Goal: Communication & Community: Connect with others

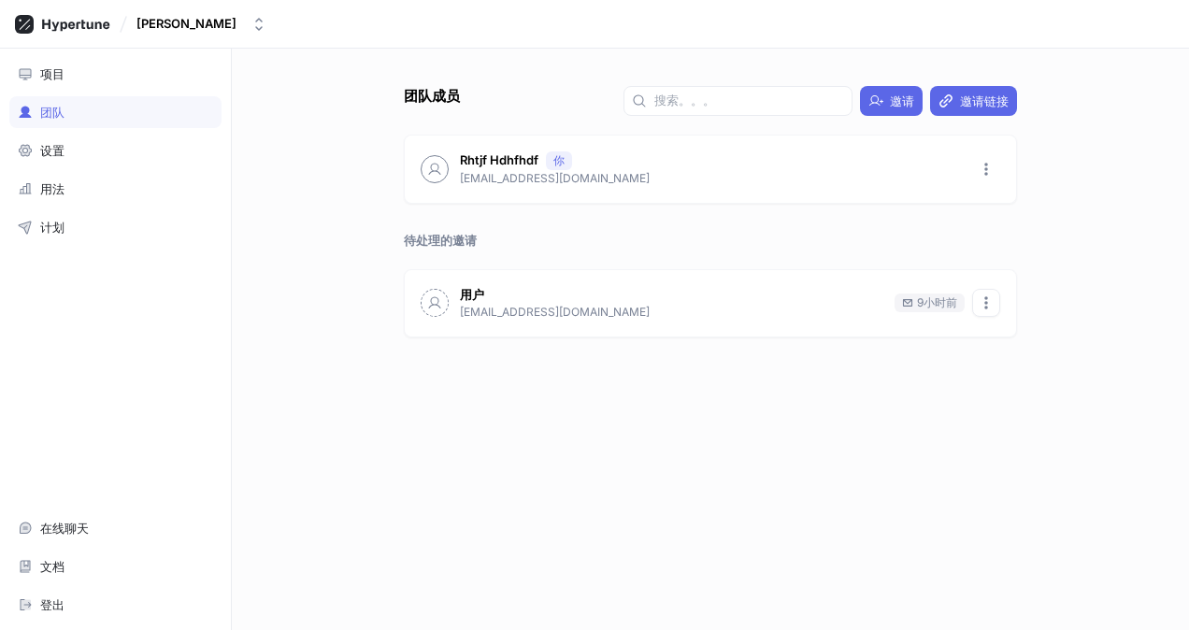
click at [989, 305] on icon "button" at bounding box center [986, 302] width 15 height 15
click at [1022, 370] on p "删除邀请" at bounding box center [1029, 371] width 49 height 19
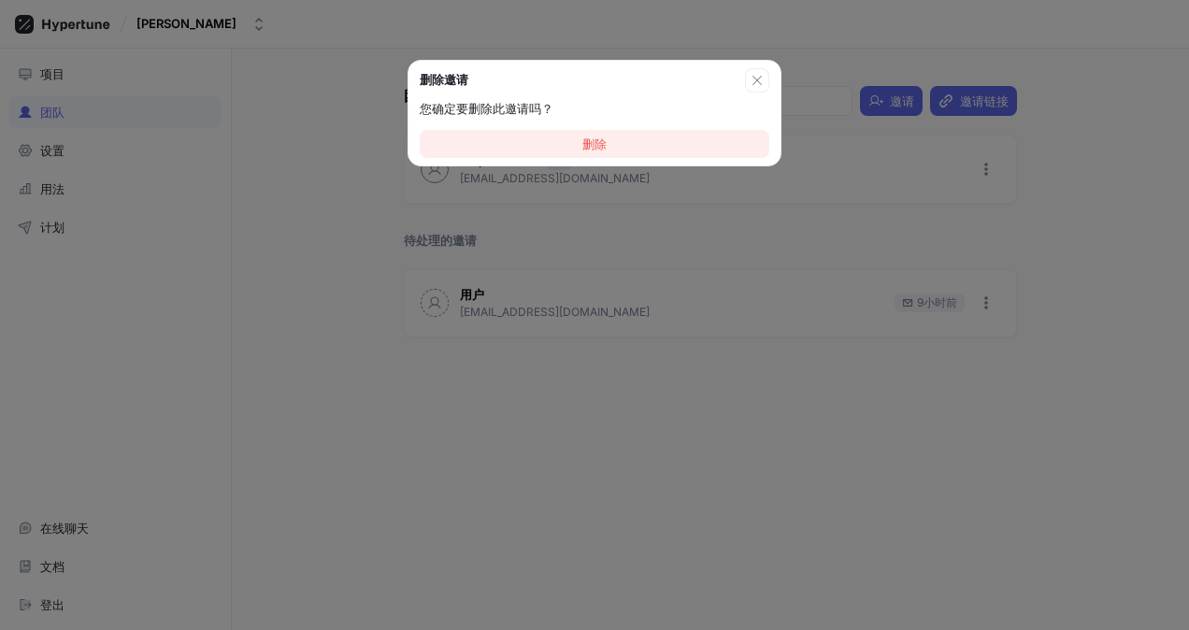
click at [645, 136] on button "删除" at bounding box center [595, 144] width 350 height 28
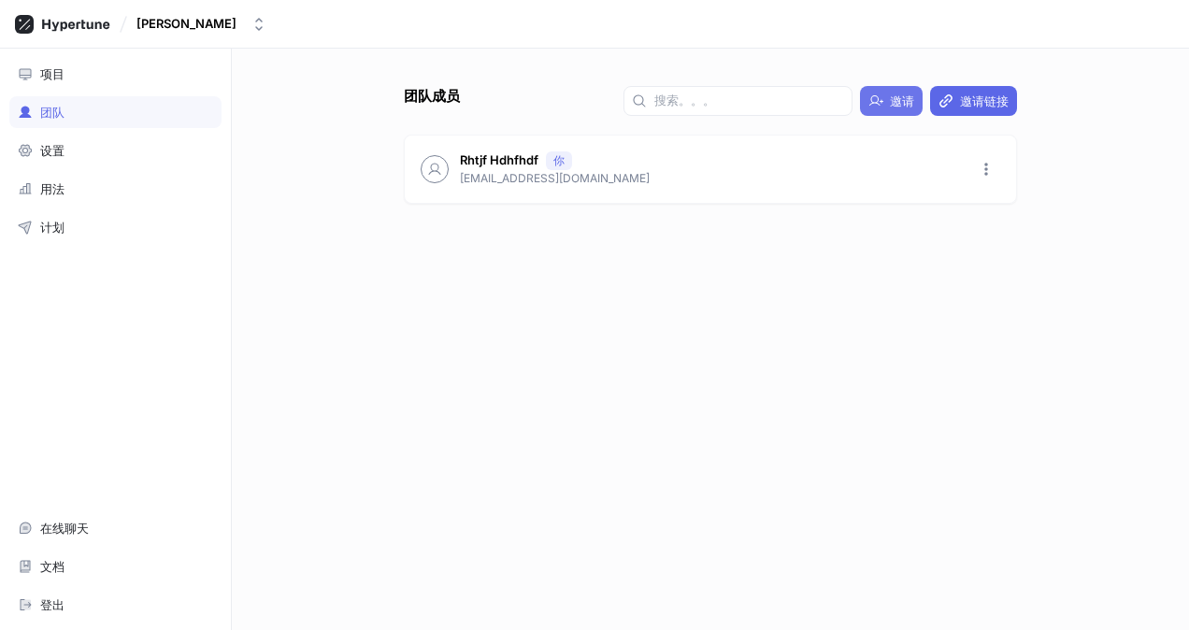
click at [902, 97] on span "邀请" at bounding box center [902, 100] width 24 height 11
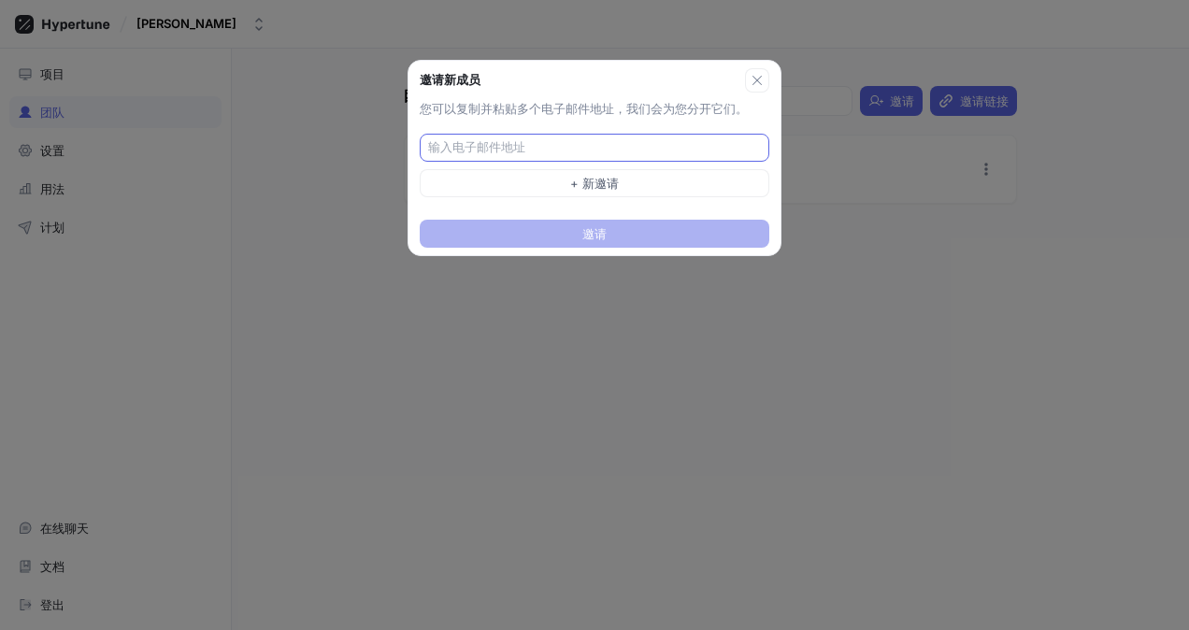
click at [632, 148] on input "text" at bounding box center [596, 147] width 337 height 19
type input "3451335336@qq.com"
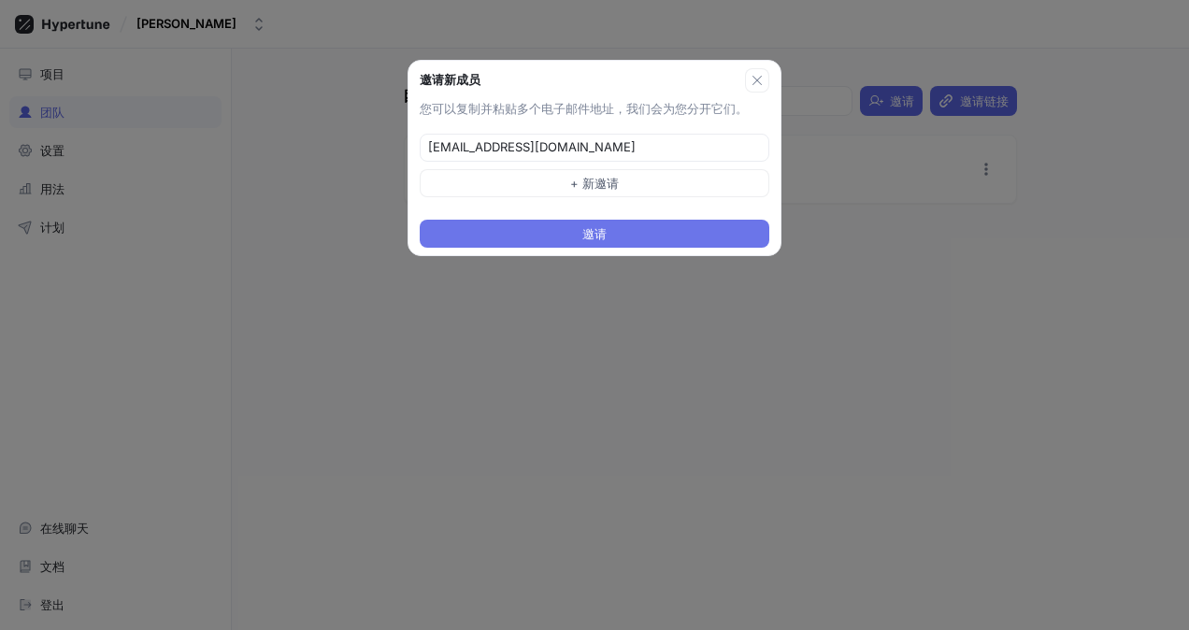
click at [614, 230] on button "邀请" at bounding box center [595, 234] width 350 height 28
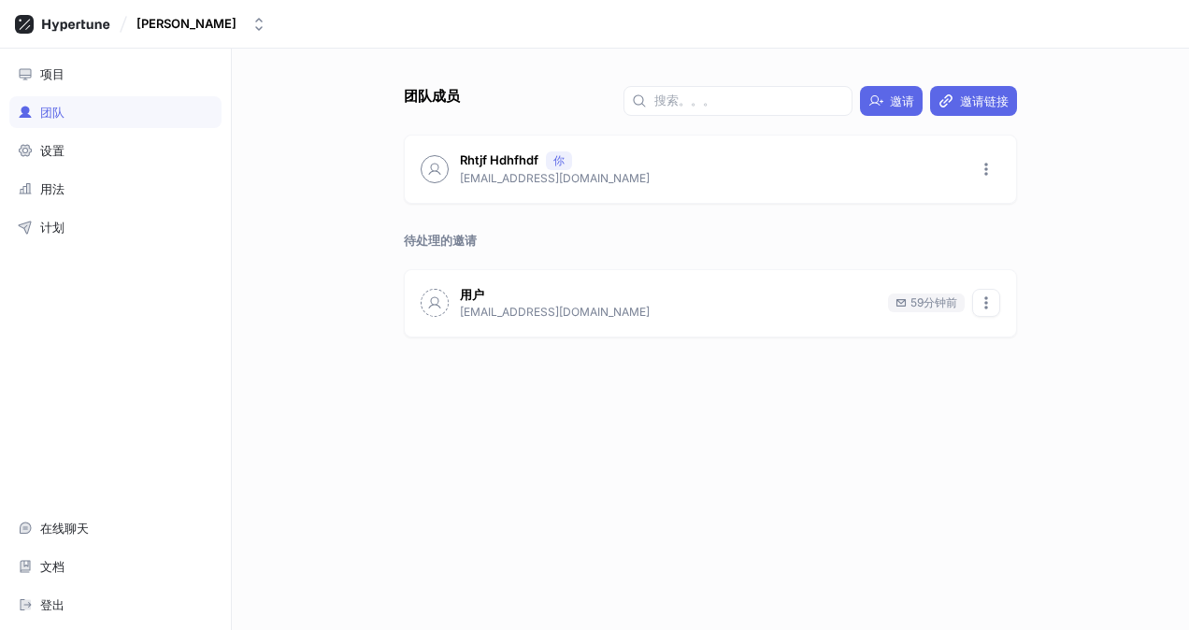
click at [985, 295] on icon "button" at bounding box center [986, 302] width 15 height 15
click at [1025, 364] on p "删除邀请" at bounding box center [1029, 371] width 49 height 19
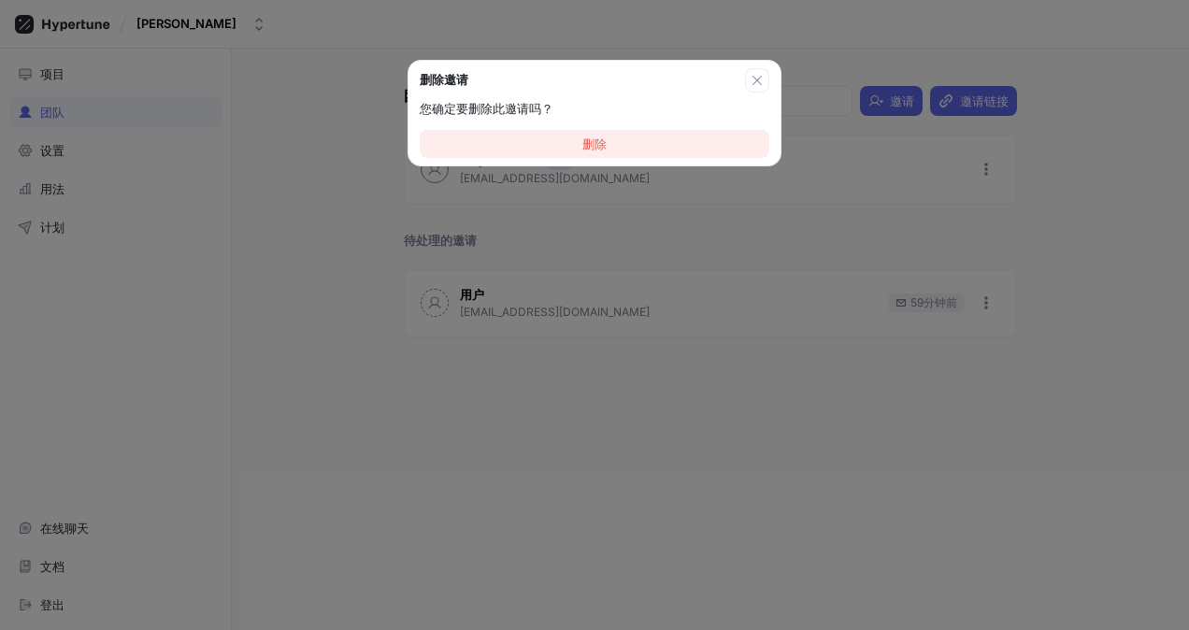
click at [649, 144] on button "删除" at bounding box center [595, 144] width 350 height 28
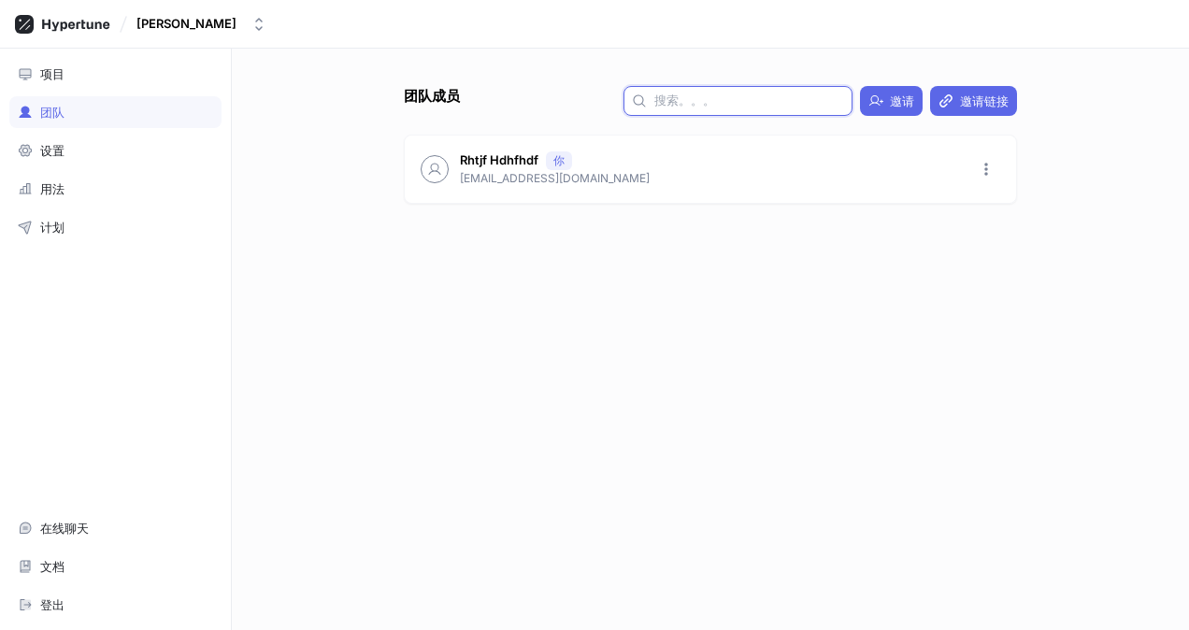
click at [775, 93] on input "text" at bounding box center [749, 101] width 190 height 19
click at [744, 101] on input "text" at bounding box center [749, 101] width 190 height 19
click at [895, 97] on span "邀请" at bounding box center [902, 100] width 24 height 11
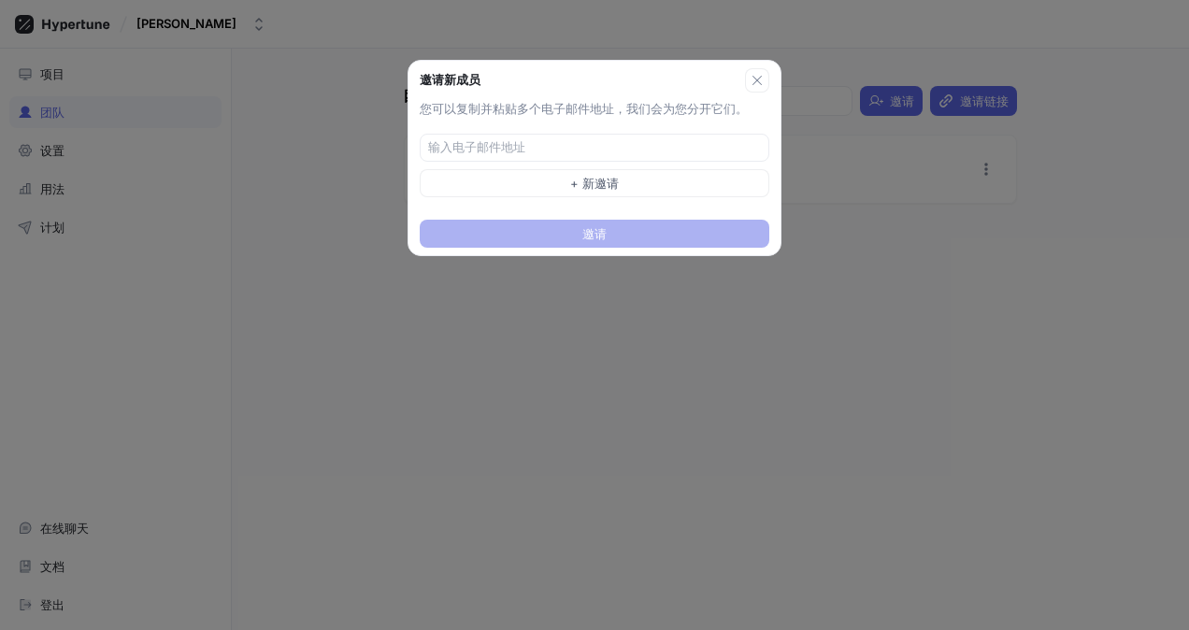
click at [641, 127] on div "您可以复制并粘贴多个电子邮件地址，我们会为您分开它们。 + 新邀请" at bounding box center [594, 152] width 372 height 105
click at [633, 146] on input "text" at bounding box center [596, 147] width 337 height 19
type input "[EMAIL_ADDRESS][DOMAIN_NAME]"
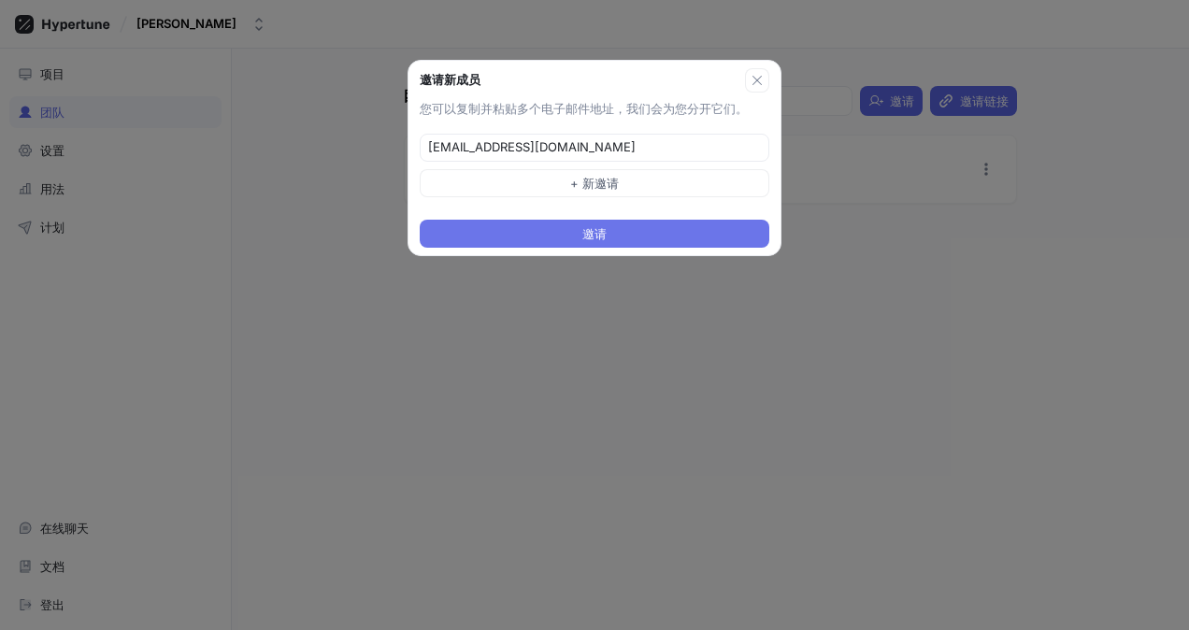
click at [621, 227] on button "邀请" at bounding box center [595, 234] width 350 height 28
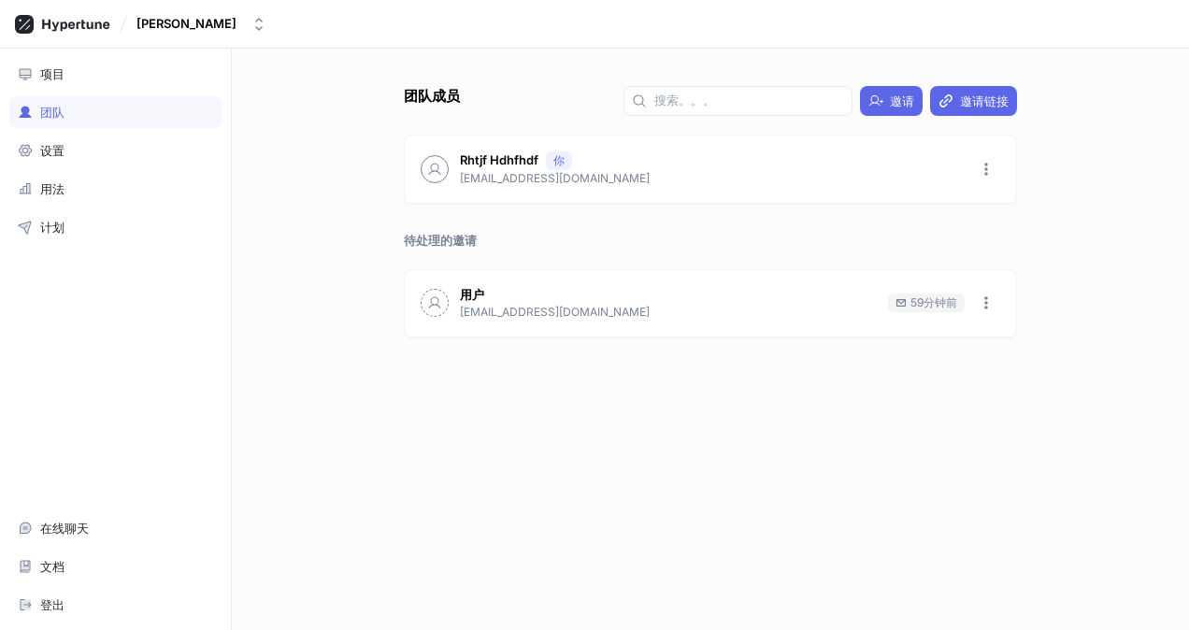
click at [932, 294] on div "59分钟前" at bounding box center [933, 302] width 47 height 17
click at [925, 299] on div "59分钟前" at bounding box center [933, 302] width 47 height 17
click at [919, 301] on div "59分钟前" at bounding box center [933, 302] width 47 height 17
click at [917, 301] on div "59分钟前" at bounding box center [933, 302] width 47 height 17
drag, startPoint x: 917, startPoint y: 301, endPoint x: 903, endPoint y: 301, distance: 14.0
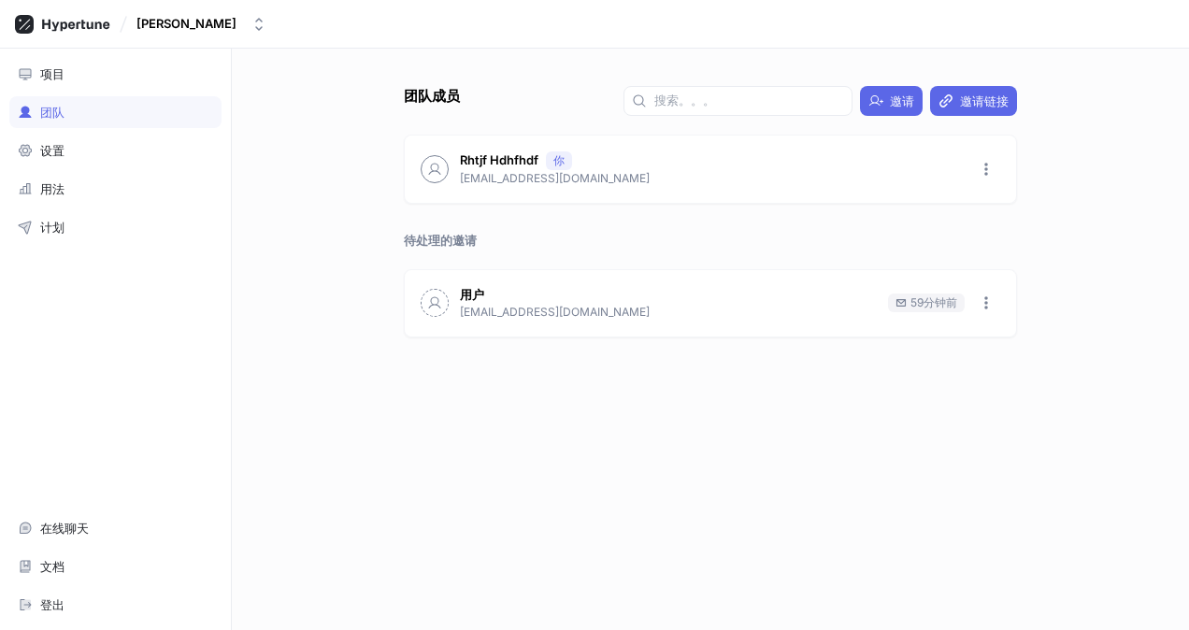
click at [903, 301] on icon at bounding box center [900, 302] width 11 height 11
click at [904, 301] on icon at bounding box center [900, 302] width 11 height 11
click at [983, 297] on icon "button" at bounding box center [986, 302] width 15 height 15
click at [1024, 368] on p "删除邀请" at bounding box center [1029, 371] width 49 height 19
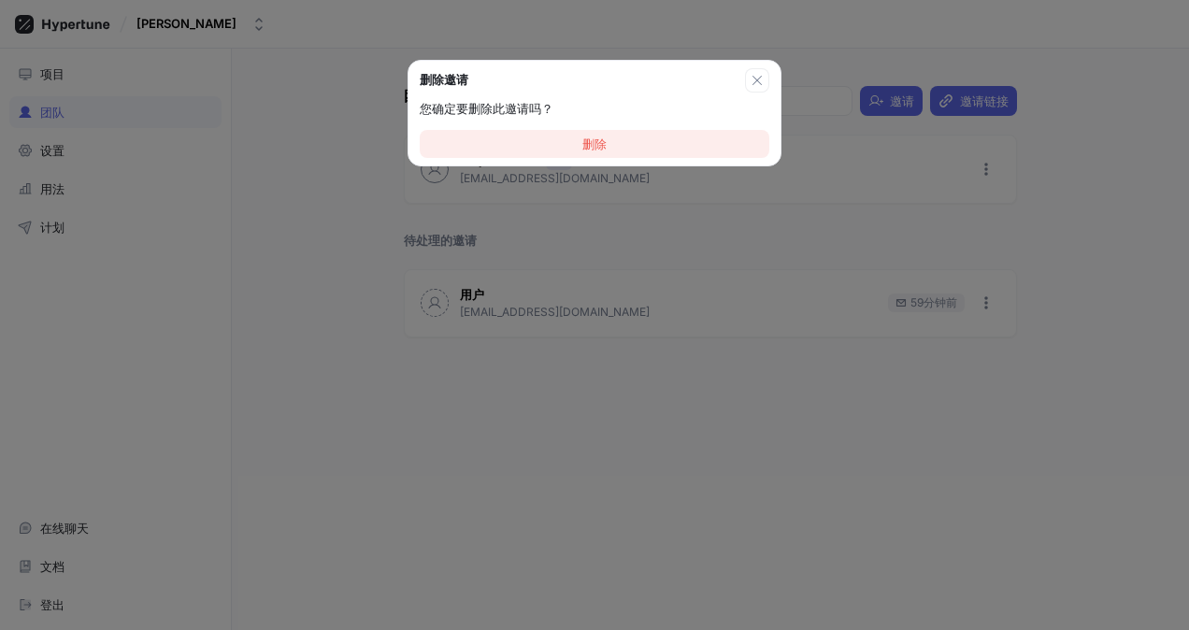
click at [682, 135] on button "删除" at bounding box center [595, 144] width 350 height 28
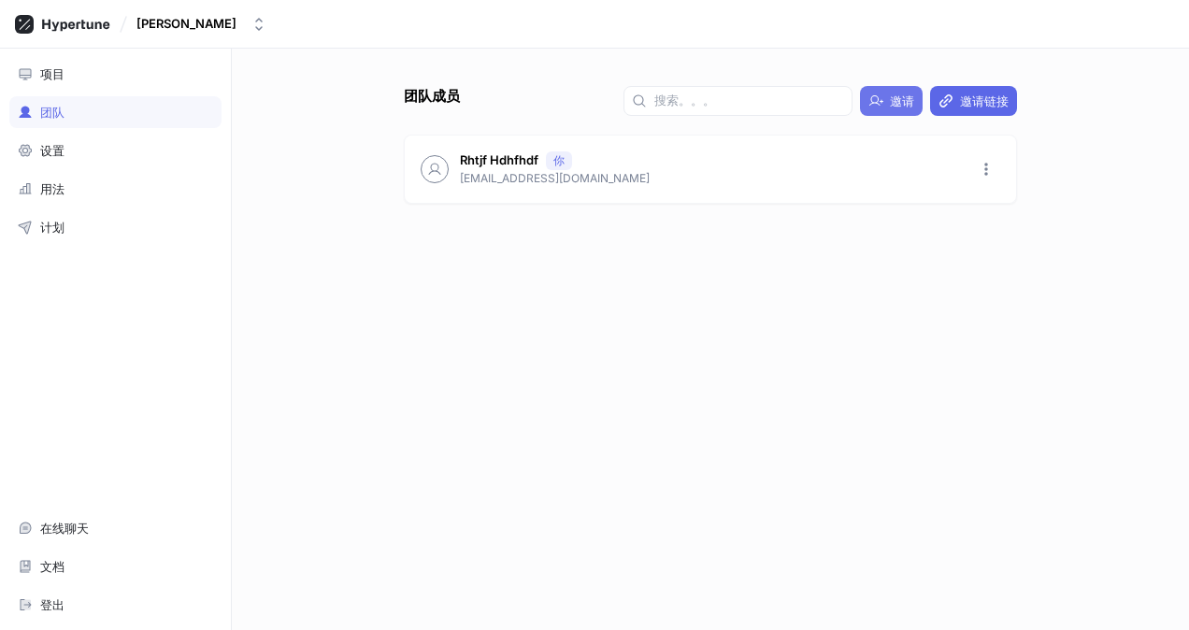
click at [892, 100] on span "邀请" at bounding box center [902, 100] width 24 height 11
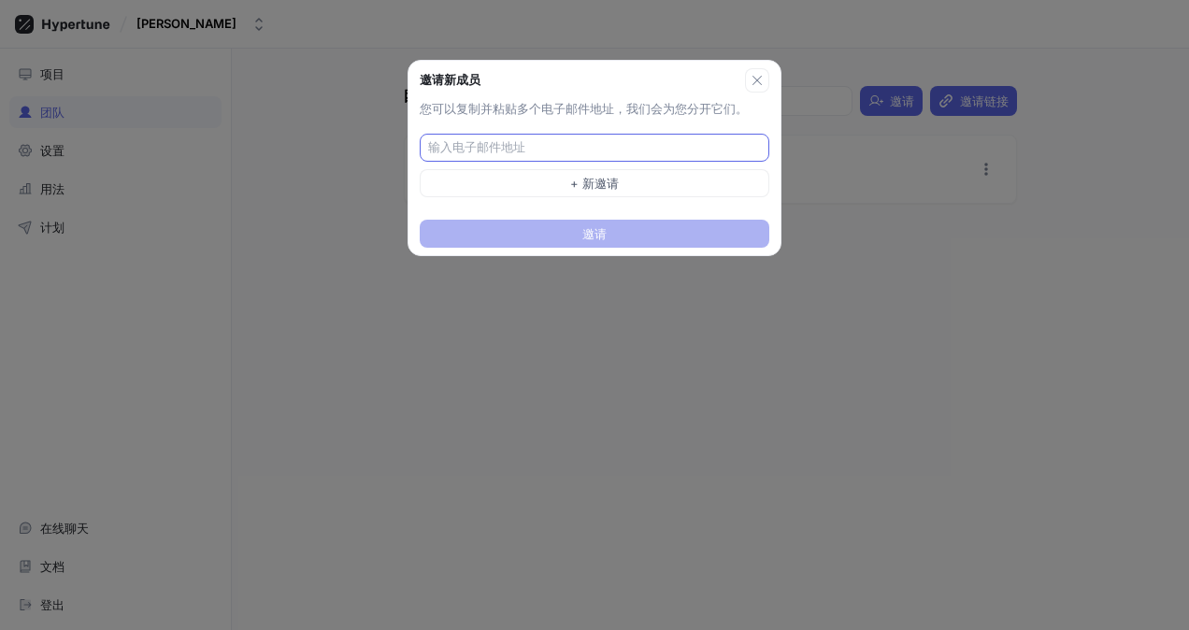
click at [653, 138] on input "text" at bounding box center [596, 147] width 337 height 19
paste input "fue6mvz89n@illubd.com"
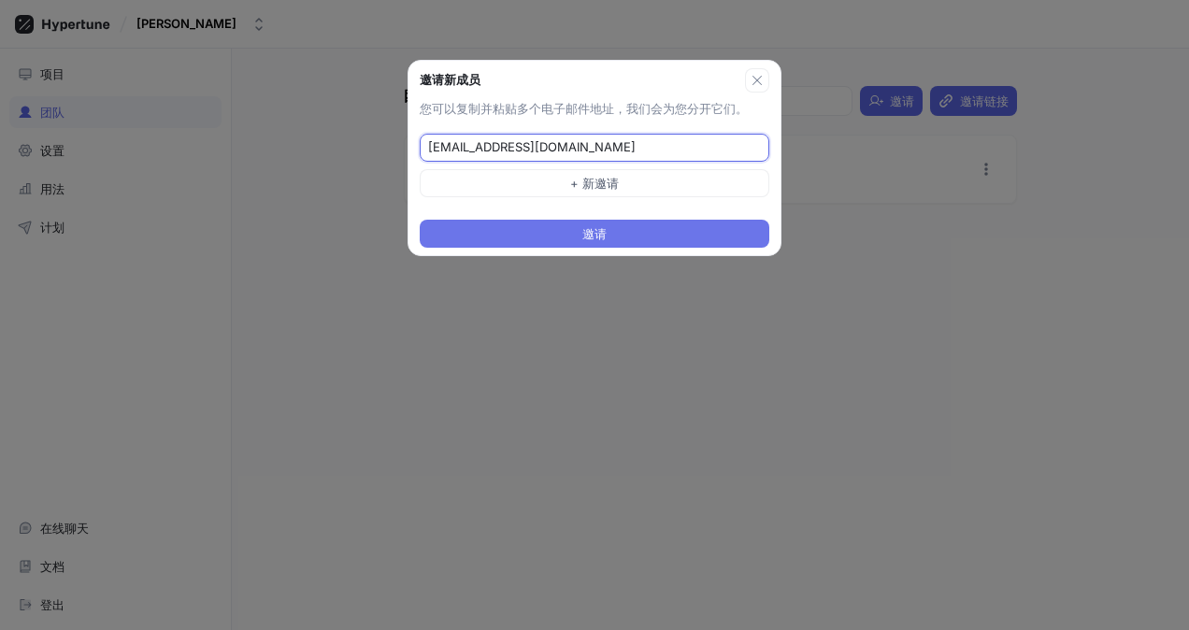
type input "fue6mvz89n@illubd.com"
click at [462, 236] on button "邀请" at bounding box center [595, 234] width 350 height 28
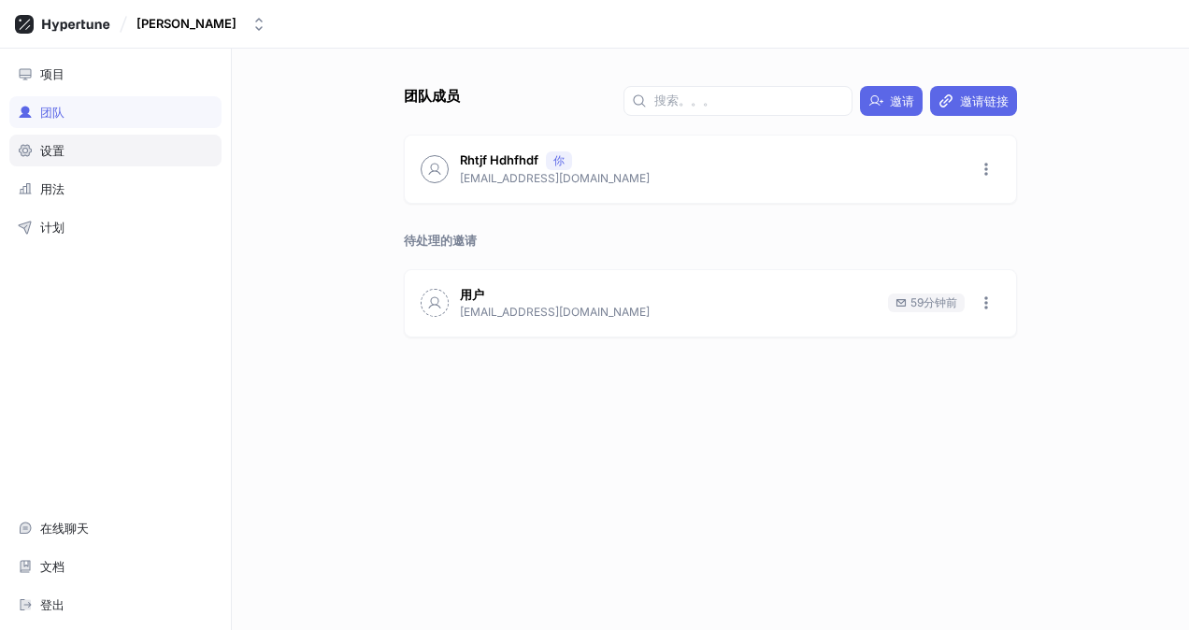
click at [79, 149] on div "设置" at bounding box center [115, 150] width 195 height 15
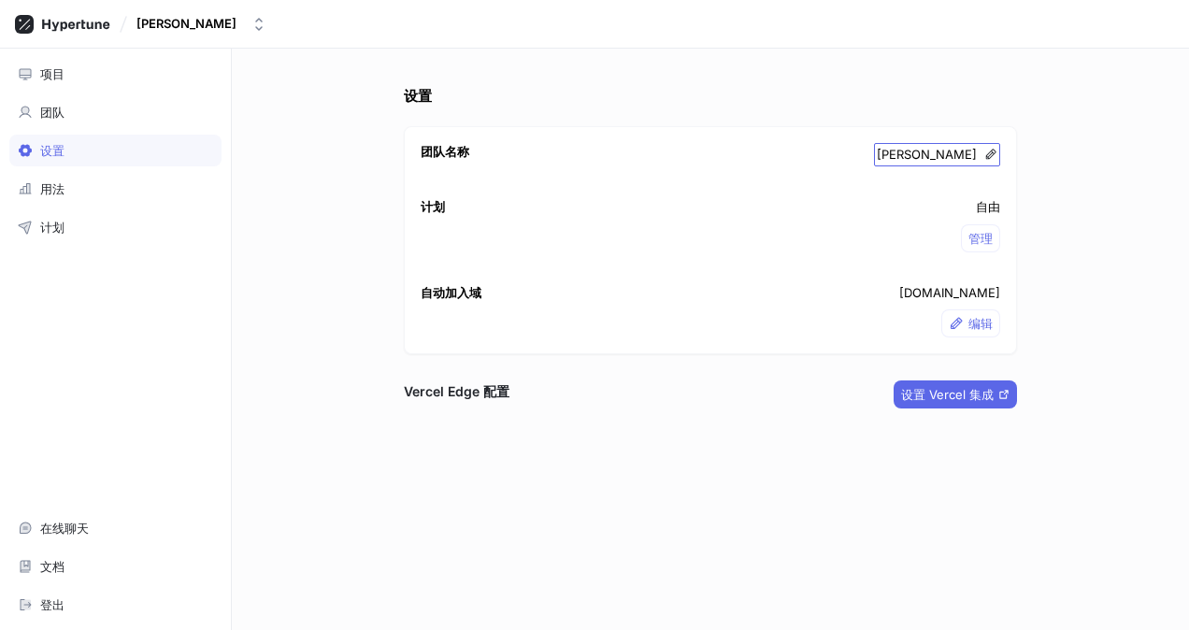
click at [998, 150] on div "埃夫格特杰" at bounding box center [937, 155] width 126 height 24
click at [991, 150] on icon at bounding box center [990, 154] width 13 height 13
click at [637, 168] on div "团队名称 efgrhtjey efgrhtjey" at bounding box center [710, 155] width 611 height 56
click at [177, 17] on div "埃夫格特杰" at bounding box center [186, 24] width 100 height 16
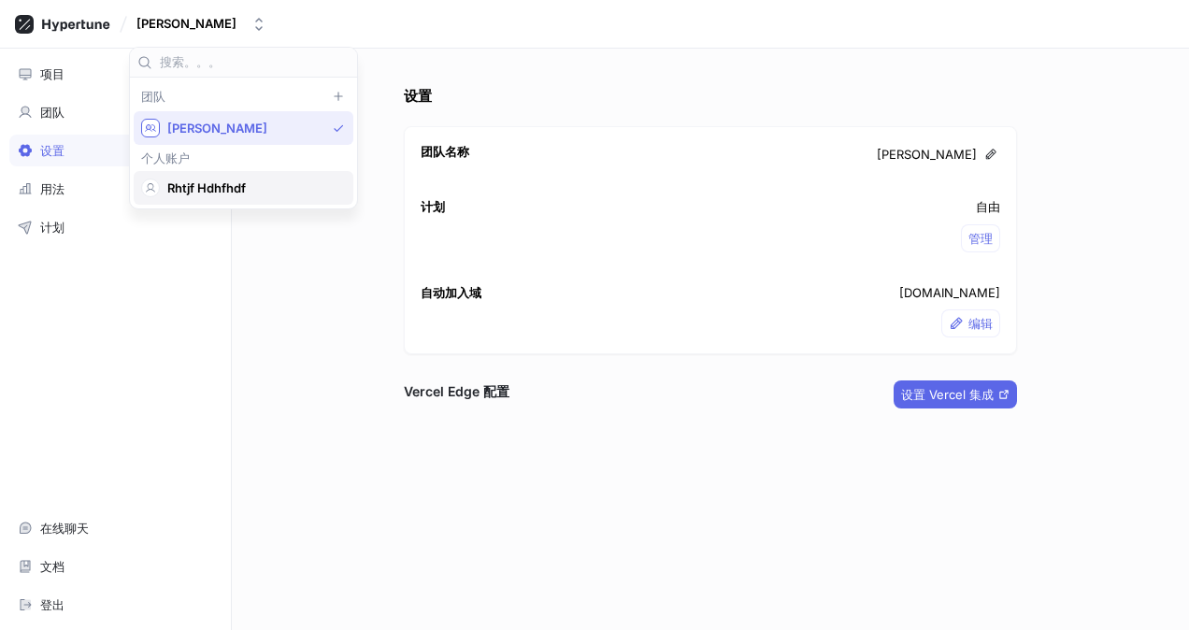
click at [199, 187] on span "Rhtjf Hdhfhdf" at bounding box center [251, 188] width 169 height 16
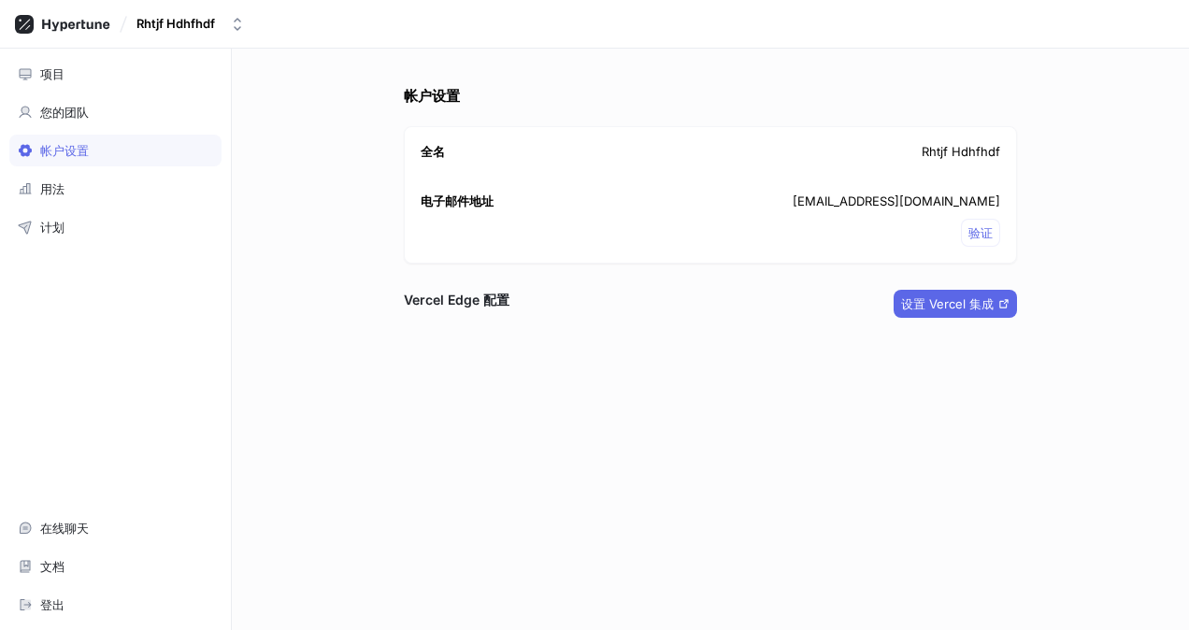
click at [968, 151] on font "Rhtjf Hdhfhdf" at bounding box center [961, 152] width 79 height 19
drag, startPoint x: 968, startPoint y: 151, endPoint x: 912, endPoint y: 196, distance: 71.8
click at [912, 196] on p "lbw1e9vd7v@xkxkud.com" at bounding box center [897, 202] width 208 height 19
click at [637, 131] on div "全名 Rhtjf Hdhfhdf" at bounding box center [710, 152] width 611 height 50
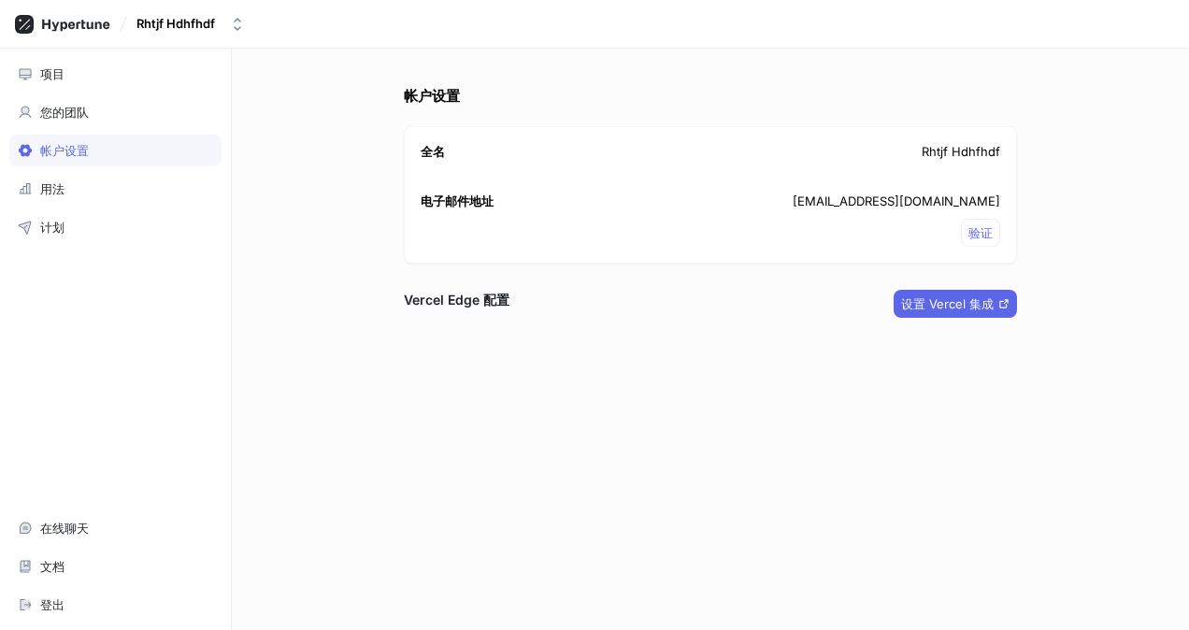
click at [570, 121] on div "帐户设置 全名 Rhtjf Hdhfhdf 电子邮件地址 lbw1e9vd7v@xkxkud.com 验证 Vercel Edge 配置 设置 Vercel …" at bounding box center [710, 358] width 628 height 544
click at [933, 135] on div "全名 Rhtjf Hdhfhdf" at bounding box center [710, 152] width 611 height 50
drag, startPoint x: 933, startPoint y: 135, endPoint x: 968, endPoint y: 148, distance: 37.9
click at [938, 157] on font "Rhtjf Hdhfhdf" at bounding box center [961, 152] width 79 height 19
click at [984, 146] on div "全名 Rhtjf Hdhfhdf" at bounding box center [710, 152] width 611 height 50
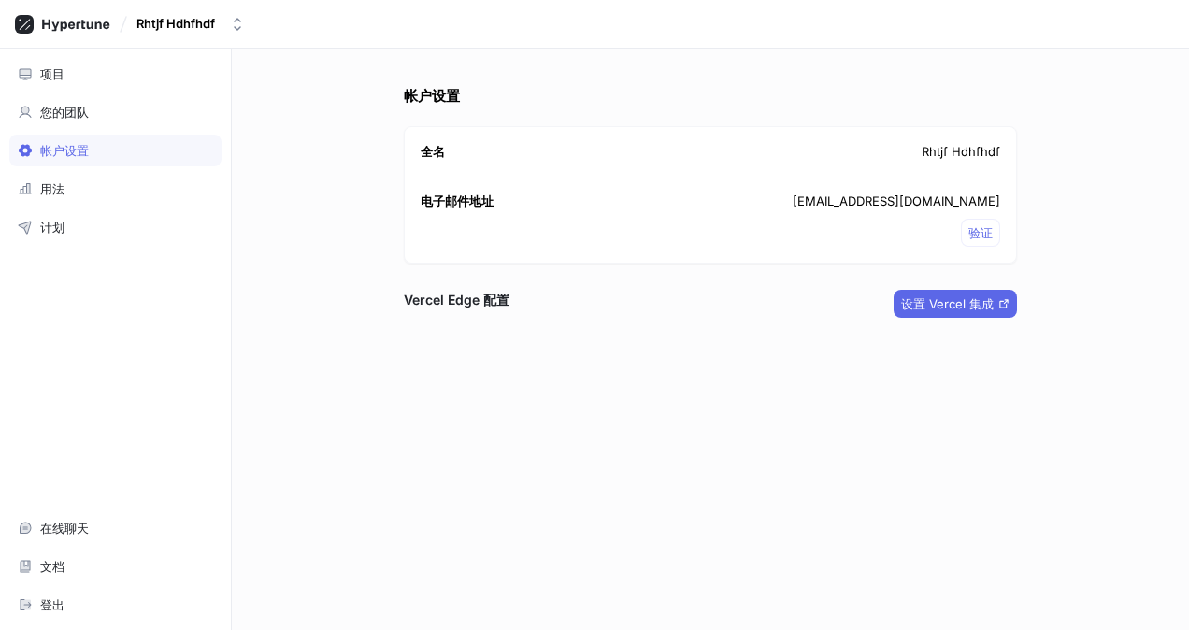
click at [984, 149] on font "Rhtjf Hdhfhdf" at bounding box center [961, 152] width 79 height 19
click at [978, 144] on font "Rhtjf Hdhfhdf" at bounding box center [961, 152] width 79 height 19
click at [84, 151] on div "帐户设置" at bounding box center [64, 150] width 49 height 15
click at [967, 299] on span "设置 Vercel 集成" at bounding box center [947, 303] width 93 height 11
click at [22, 21] on rect at bounding box center [24, 24] width 19 height 19
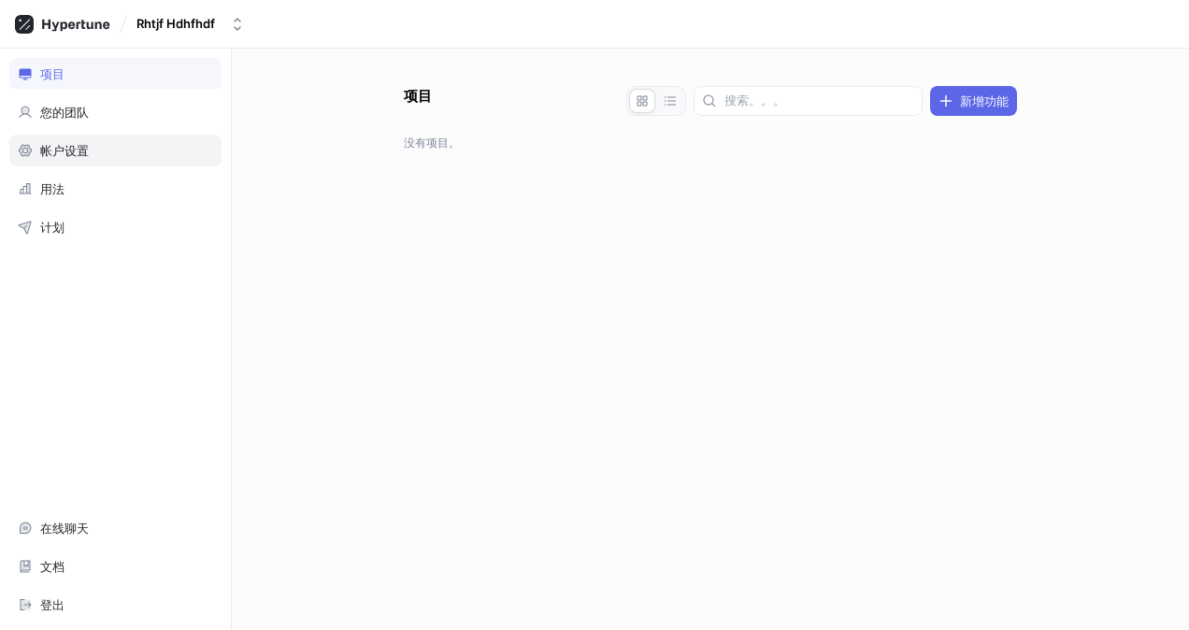
click at [90, 156] on div "帐户设置" at bounding box center [115, 151] width 212 height 32
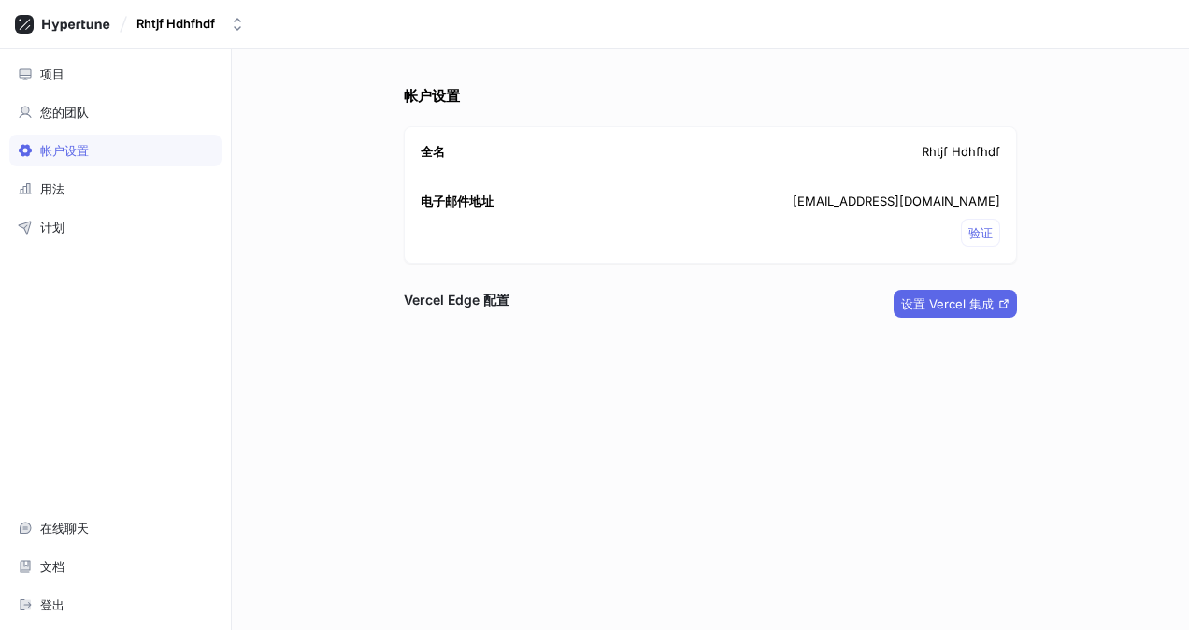
click at [935, 123] on div "帐户设置 全名 Rhtjf Hdhfhdf 电子邮件地址 lbw1e9vd7v@xkxkud.com 验证 Vercel Edge 配置 设置 Vercel …" at bounding box center [710, 358] width 628 height 544
click at [955, 148] on font "Rhtjf Hdhfhdf" at bounding box center [961, 152] width 79 height 19
drag, startPoint x: 955, startPoint y: 148, endPoint x: 886, endPoint y: 166, distance: 71.7
click at [886, 166] on div "全名 Rhtjf Hdhfhdf" at bounding box center [710, 152] width 611 height 50
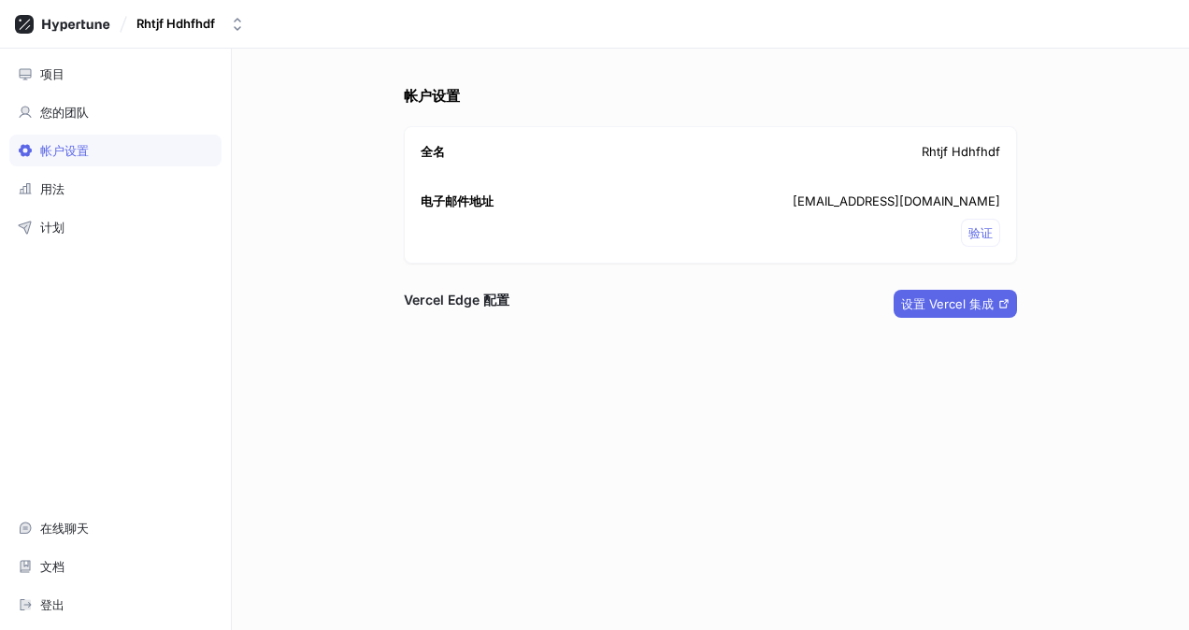
click at [895, 181] on div "电子邮件地址 lbw1e9vd7v@xkxkud.com 验证" at bounding box center [710, 220] width 611 height 86
click at [927, 145] on font "Rhtjf Hdhfhdf" at bounding box center [961, 152] width 79 height 19
click at [928, 145] on font "Rhtjf Hdhfhdf" at bounding box center [961, 152] width 79 height 19
drag, startPoint x: 928, startPoint y: 145, endPoint x: 970, endPoint y: 153, distance: 42.9
click at [970, 153] on font "Rhtjf Hdhfhdf" at bounding box center [961, 152] width 79 height 19
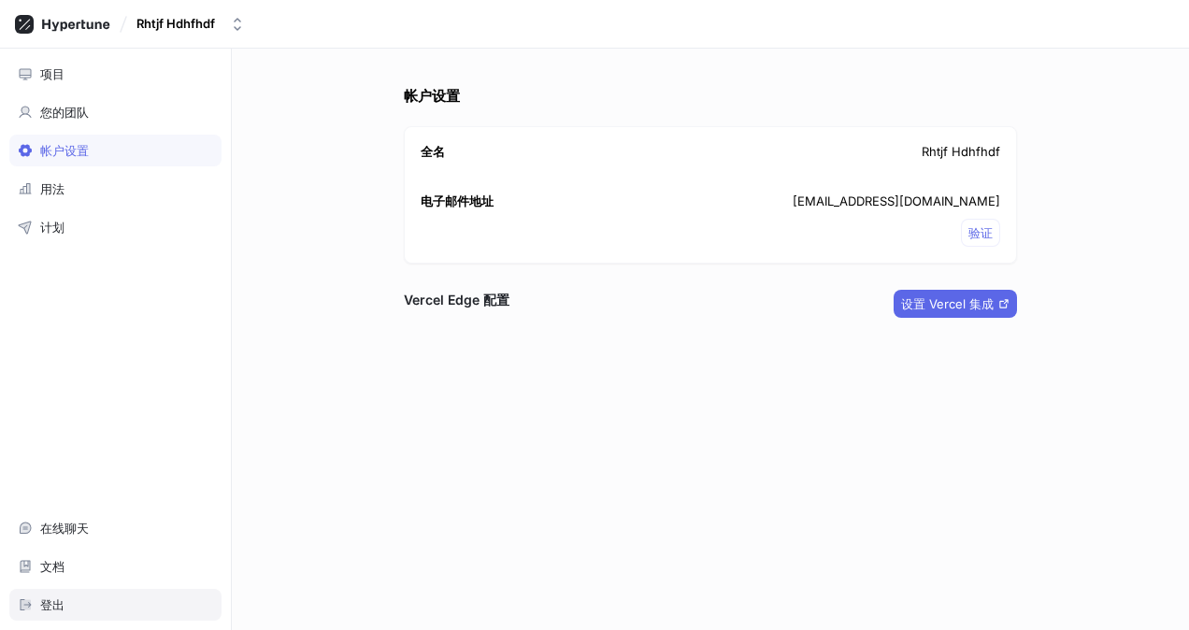
click at [79, 601] on div "登出" at bounding box center [115, 604] width 195 height 15
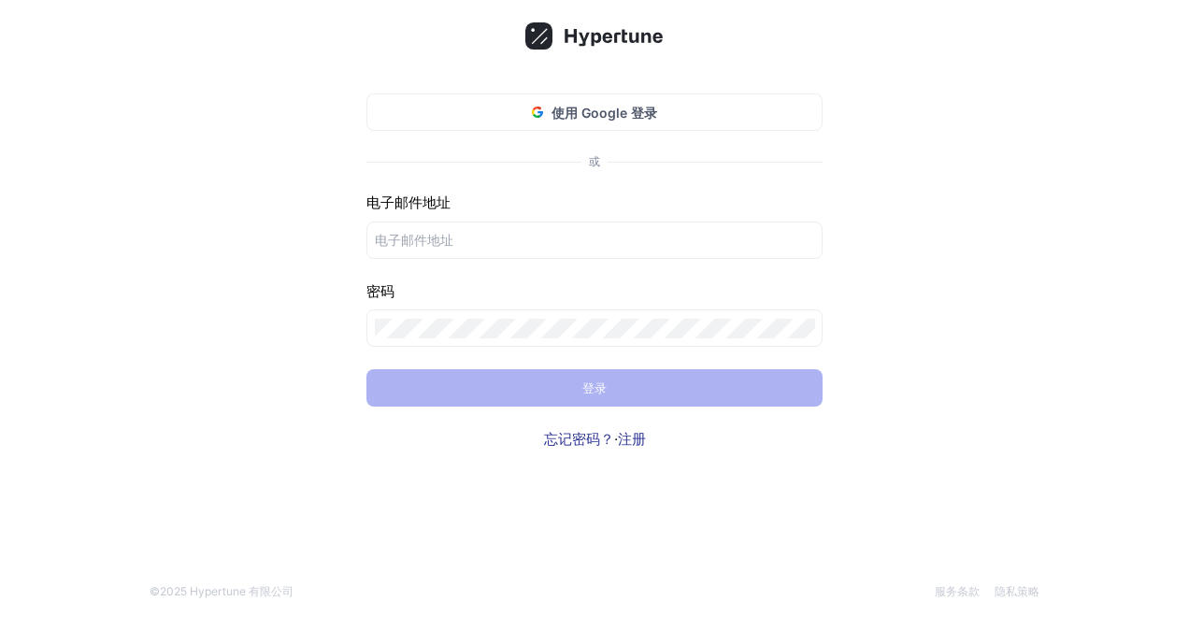
click at [622, 442] on link "注册" at bounding box center [632, 439] width 28 height 18
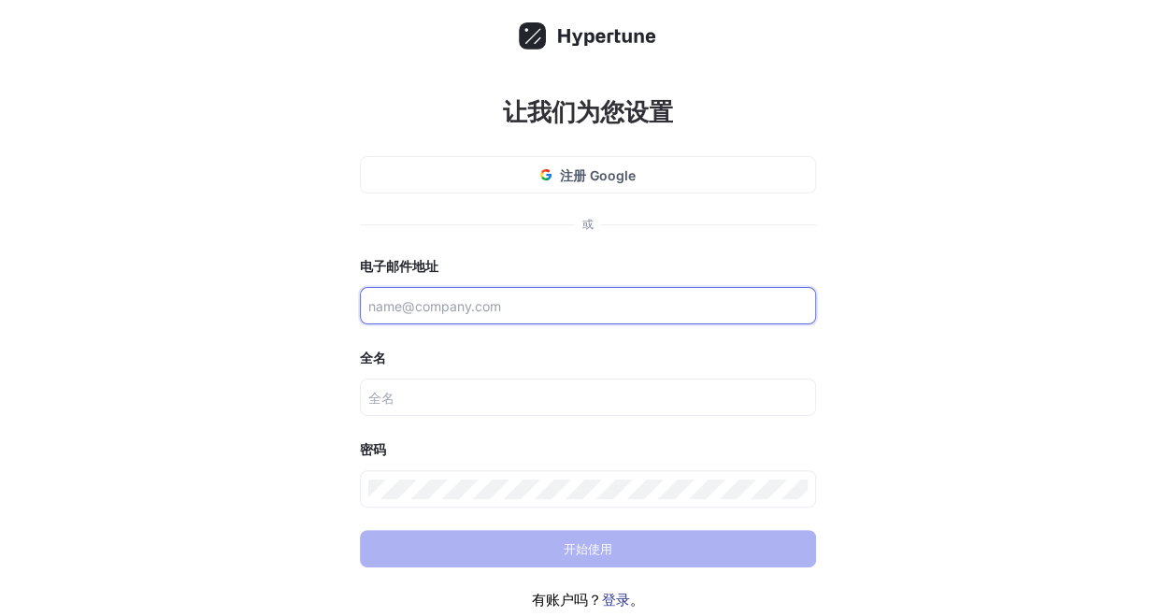
paste input "c45yuu8awe@jxpomup.com"
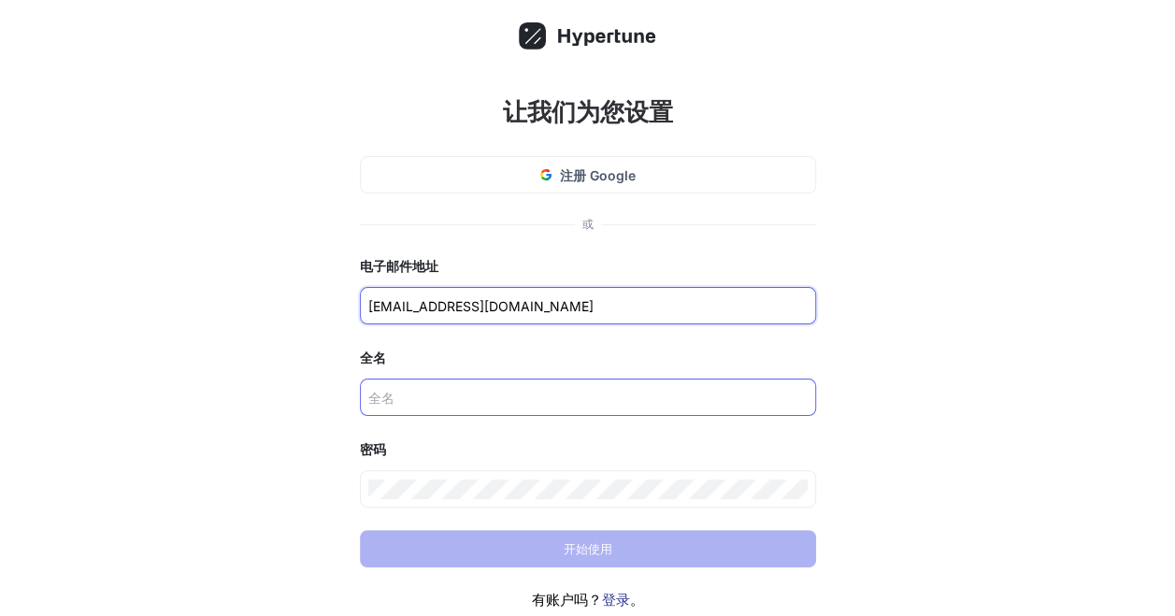
type input "c45yuu8awe@jxpomup.com"
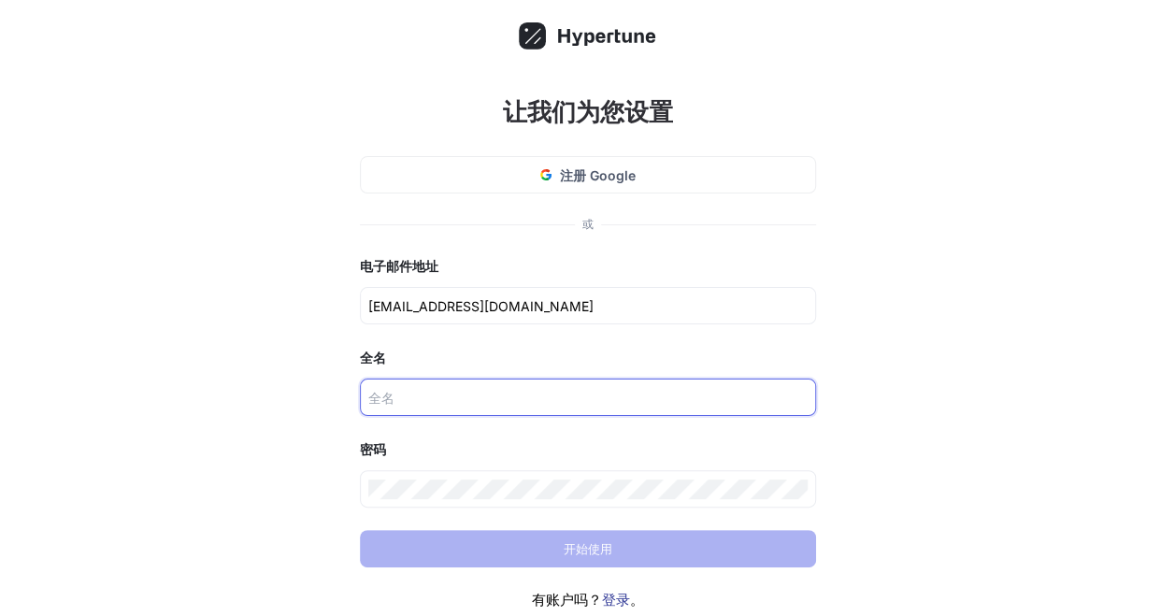
click at [405, 390] on input "text" at bounding box center [587, 398] width 439 height 20
paste input "𝕛𝕟𝕕𝓆𝓊𝓃-8292818-1ᅇs68"
click at [488, 396] on input "𝕛𝕟𝕕𝓆𝓊𝓃-8292818-1ᅇs68" at bounding box center [587, 398] width 439 height 20
click at [500, 396] on input "𝕛𝕟𝕕𝓆𝓊𝓃-8292818-1ᅇs68" at bounding box center [587, 398] width 439 height 20
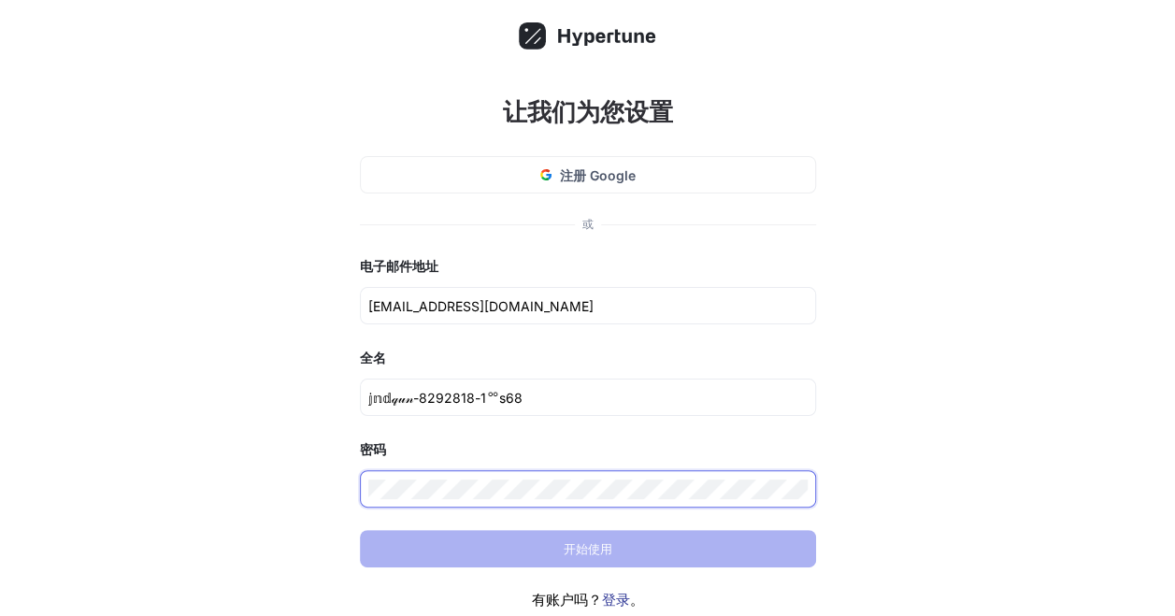
type input "𝕛𝕟𝕕𝓆𝓊𝓃-8292818-1ᅇs68"
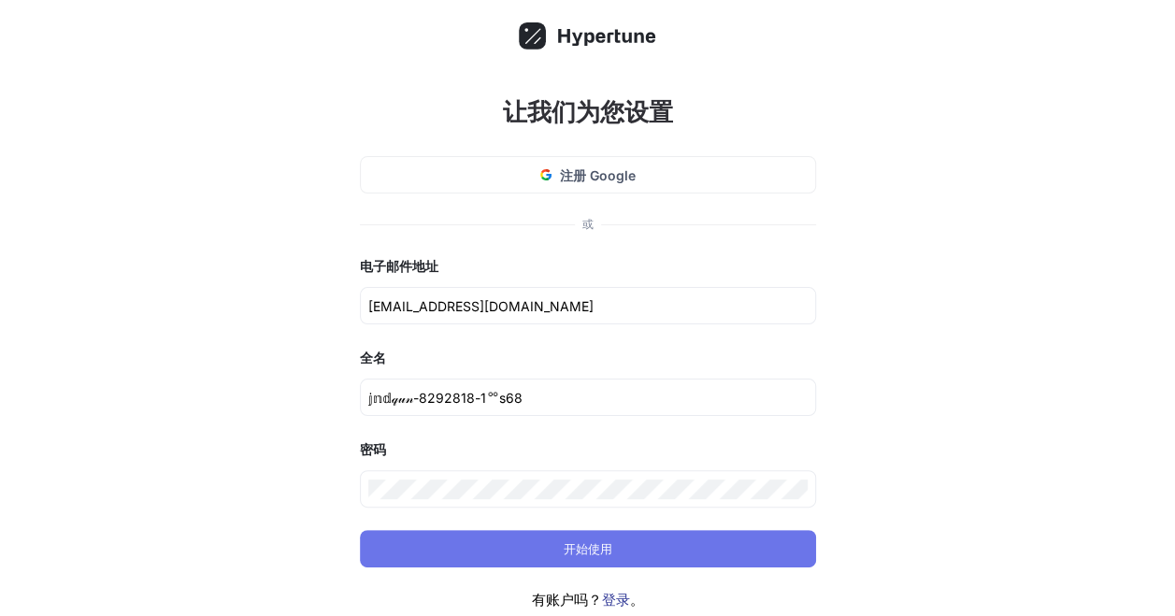
click at [494, 551] on button "开始使用" at bounding box center [588, 548] width 456 height 37
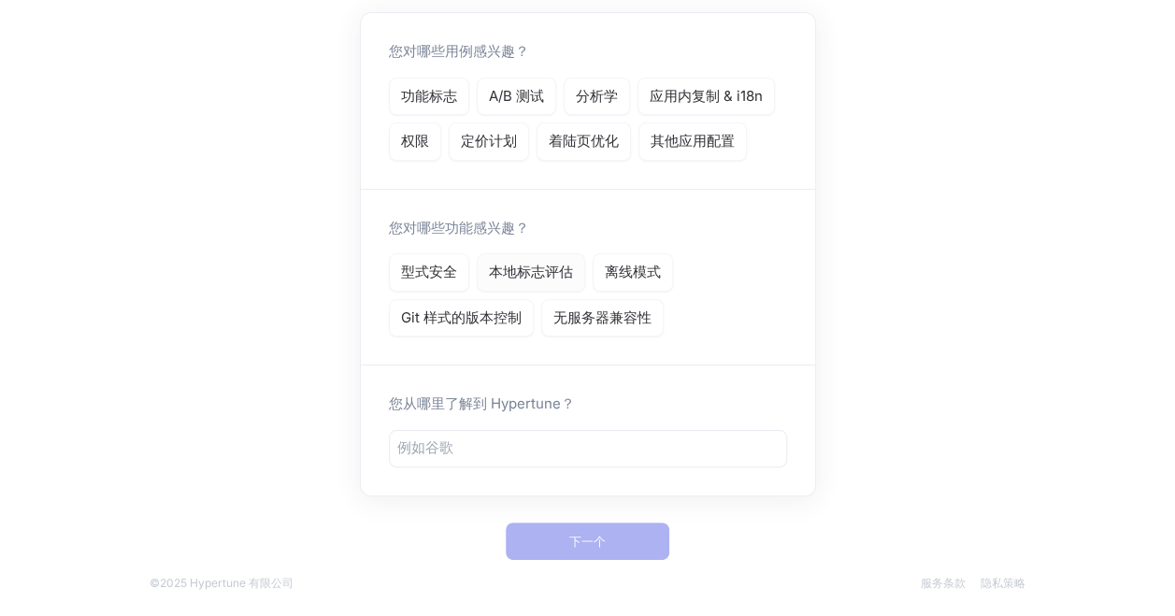
scroll to position [179, 0]
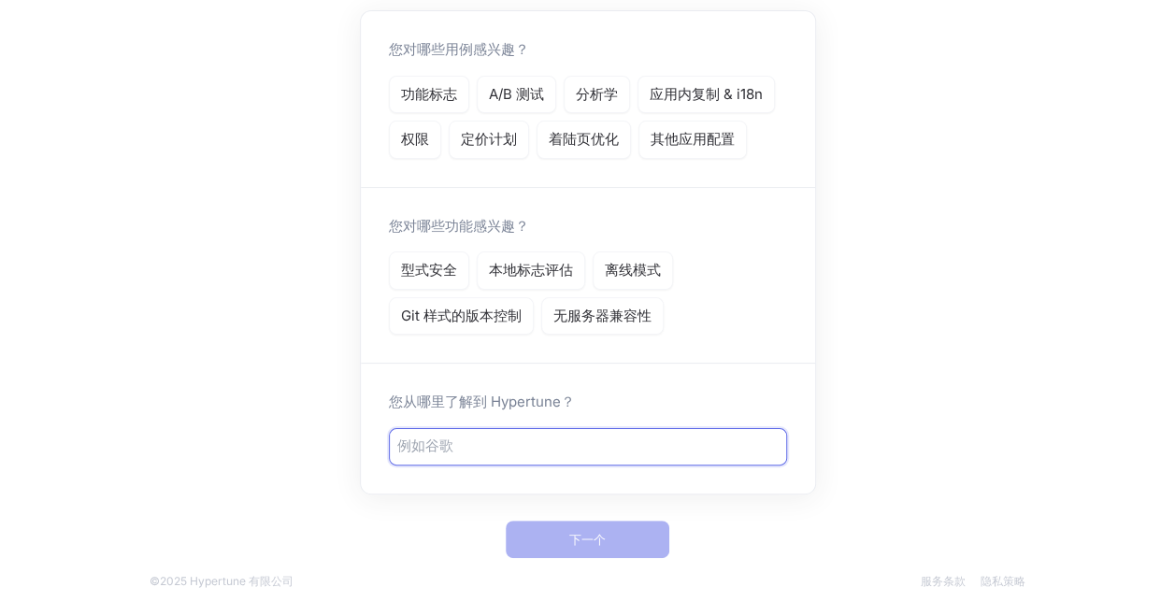
click at [492, 442] on input "text" at bounding box center [587, 446] width 381 height 21
type input "hvkjlk"
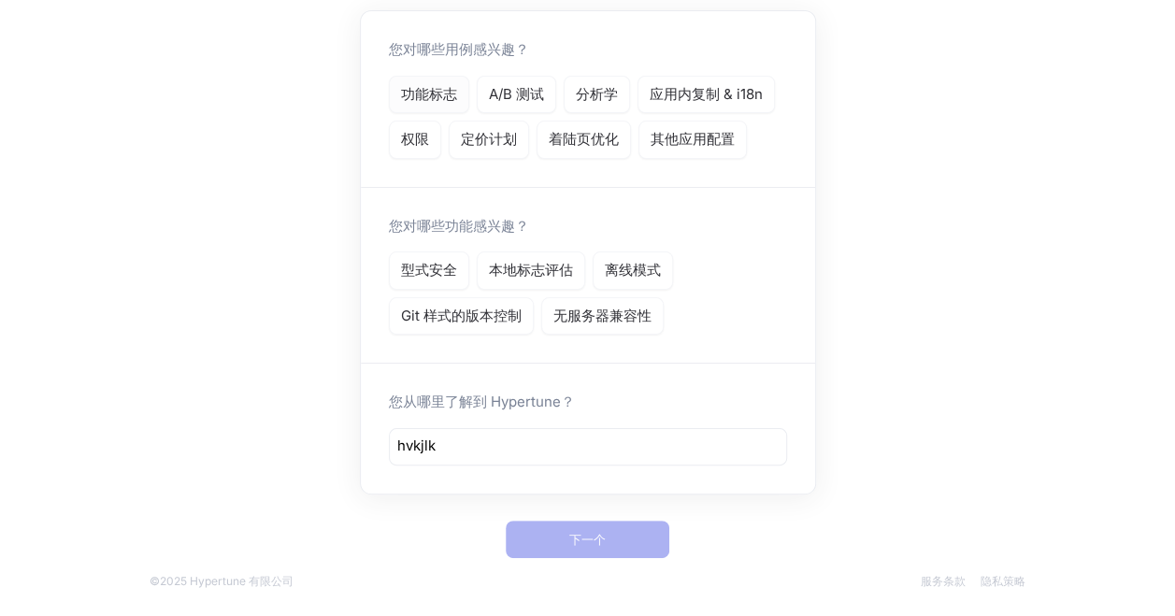
click at [447, 101] on p "功能标志" at bounding box center [429, 94] width 56 height 21
click at [455, 310] on p "Git 样式的版本控制" at bounding box center [461, 316] width 121 height 21
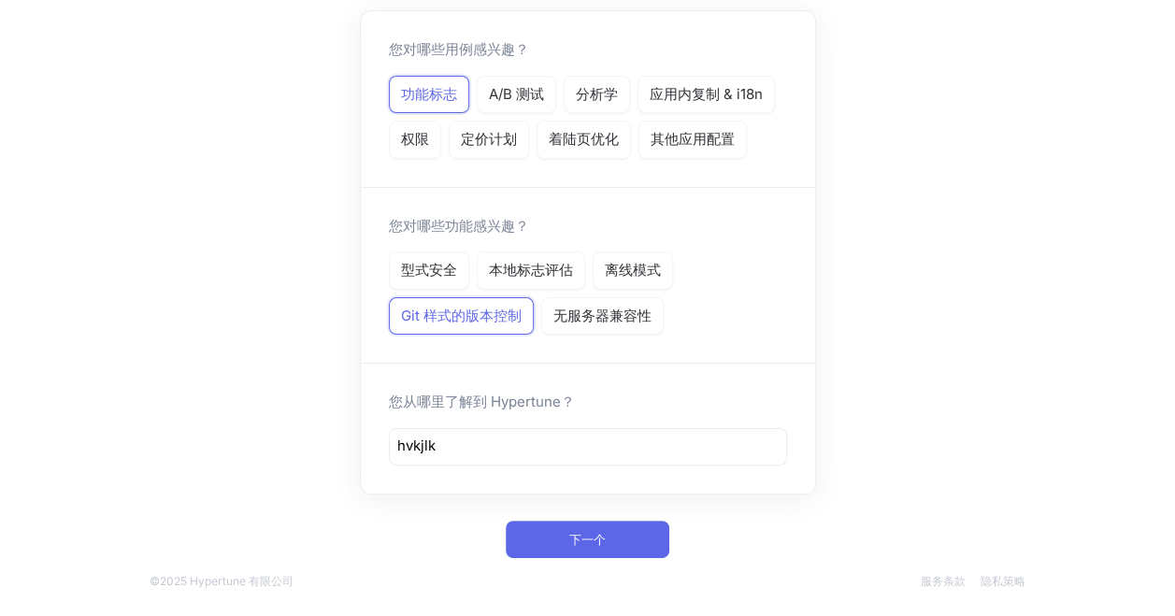
click at [621, 557] on div "告诉我们更多关于你的信息 这些信息将帮助我们定制您的体验 您对哪些用例感兴趣？ 功能标志 A/B 测试 分析学 应用内复制 & i18n 权限 定价计划 着陆…" at bounding box center [588, 225] width 486 height 696
click at [619, 542] on button "下一个" at bounding box center [588, 539] width 164 height 37
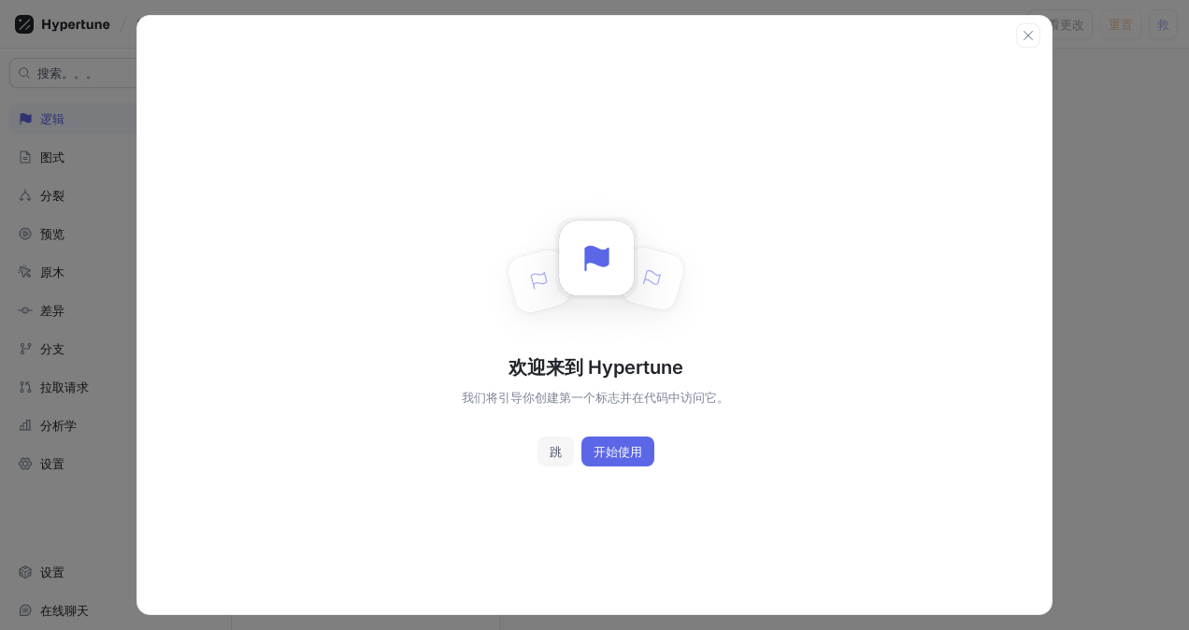
click at [556, 451] on span "跳" at bounding box center [556, 451] width 12 height 11
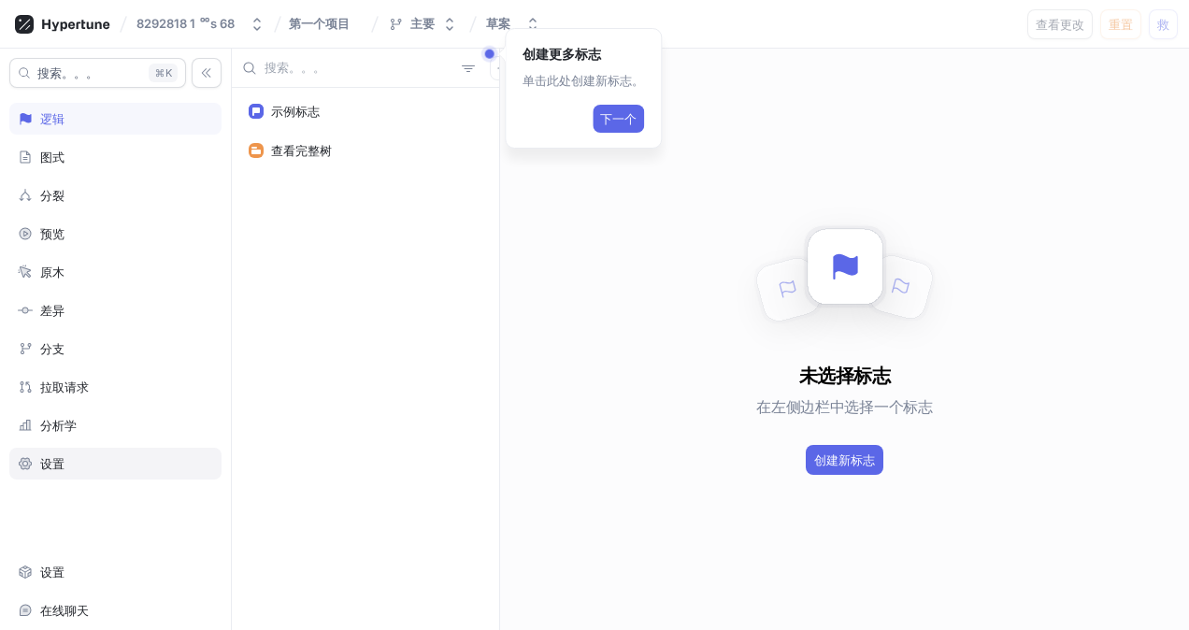
click at [84, 459] on div "设置" at bounding box center [115, 463] width 195 height 15
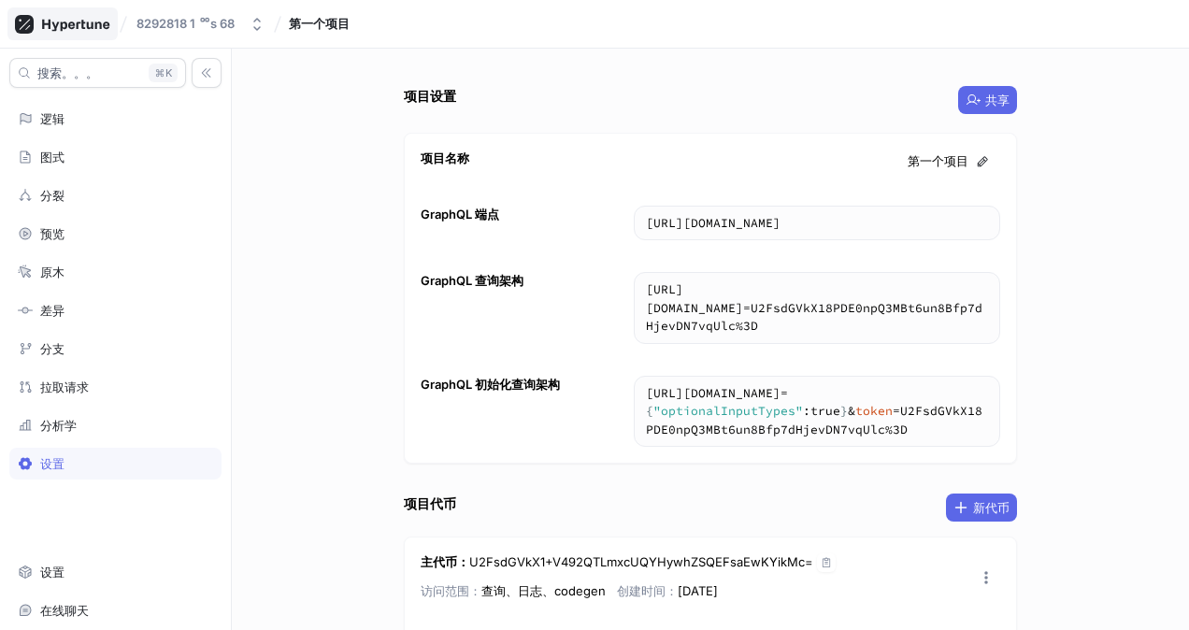
click at [64, 22] on icon at bounding box center [75, 25] width 67 height 12
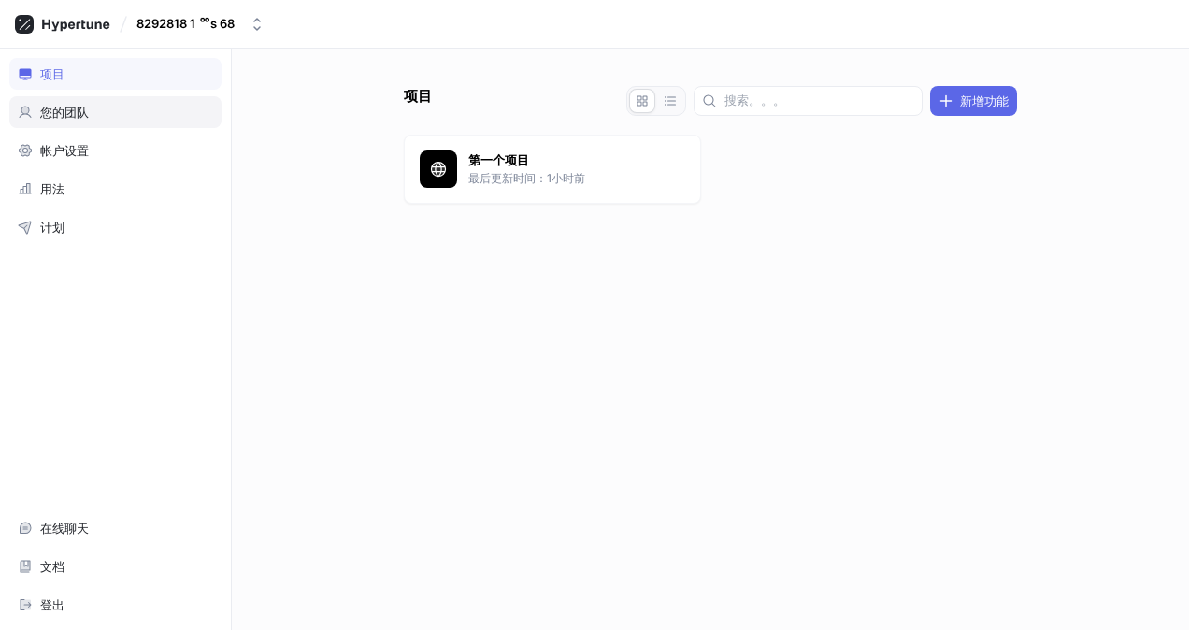
click at [110, 116] on div "您的团队" at bounding box center [115, 112] width 195 height 15
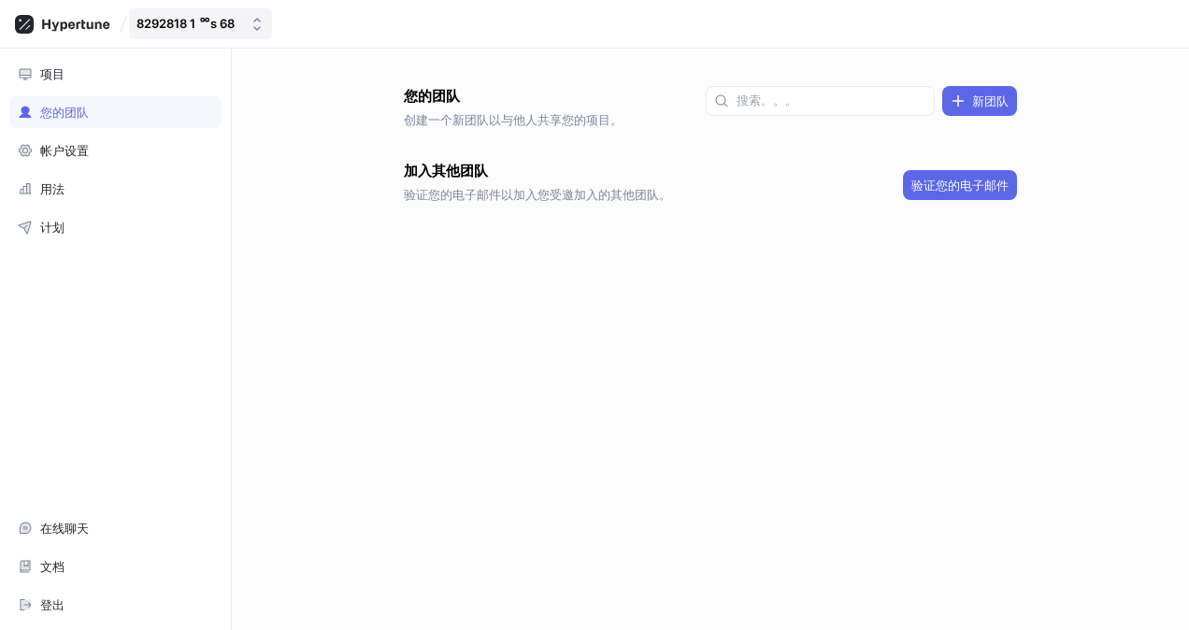
click at [188, 14] on button "8292818 1 ᅇs 68" at bounding box center [200, 23] width 143 height 31
drag, startPoint x: 417, startPoint y: 262, endPoint x: 535, endPoint y: 198, distance: 133.8
click at [419, 262] on div at bounding box center [710, 265] width 613 height 75
click at [144, 135] on div "帐户设置" at bounding box center [115, 151] width 212 height 32
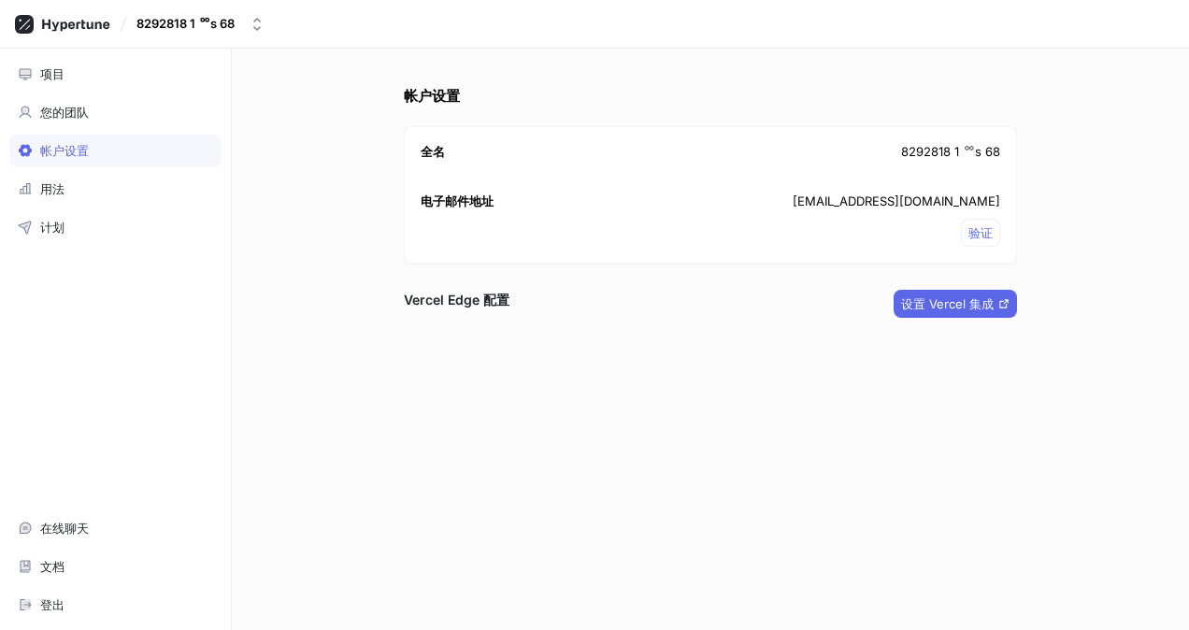
click at [963, 150] on font "8292818 1 ᅇs 68" at bounding box center [950, 152] width 99 height 19
click at [959, 148] on font "8292818 1 ᅇs 68" at bounding box center [950, 152] width 99 height 19
click at [918, 146] on font "8292818 1 ᅇs 68" at bounding box center [950, 152] width 99 height 19
click at [558, 278] on div "帐户设置 全名 8292818 1 ᅇs 68 电子邮件地址 c45yuu8awe@jxpomup.com 验证 Vercel Edge 配置 设置 Verc…" at bounding box center [710, 358] width 628 height 544
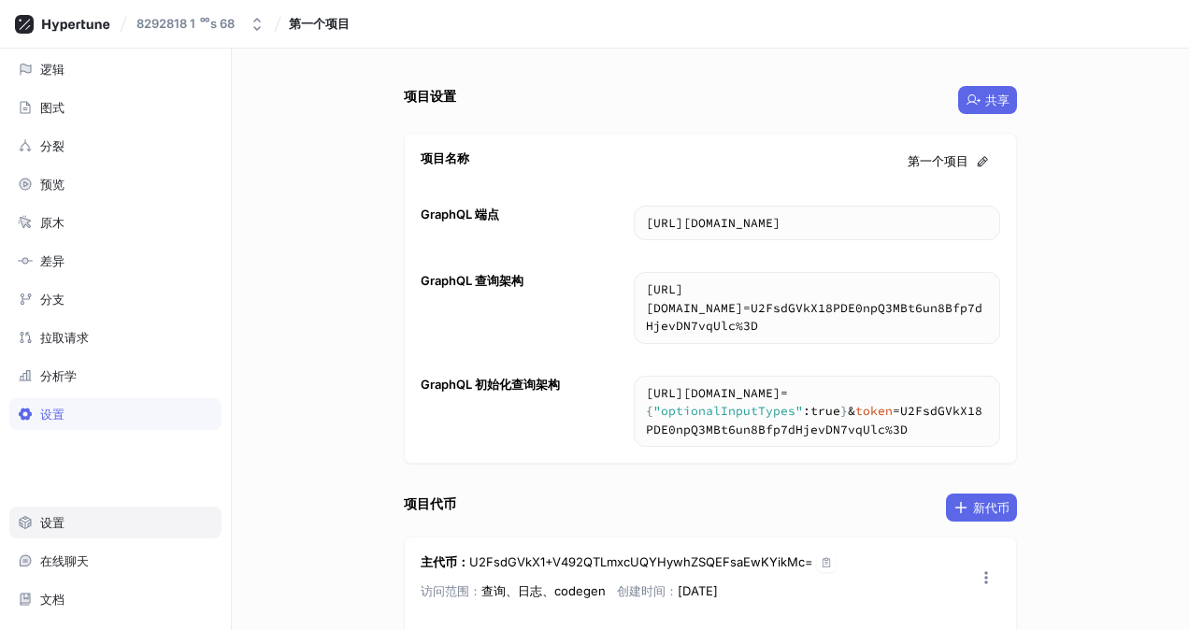
scroll to position [73, 0]
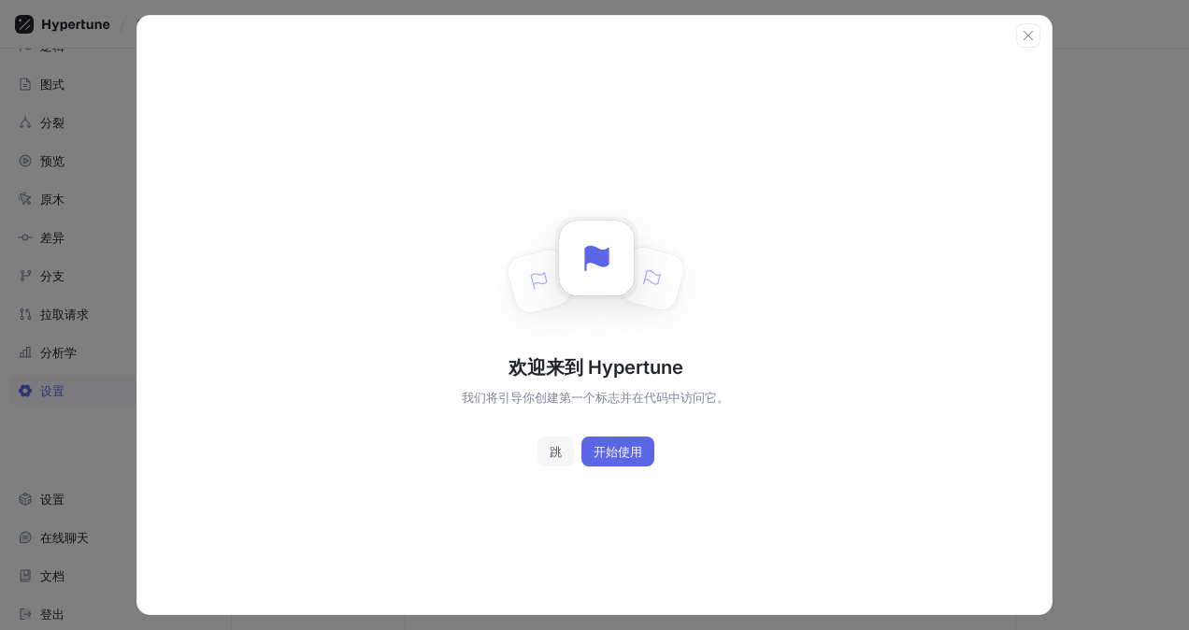
click at [563, 447] on button "跳" at bounding box center [555, 452] width 36 height 30
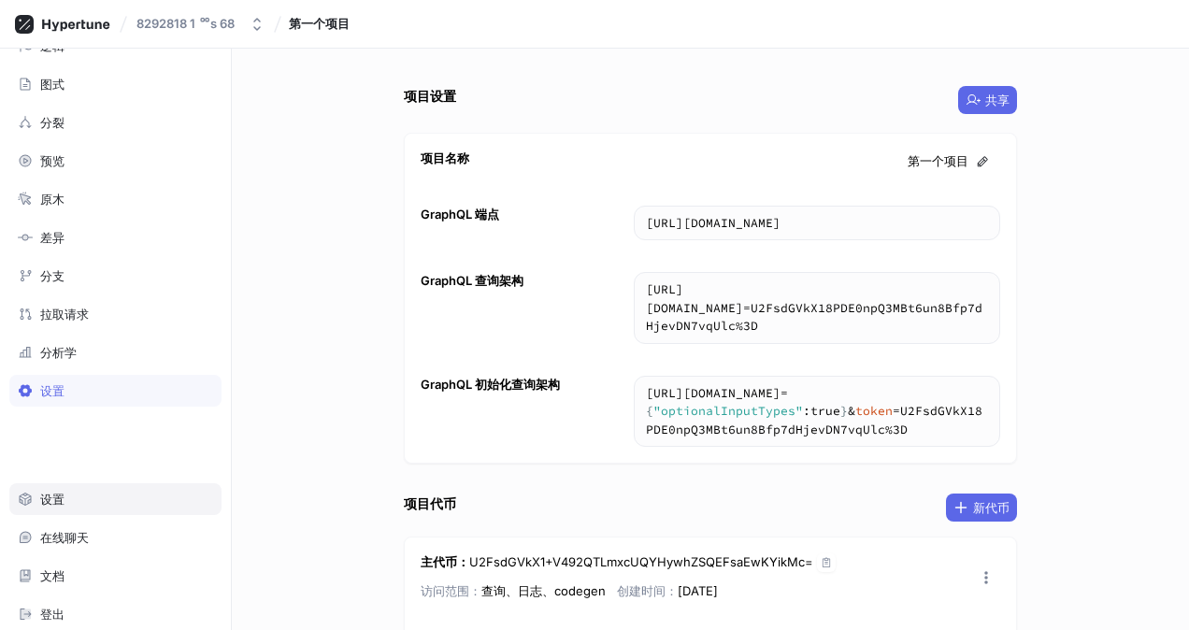
click at [144, 493] on div "设置" at bounding box center [115, 499] width 195 height 15
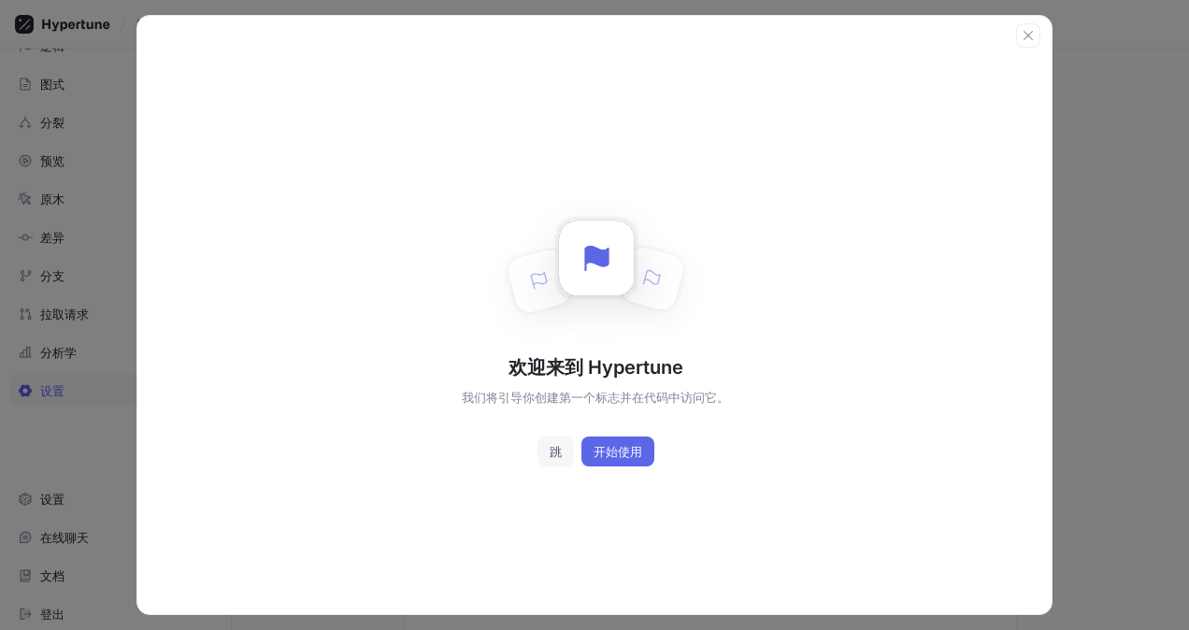
click at [566, 452] on button "跳" at bounding box center [555, 452] width 36 height 30
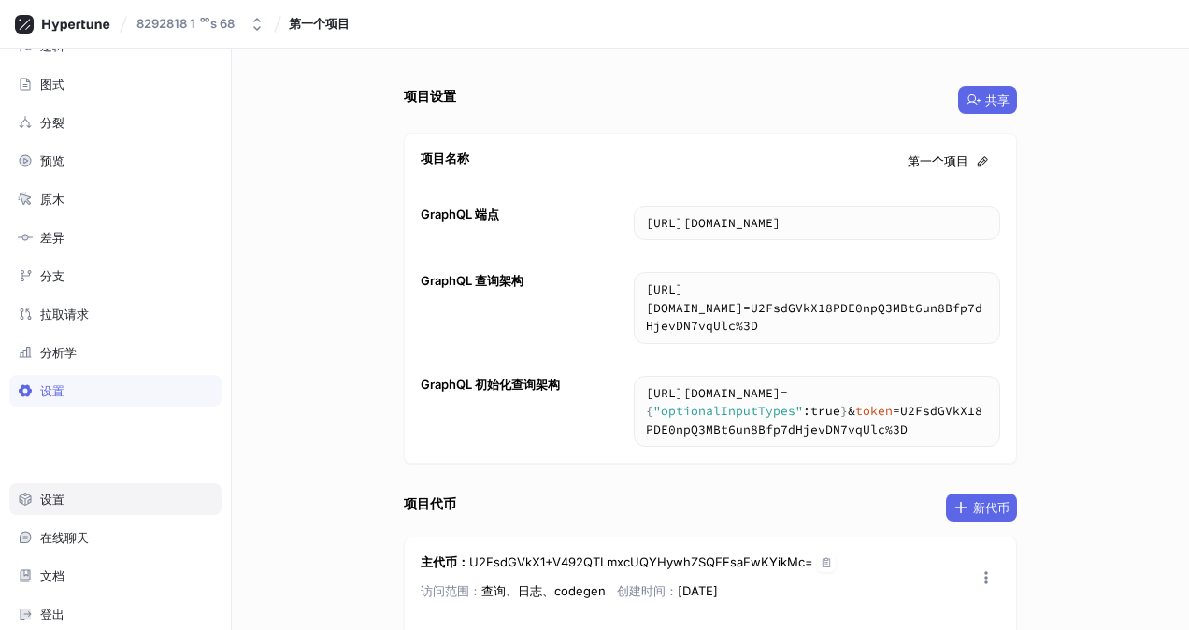
click at [82, 502] on div "设置" at bounding box center [115, 499] width 212 height 32
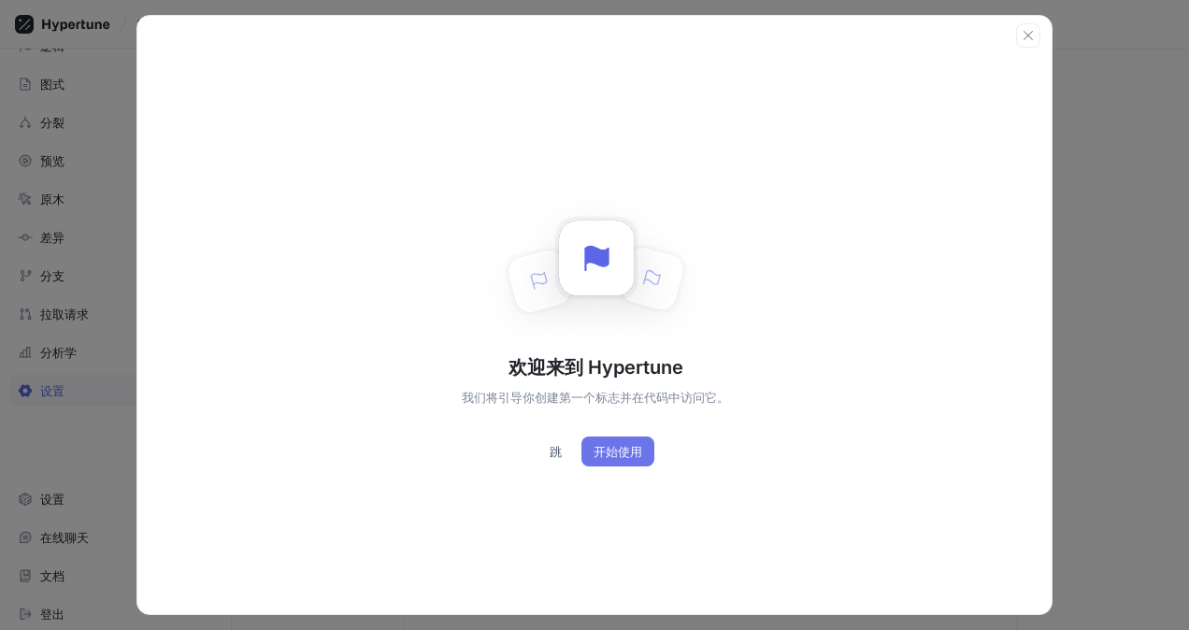
click at [624, 456] on span "开始使用" at bounding box center [618, 451] width 49 height 11
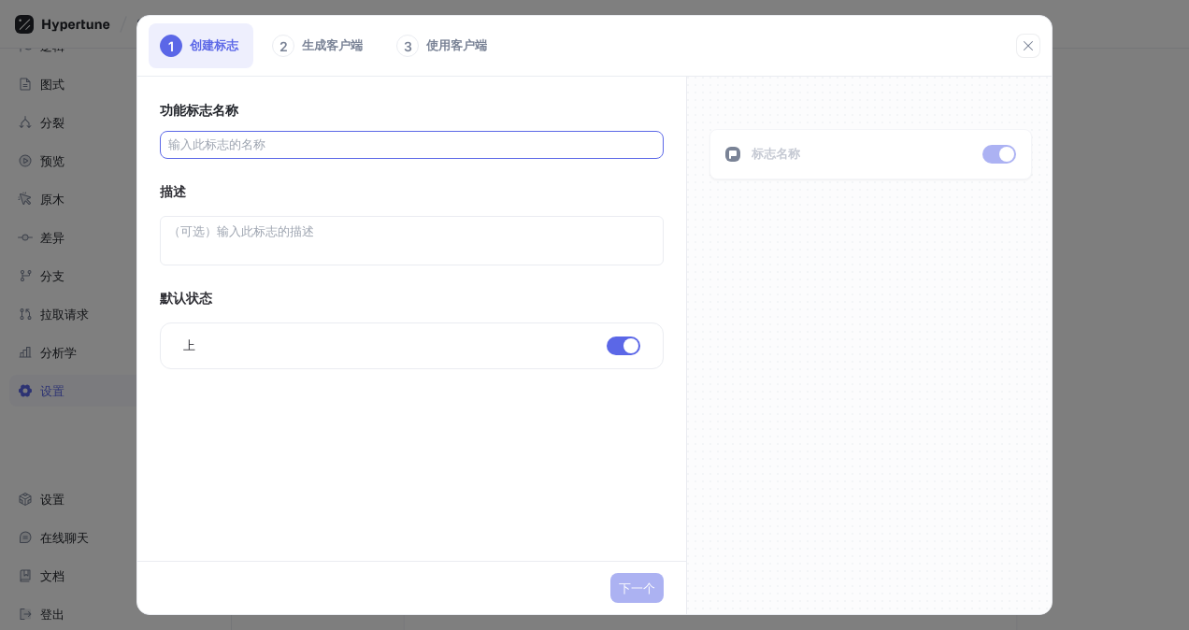
click at [451, 131] on div at bounding box center [412, 145] width 504 height 28
drag, startPoint x: 505, startPoint y: 148, endPoint x: 478, endPoint y: 159, distance: 29.3
click at [499, 150] on input "text" at bounding box center [411, 145] width 487 height 19
click at [1030, 55] on button "button" at bounding box center [1028, 46] width 24 height 24
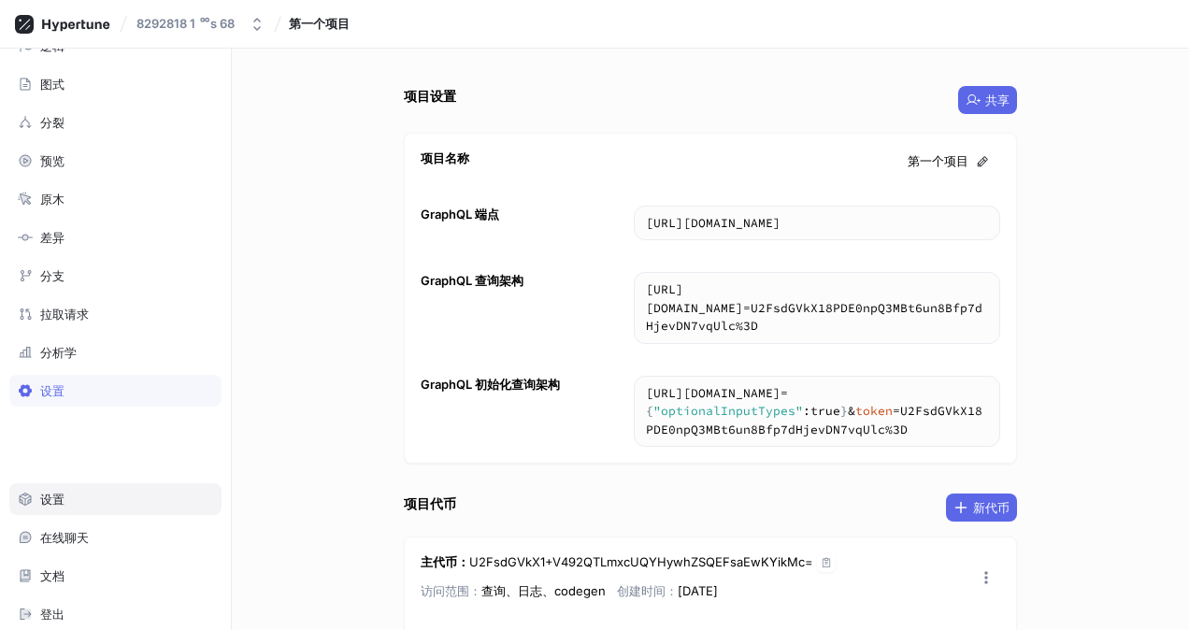
click at [89, 507] on div "设置" at bounding box center [115, 499] width 212 height 32
type textarea "x"
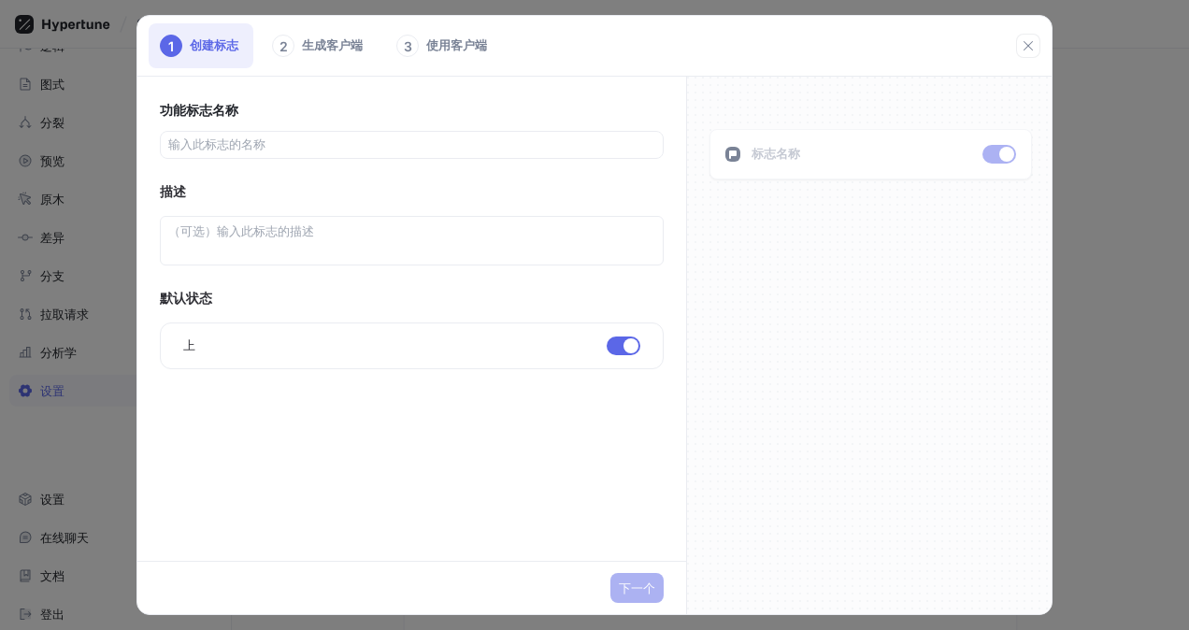
click at [0, 465] on html "8292818 1 ᅇs 68 第一个项目 搜索。。。 K 逻辑 图式 分裂 预览 原木 差异 分支 拉取请求 分析学 设置 设置 在线聊天 文档 登出 Ty…" at bounding box center [594, 315] width 1189 height 630
click at [56, 441] on div "1 创建标志 2 生成客户端 3 使用客户端 功能标志名称 描述 默认状态 上 No errors. 下一个 标志名称" at bounding box center [594, 315] width 1189 height 630
click at [1038, 34] on div "1 创建标志 2 生成客户端 3 使用客户端" at bounding box center [594, 46] width 914 height 61
click at [1026, 51] on icon "button" at bounding box center [1028, 45] width 15 height 15
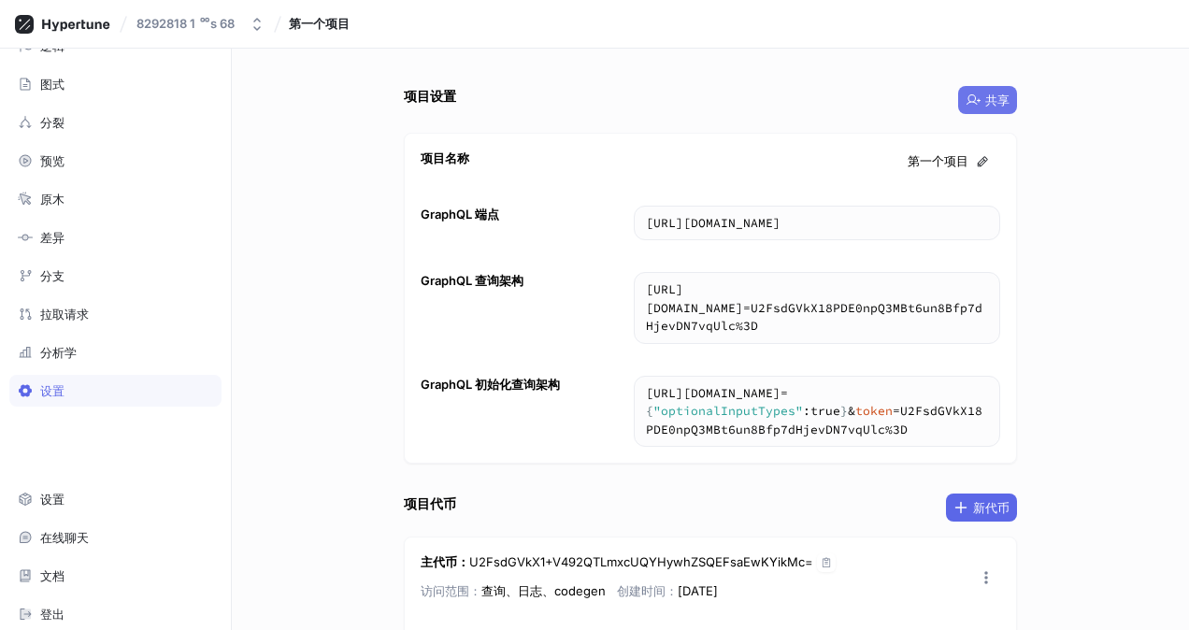
click at [989, 99] on span "共享" at bounding box center [997, 99] width 24 height 11
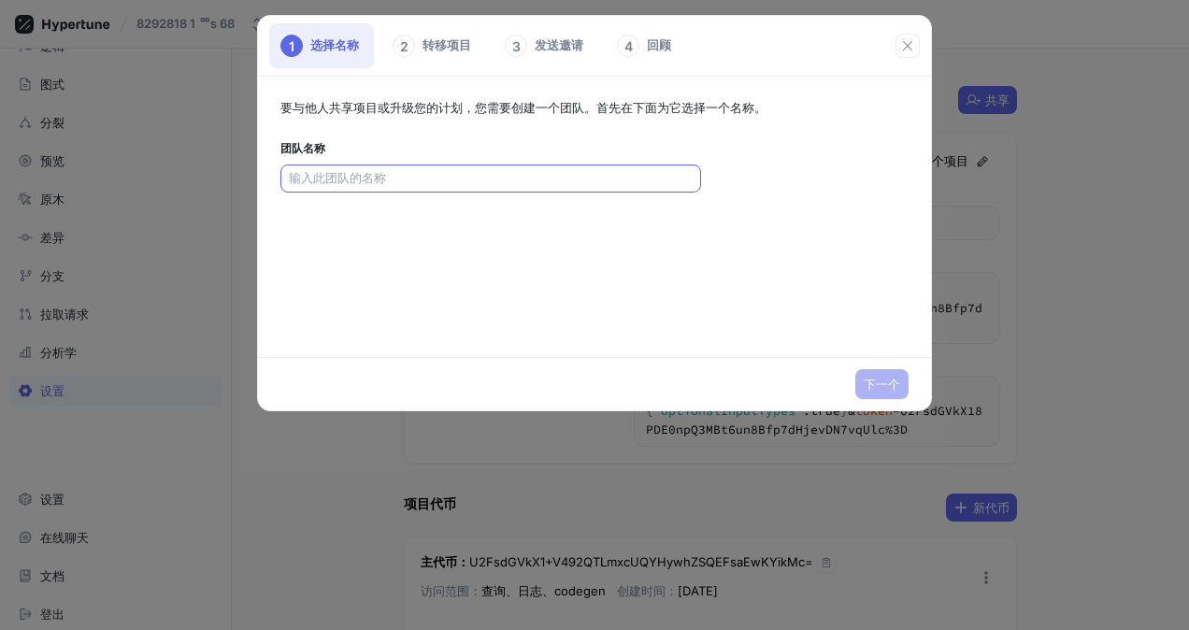
click at [494, 175] on input "text" at bounding box center [491, 178] width 404 height 19
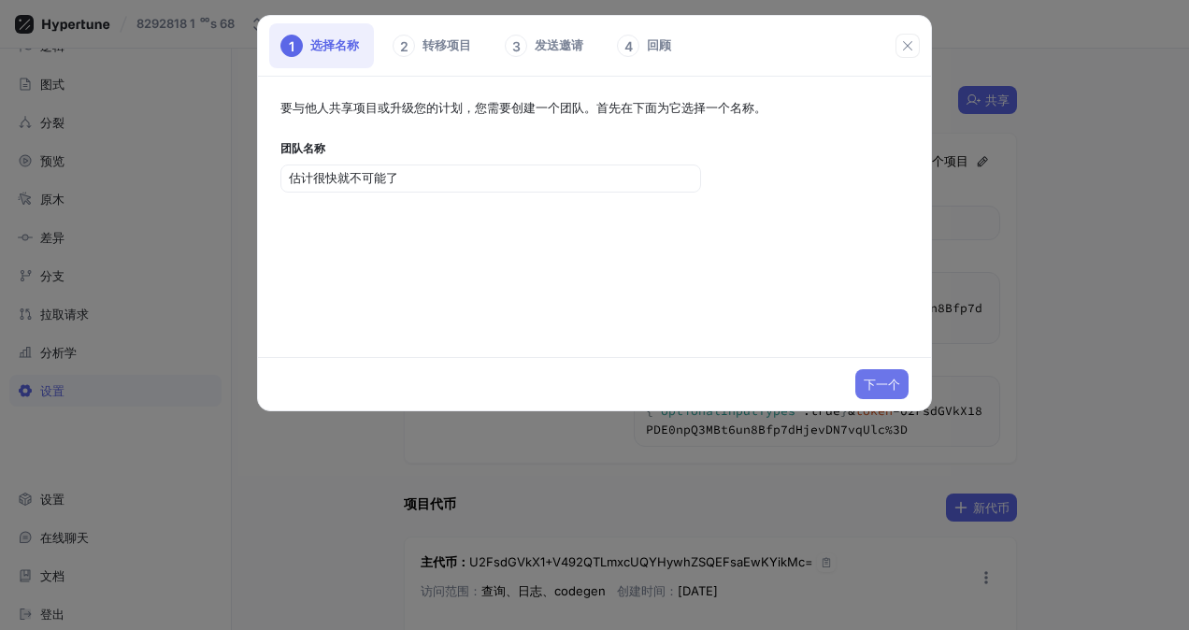
type input "估计很快就不可能了"
click at [893, 386] on span "下一个" at bounding box center [882, 384] width 36 height 11
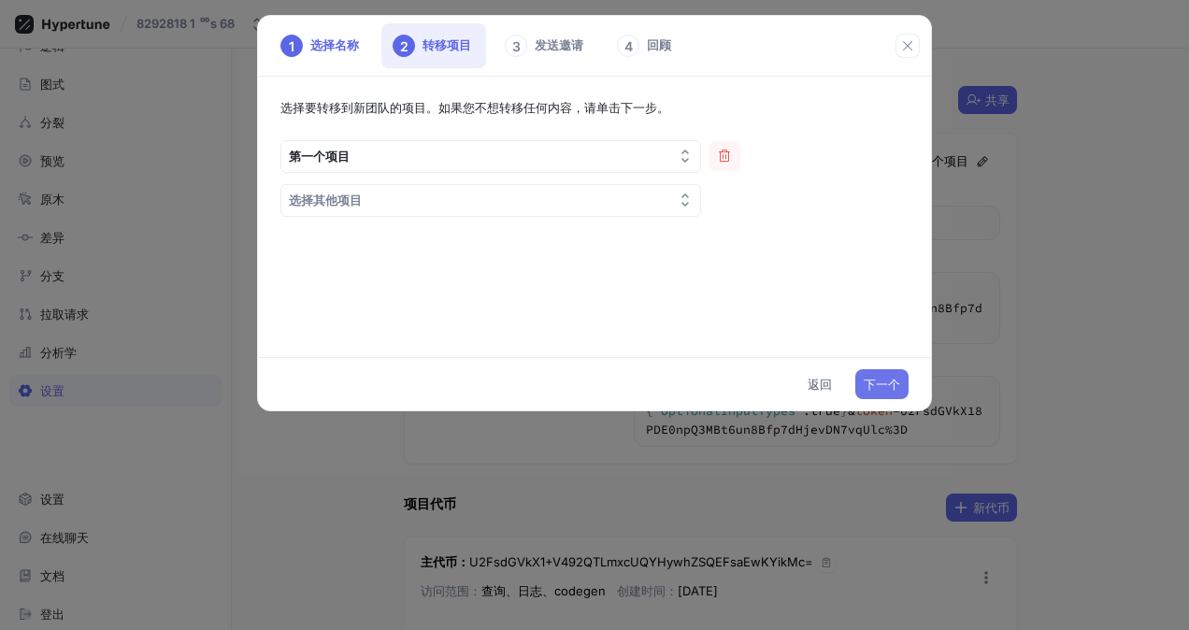
click at [892, 369] on button "下一个" at bounding box center [881, 384] width 53 height 30
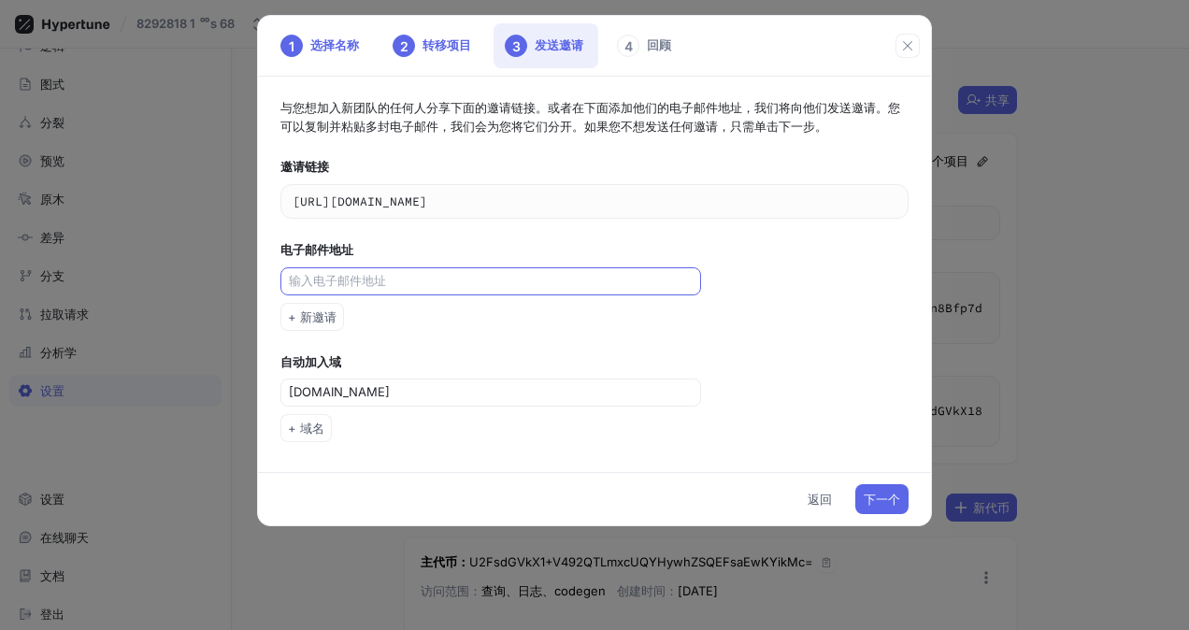
click at [434, 282] on input "text" at bounding box center [493, 281] width 408 height 19
type input "3451335336@qq.com"
click at [884, 501] on span "下一个" at bounding box center [882, 499] width 36 height 11
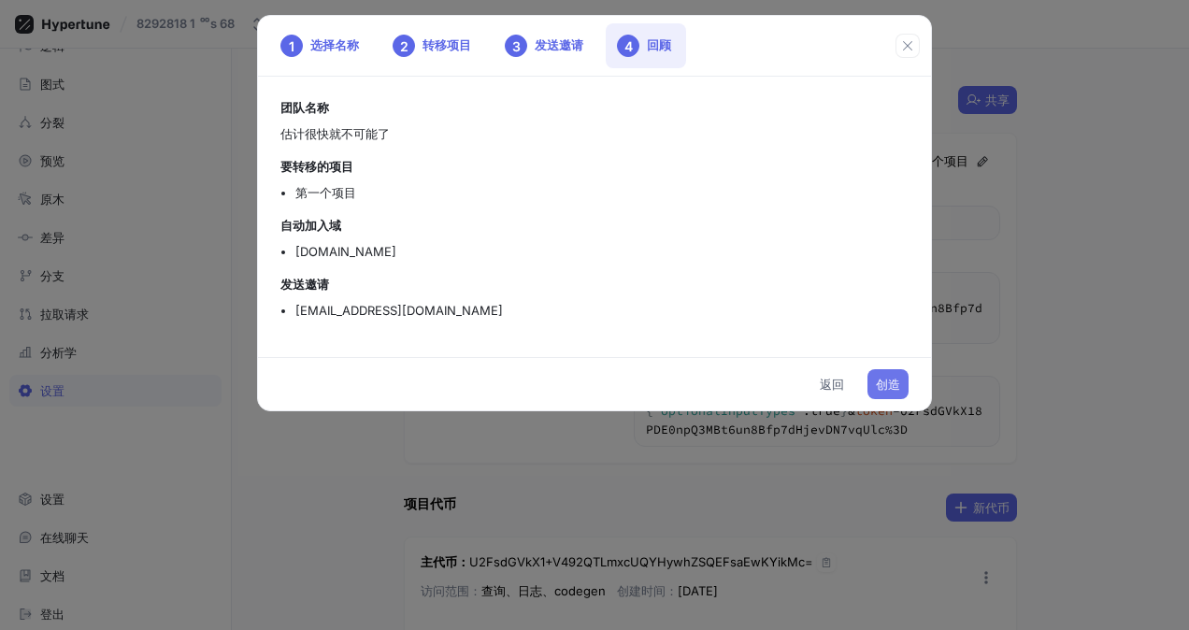
click at [884, 393] on button "创造" at bounding box center [887, 384] width 41 height 30
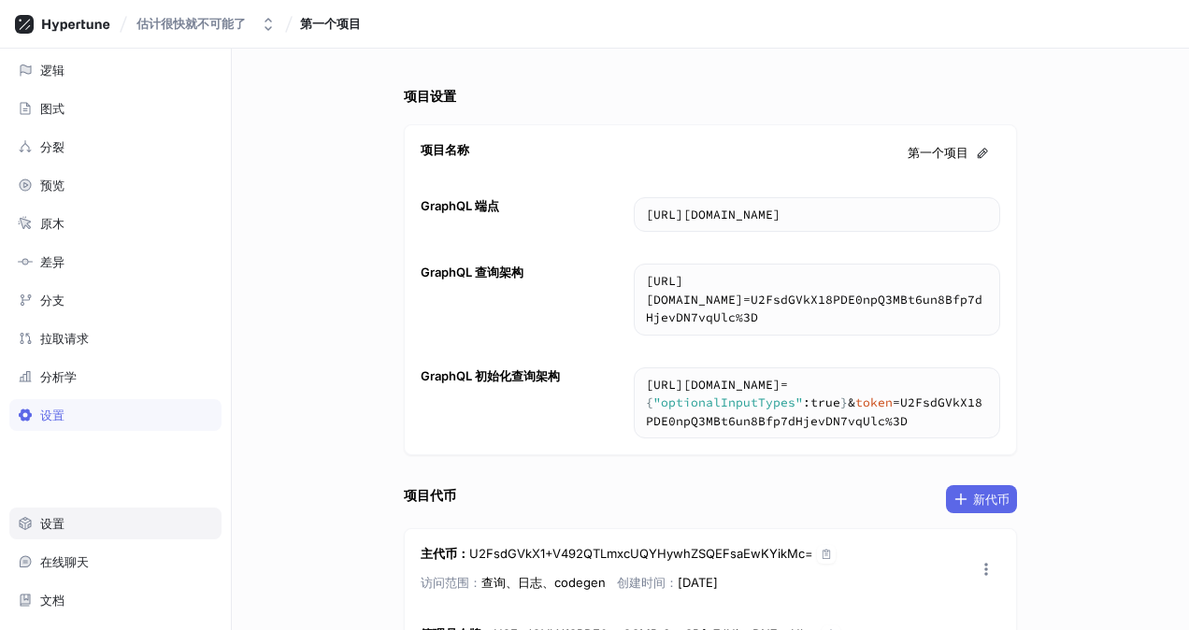
scroll to position [73, 0]
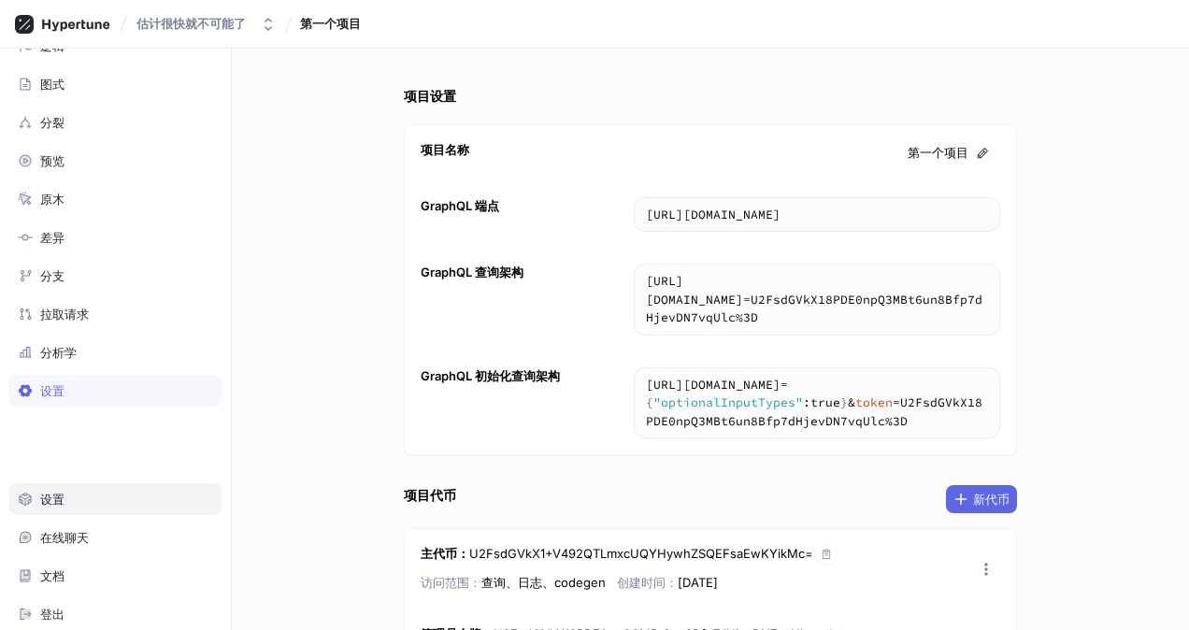
click at [71, 503] on div "设置" at bounding box center [115, 499] width 212 height 32
type textarea "x"
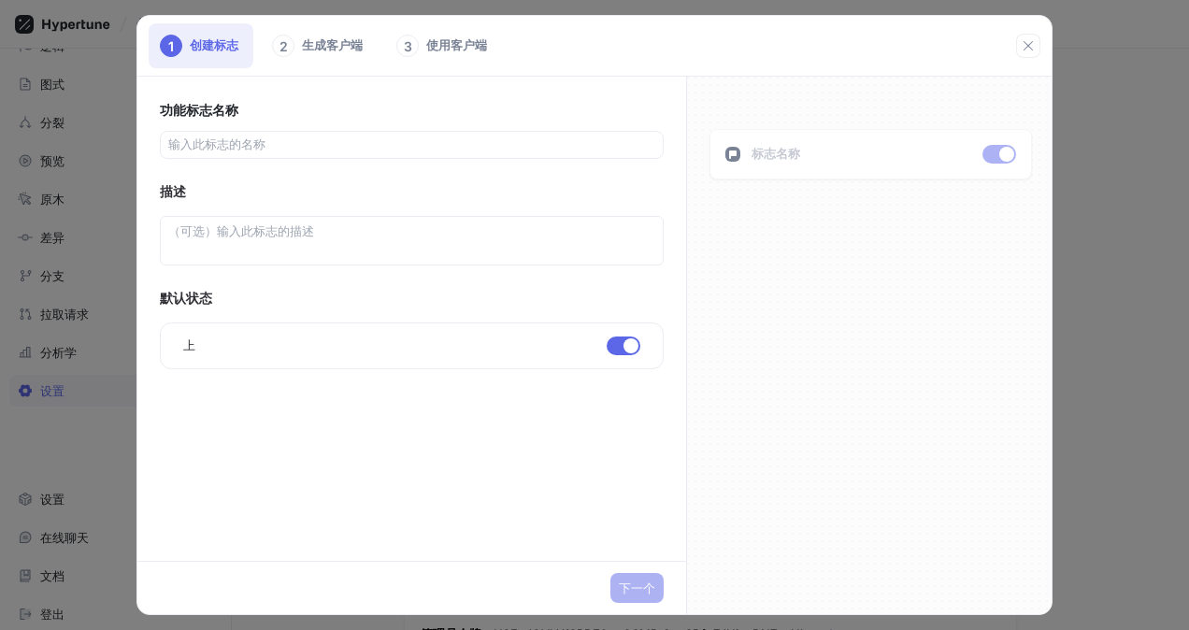
click at [1036, 48] on icon "button" at bounding box center [1028, 45] width 15 height 15
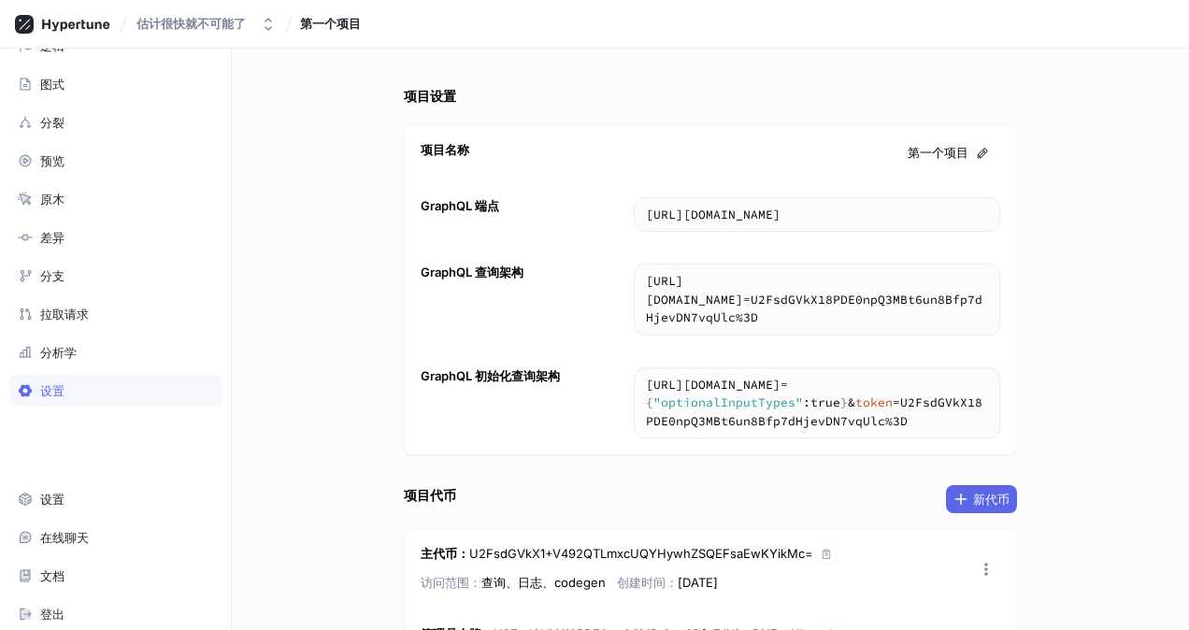
click at [99, 391] on div "设置" at bounding box center [115, 390] width 195 height 15
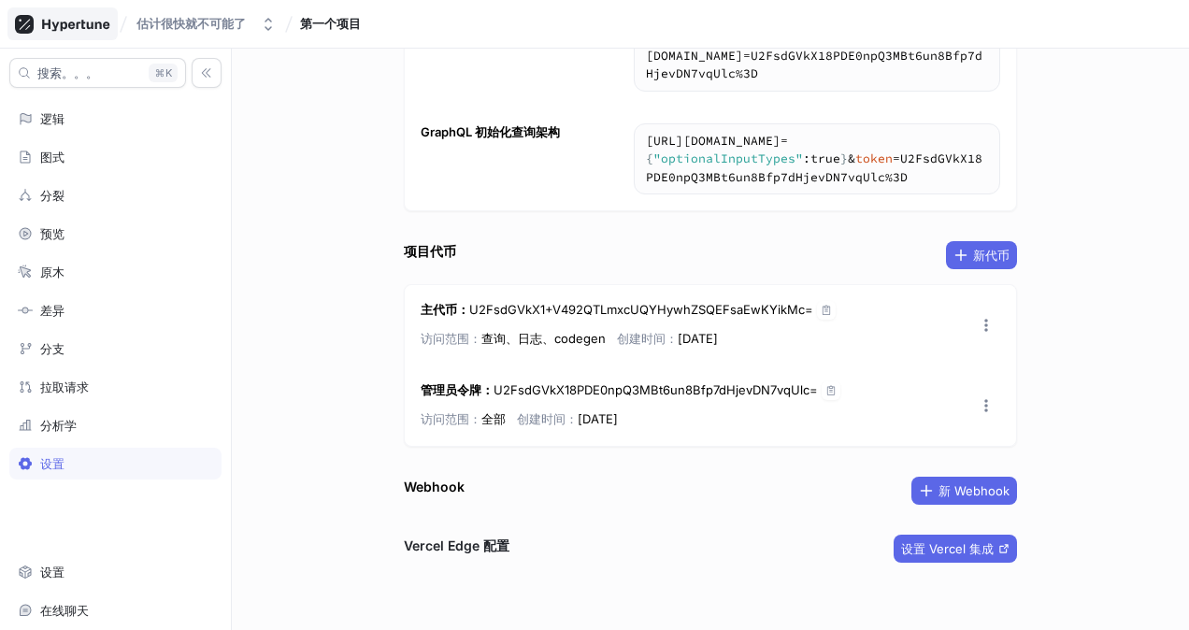
click at [84, 22] on icon at bounding box center [75, 25] width 67 height 12
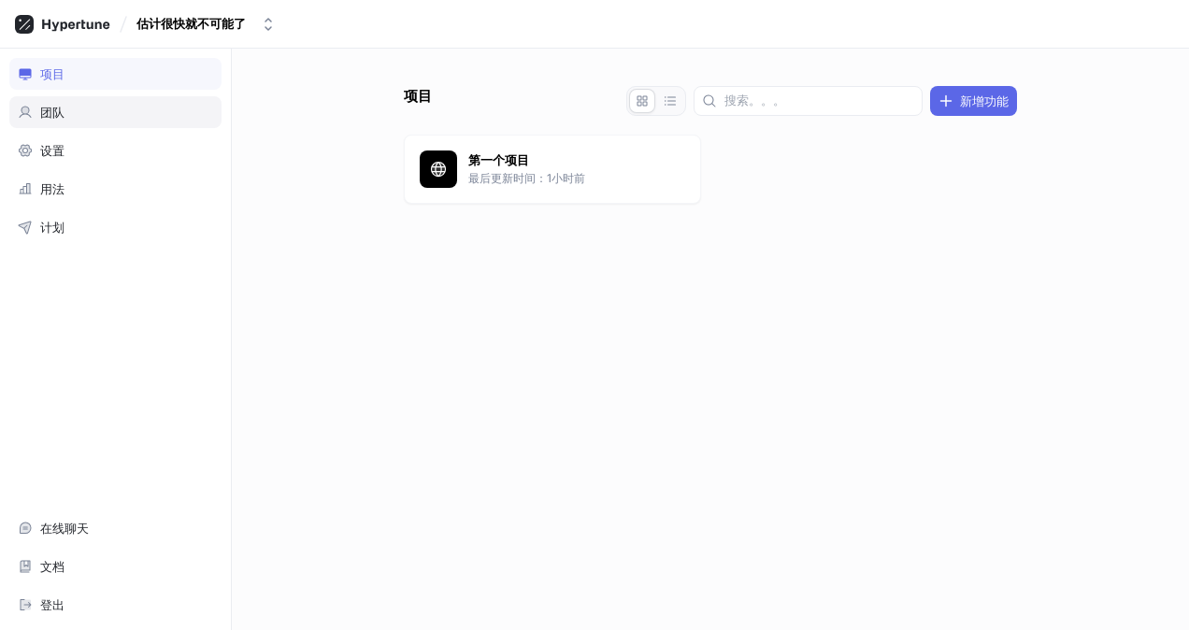
click at [103, 107] on div "团队" at bounding box center [115, 112] width 195 height 15
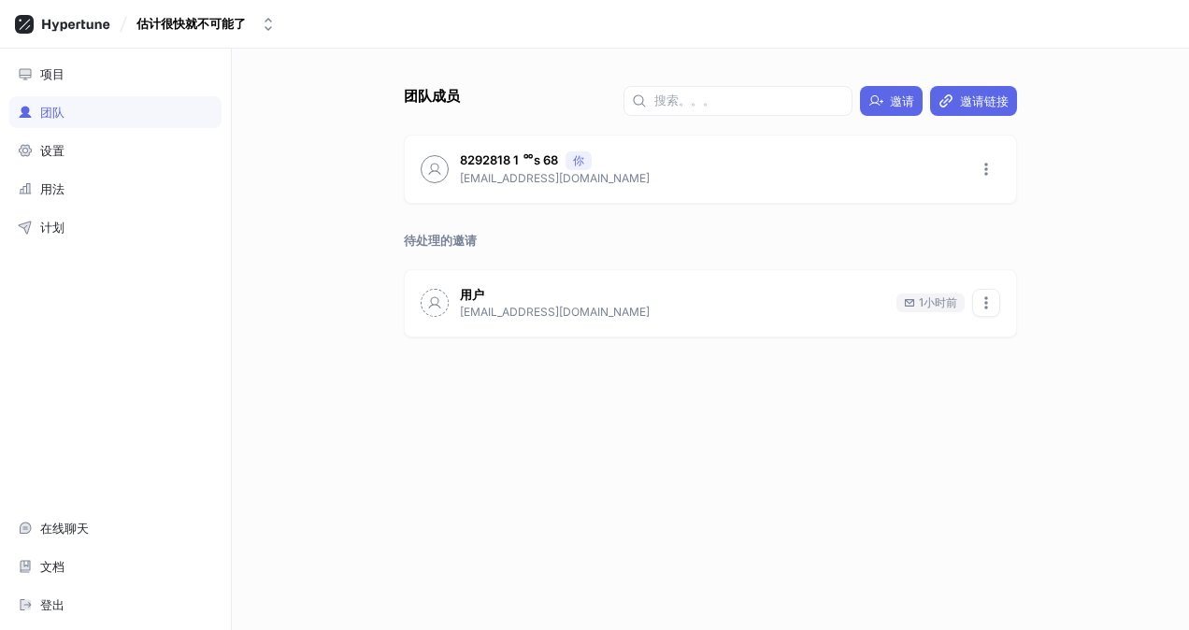
click at [995, 307] on button "button" at bounding box center [986, 303] width 28 height 28
click at [1032, 365] on p "删除邀请" at bounding box center [1029, 371] width 49 height 19
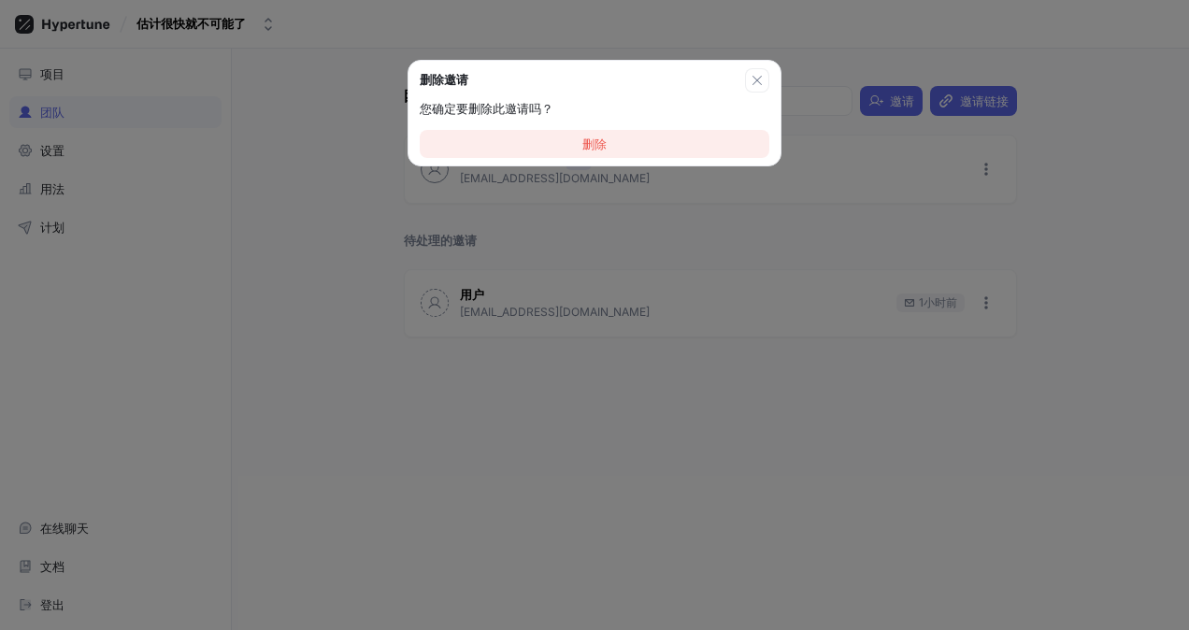
click at [630, 136] on button "删除" at bounding box center [595, 144] width 350 height 28
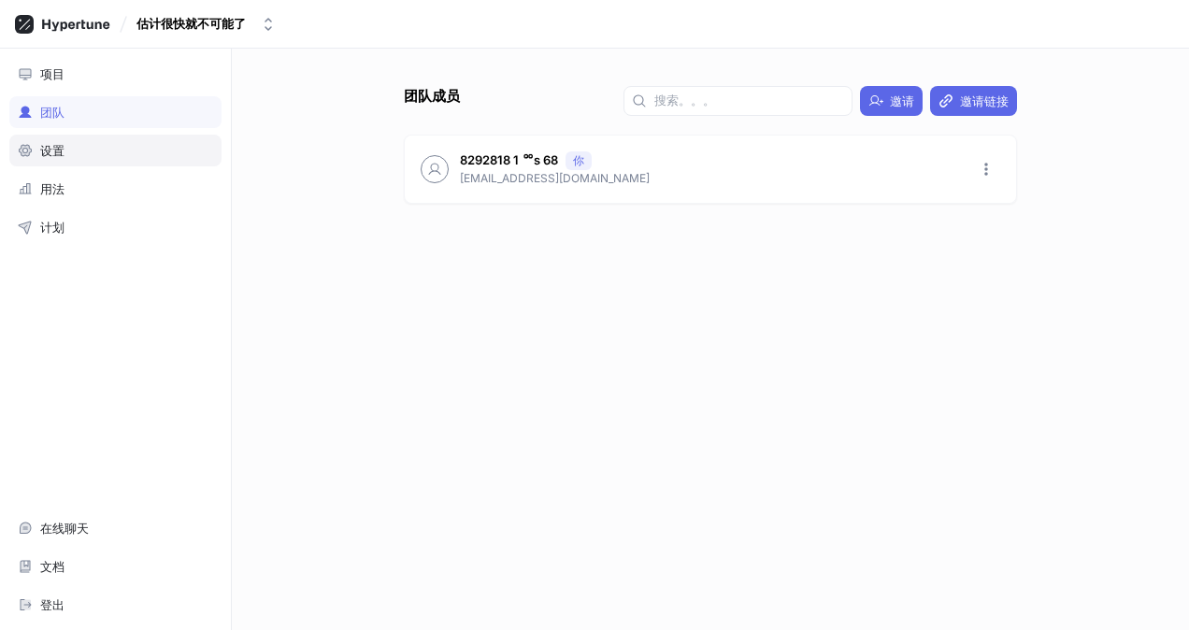
click at [78, 148] on div "设置" at bounding box center [115, 150] width 195 height 15
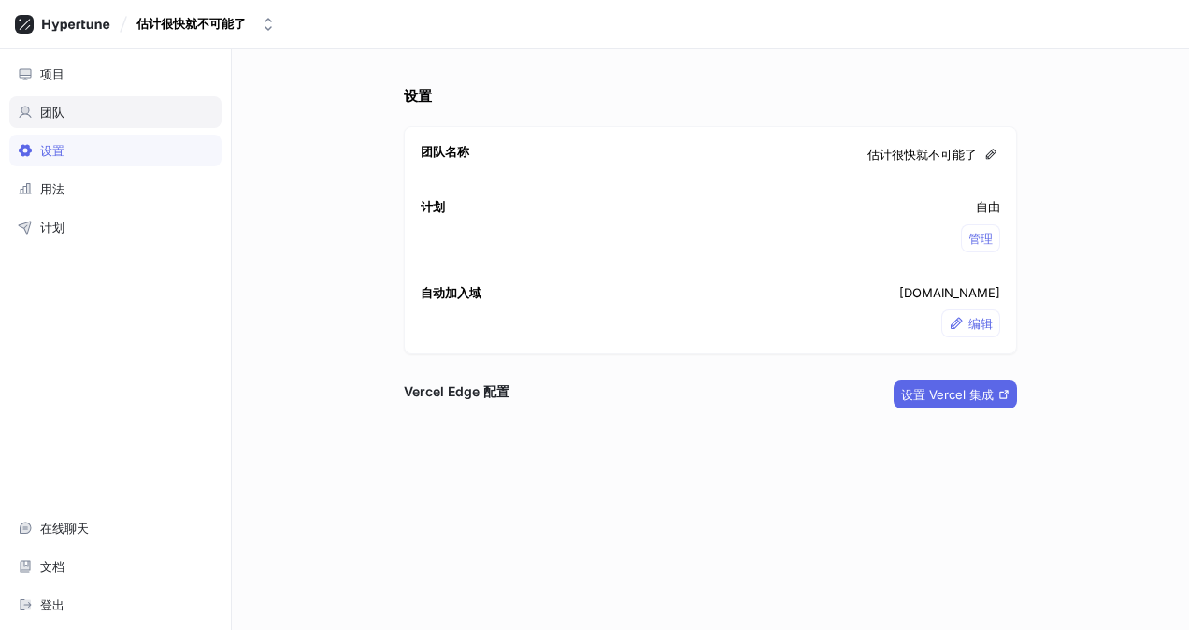
click at [73, 110] on div "团队" at bounding box center [115, 112] width 195 height 15
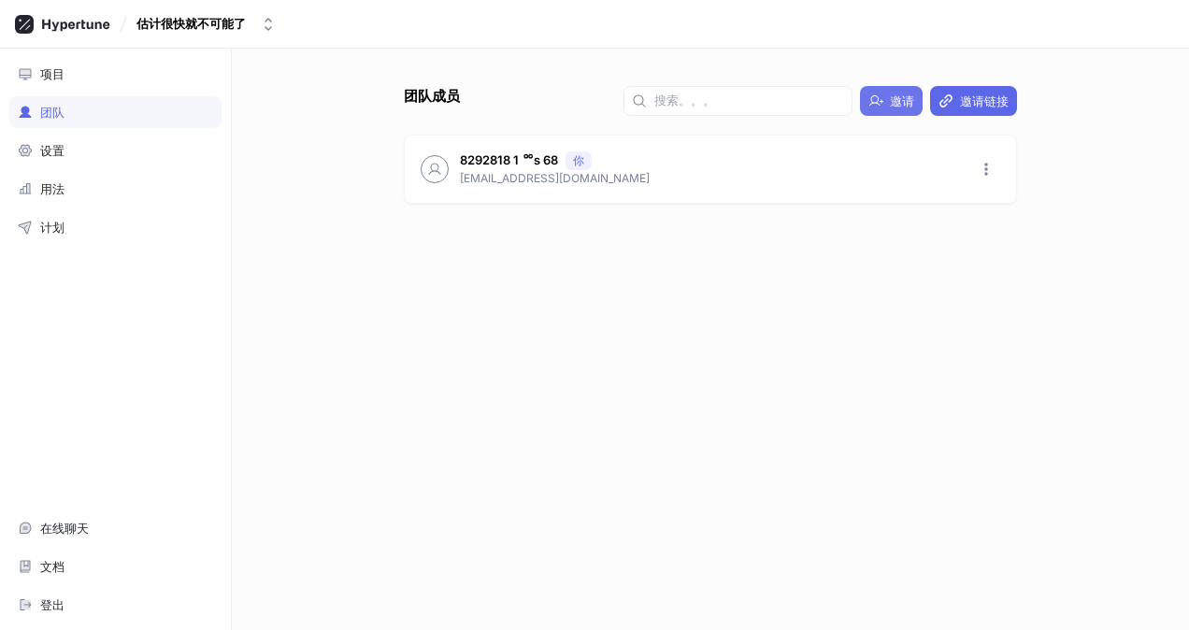
click at [899, 95] on span "邀请" at bounding box center [902, 100] width 24 height 11
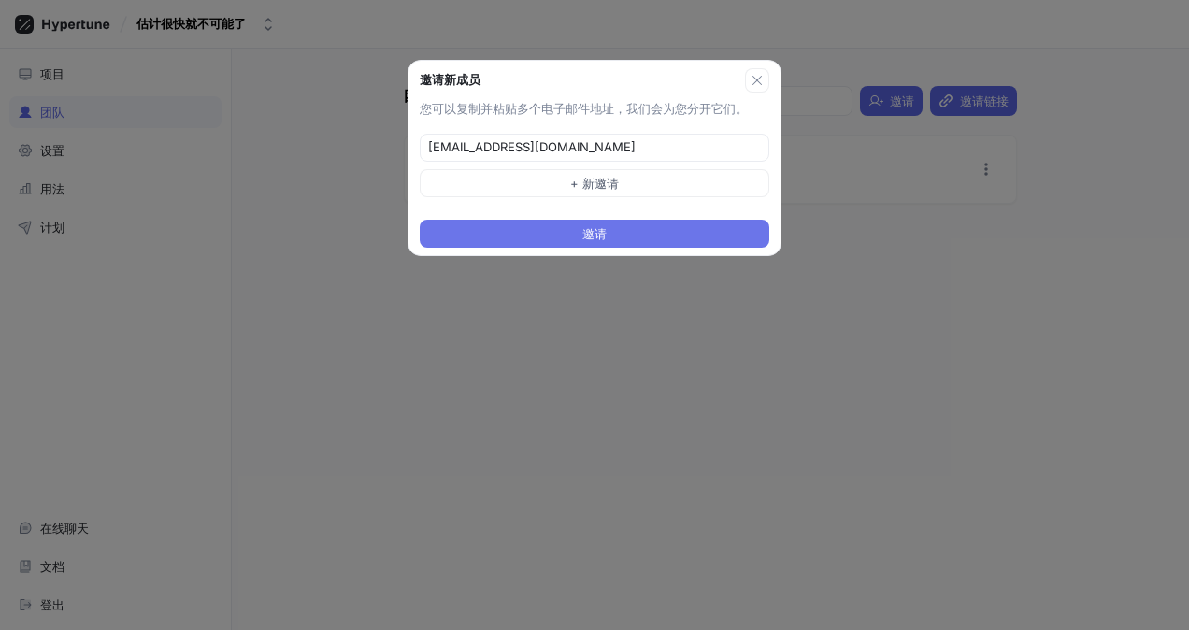
type input "sacc3rr7nt@ibolinva.com"
click at [512, 230] on button "邀请" at bounding box center [595, 234] width 350 height 28
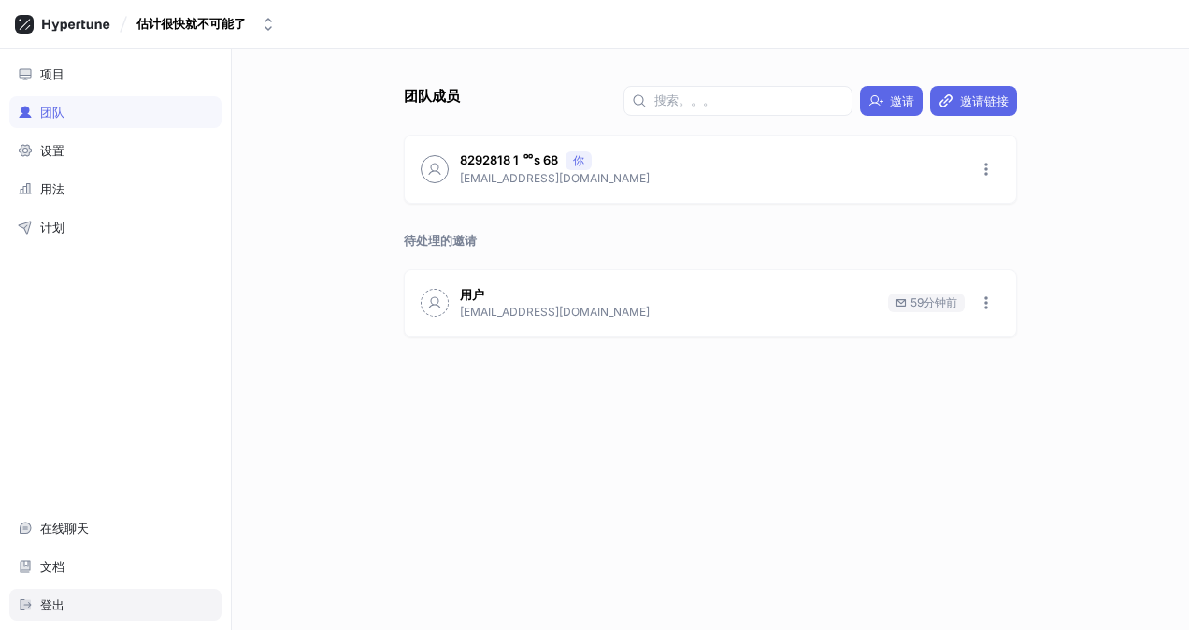
click at [79, 601] on div "登出" at bounding box center [115, 604] width 195 height 15
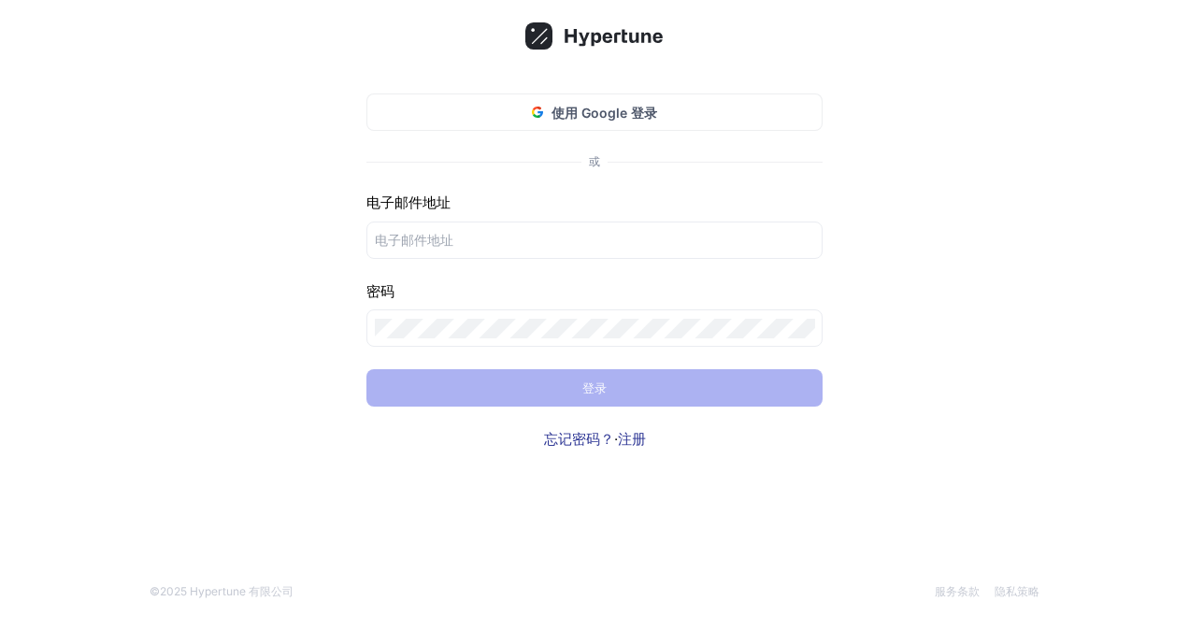
click at [634, 437] on link "注册" at bounding box center [632, 439] width 28 height 18
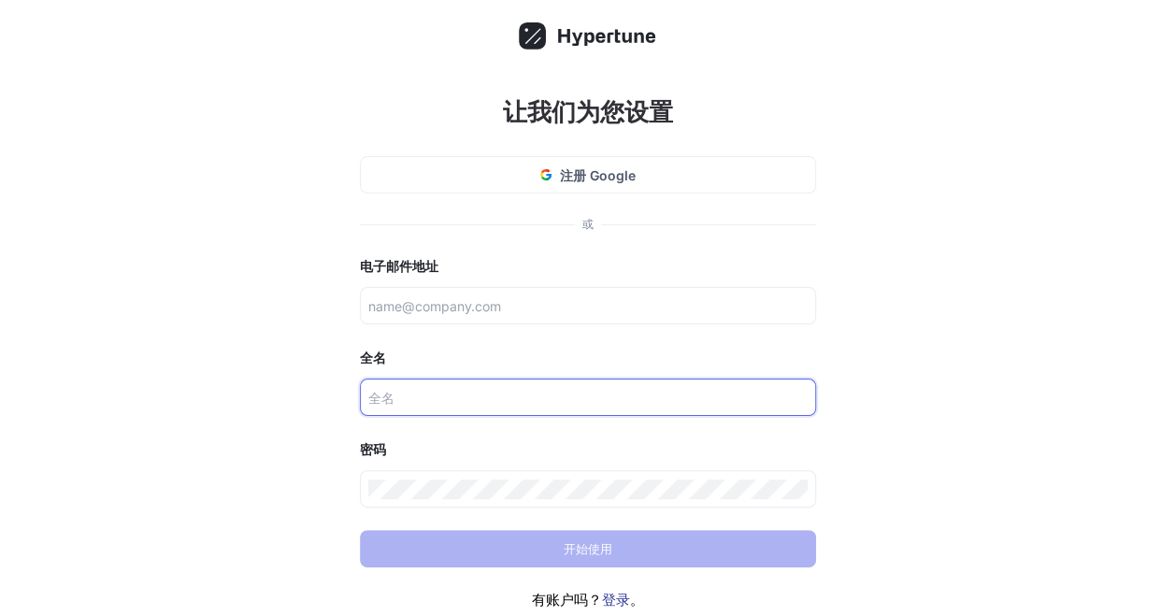
click at [432, 391] on input "text" at bounding box center [587, 398] width 439 height 20
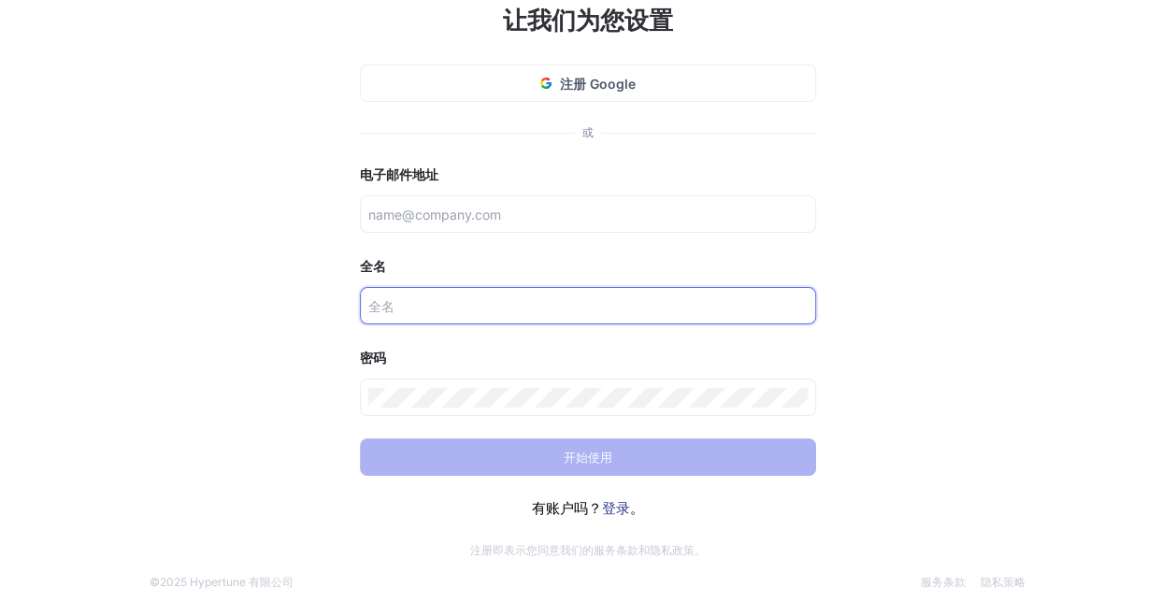
scroll to position [95, 0]
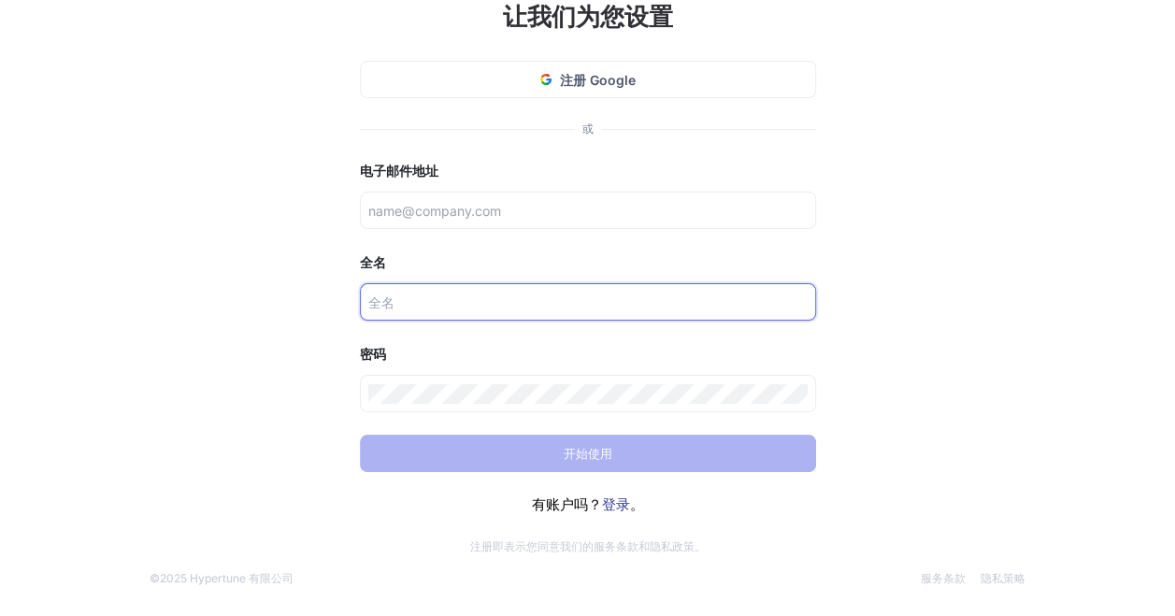
paste input "𝒥.𝒩.𝒟峮⓸.⓸7819👆🏻1ᅇs68"
click at [539, 316] on div "𝒥.𝒩.𝒟峮⓸.⓸7819👆🏻1ᅇs68" at bounding box center [588, 301] width 456 height 37
click at [504, 304] on input "𝒥.𝒩.𝒟峮⓸.⓸7819👆🏻1ᅇs68" at bounding box center [587, 303] width 439 height 20
click at [422, 301] on input "𝒥.𝒩.𝒟峮⓸.⓸7819shang1ᅇs68" at bounding box center [587, 303] width 439 height 20
click at [454, 302] on input "JNDqun⓸.⓸7819shang1ᅇs68" at bounding box center [587, 303] width 439 height 20
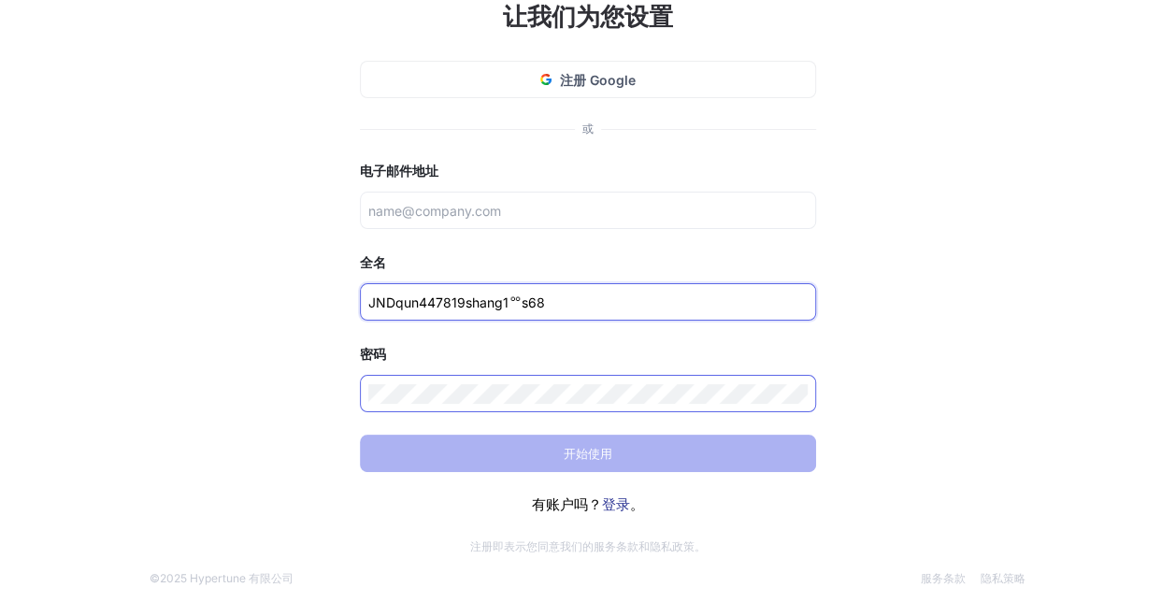
type input "JNDqun447819shang1ᅇs68"
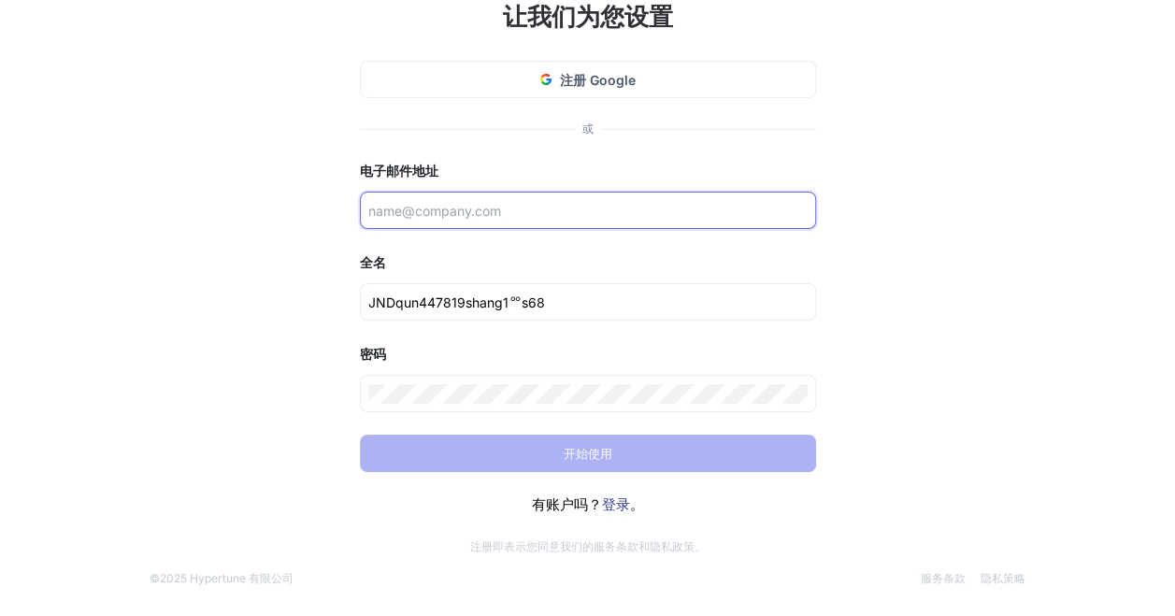
click at [628, 210] on input "text" at bounding box center [587, 211] width 439 height 20
paste input "[EMAIL_ADDRESS][DOMAIN_NAME]"
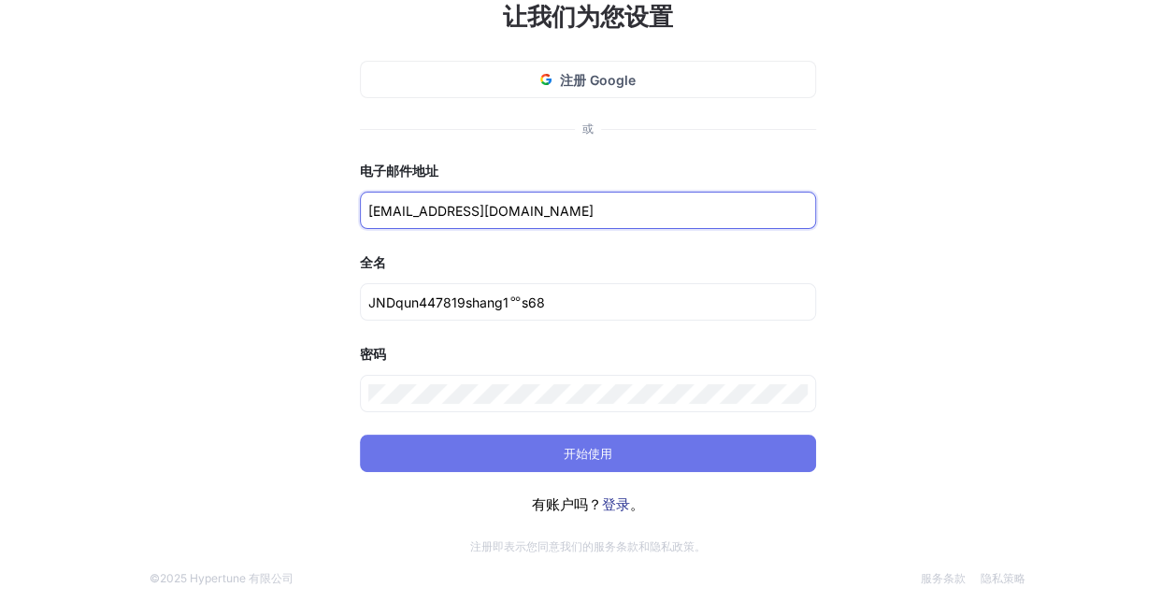
type input "[EMAIL_ADDRESS][DOMAIN_NAME]"
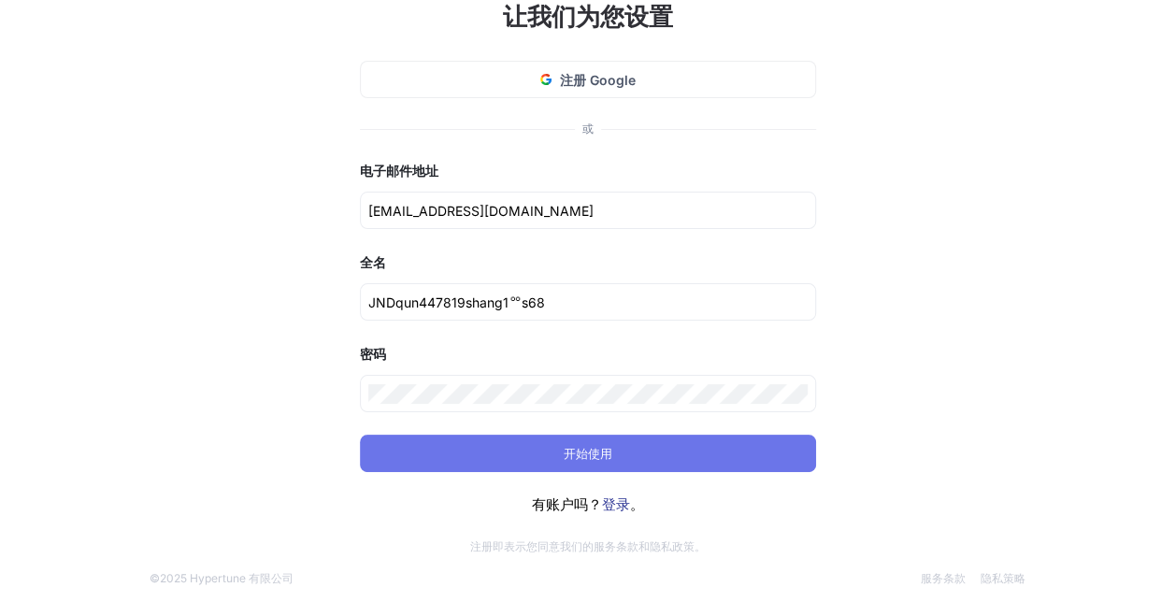
click at [593, 449] on span "开始使用" at bounding box center [588, 453] width 49 height 11
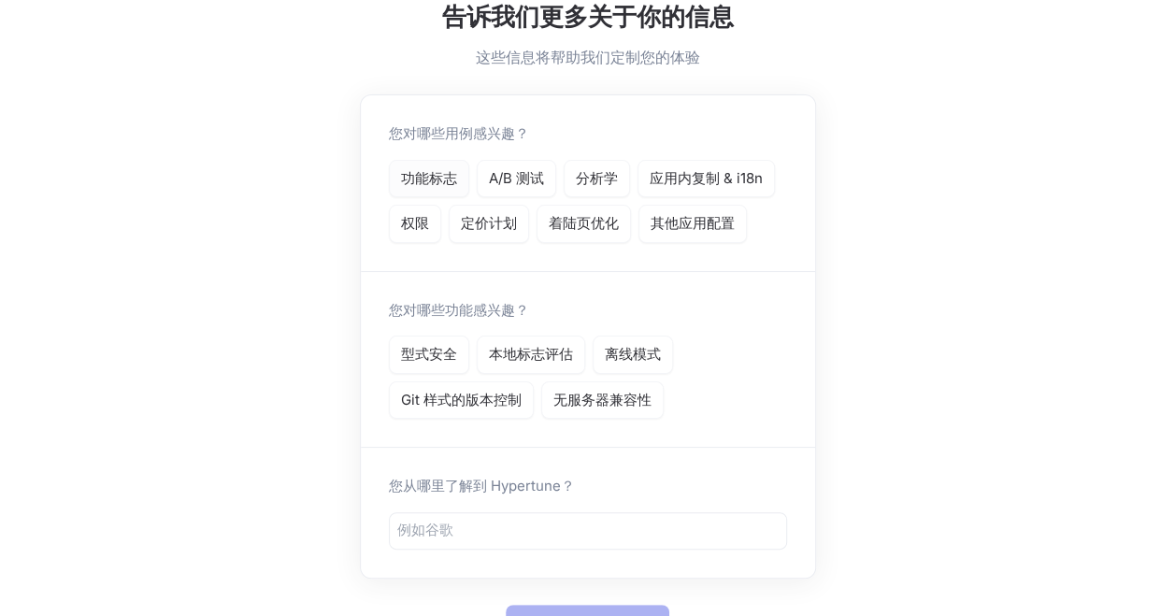
click at [439, 177] on p "功能标志" at bounding box center [429, 178] width 56 height 21
click at [522, 355] on p "本地标志评估" at bounding box center [531, 354] width 84 height 21
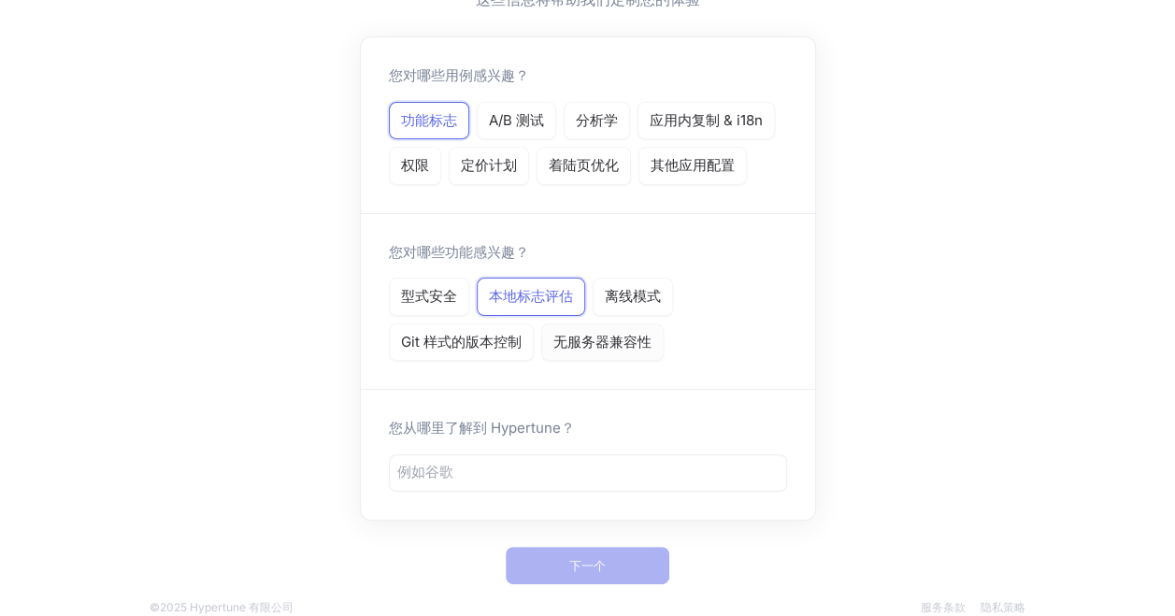
scroll to position [179, 0]
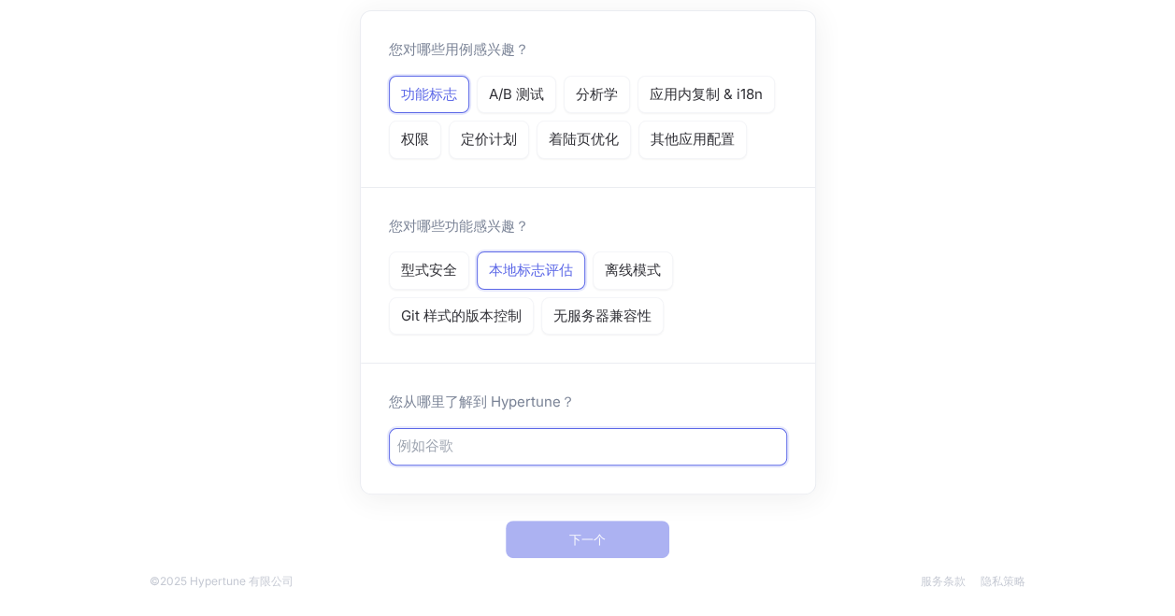
click at [537, 439] on input "text" at bounding box center [587, 446] width 381 height 21
type input "俄方都eef"
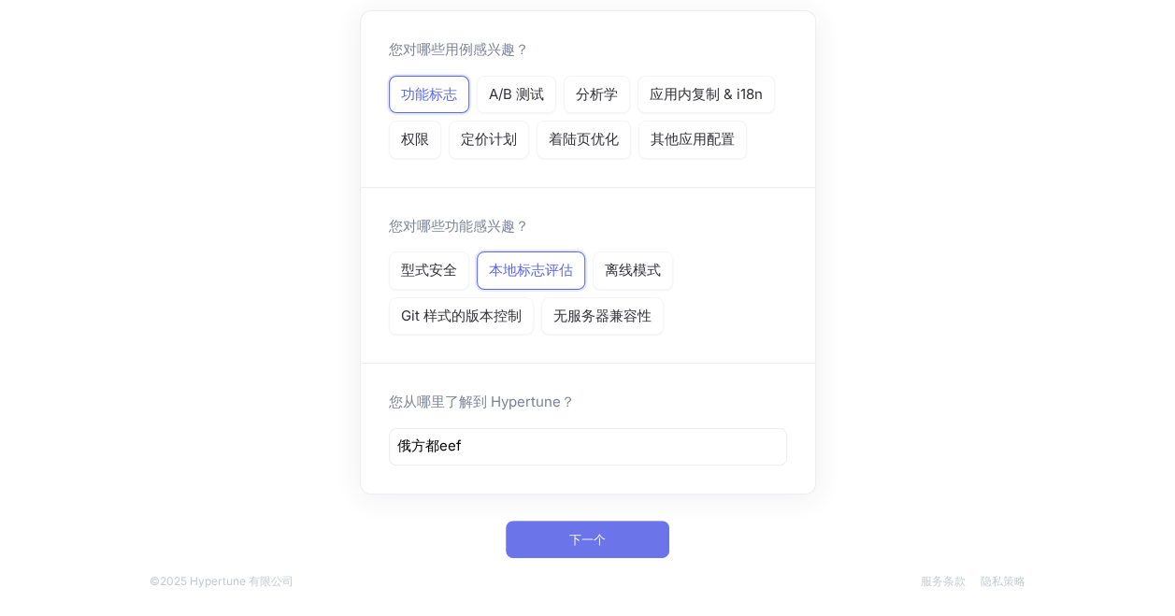
click at [592, 539] on span "下一个" at bounding box center [587, 539] width 36 height 11
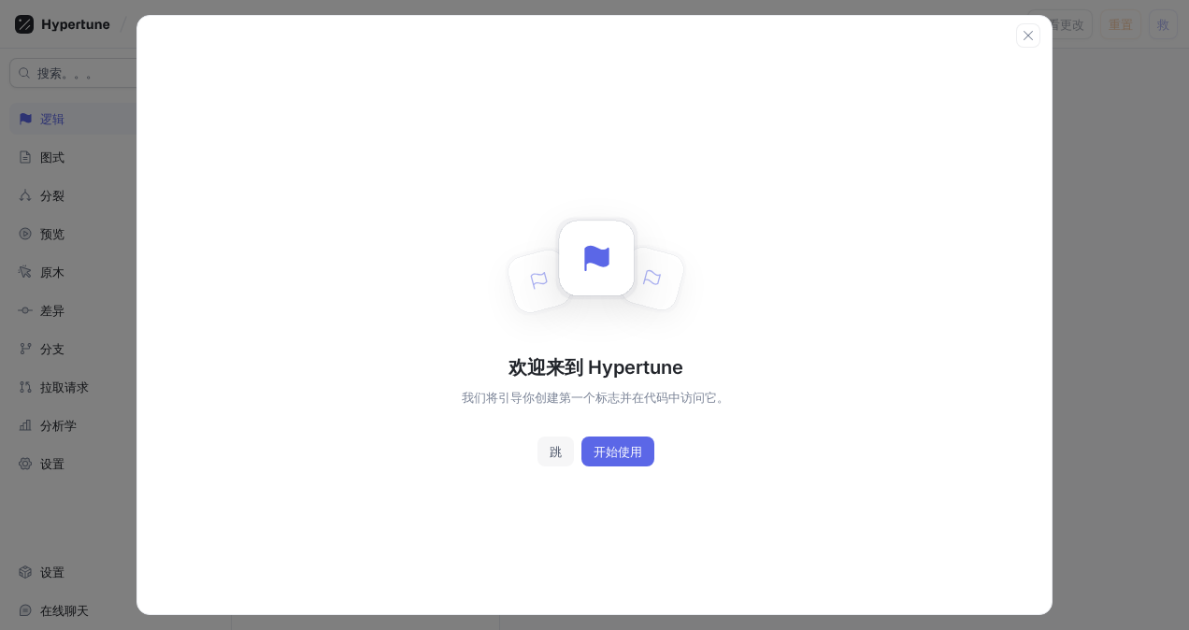
click at [557, 446] on span "跳" at bounding box center [556, 451] width 12 height 11
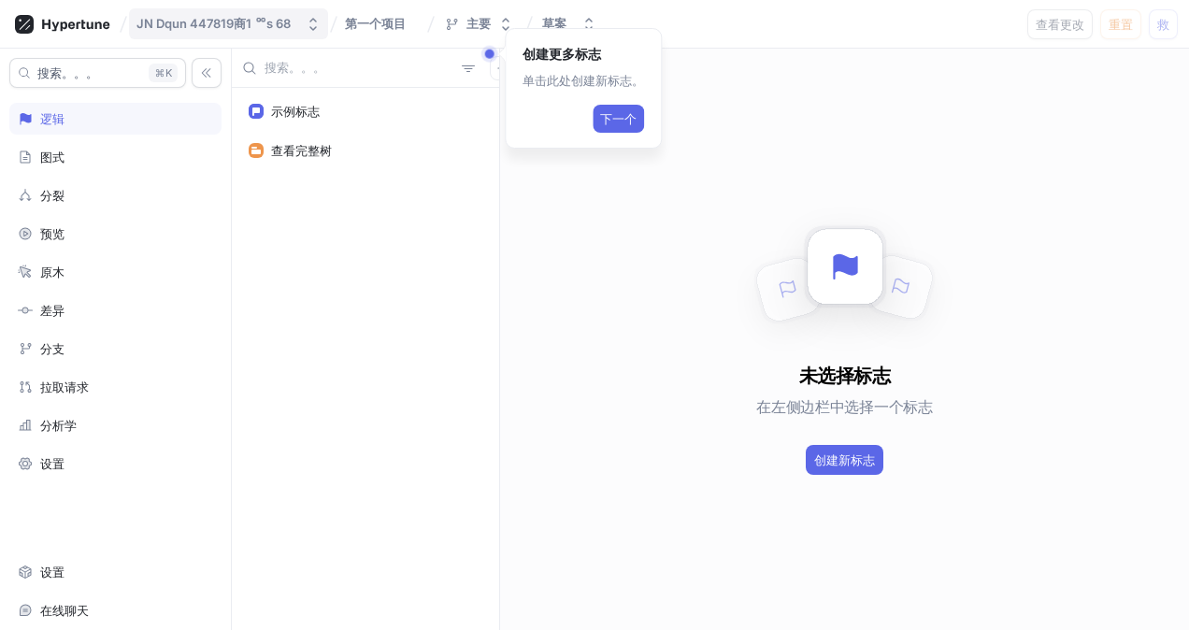
click at [175, 17] on div "JN Dqun 447819商1 ᅇs 68" at bounding box center [213, 24] width 154 height 16
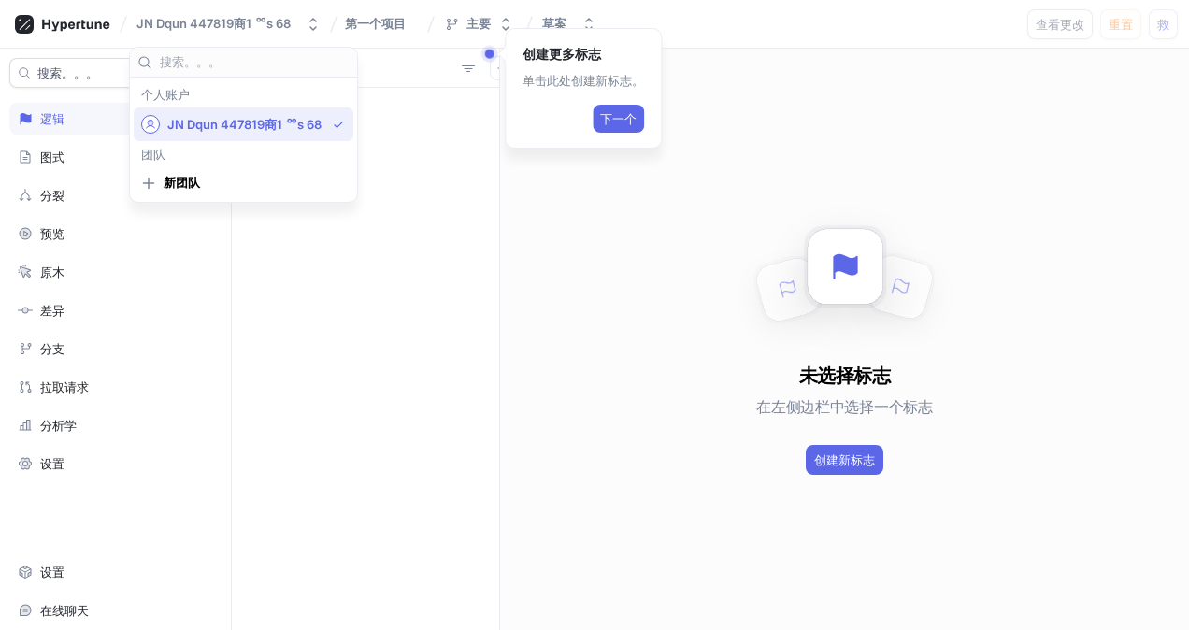
click at [208, 128] on span "JN Dqun 447819商1 ᅇs 68" at bounding box center [246, 125] width 158 height 16
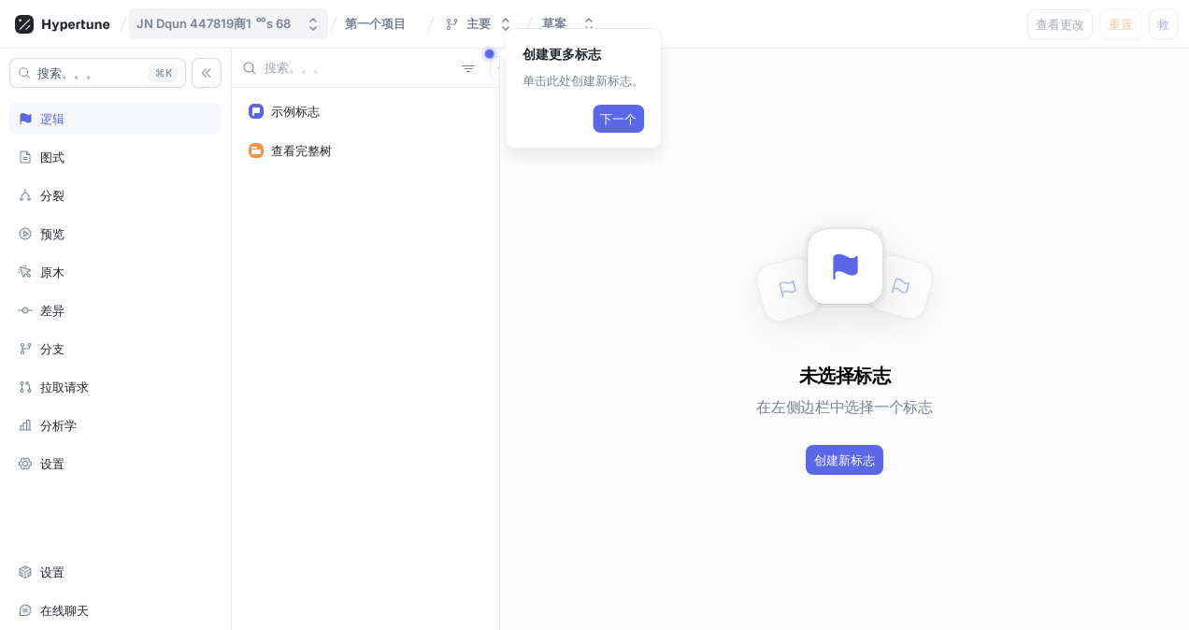
click at [132, 22] on button "JN Dqun 447819商1 ᅇs 68" at bounding box center [228, 23] width 199 height 31
click at [92, 21] on icon at bounding box center [75, 25] width 67 height 12
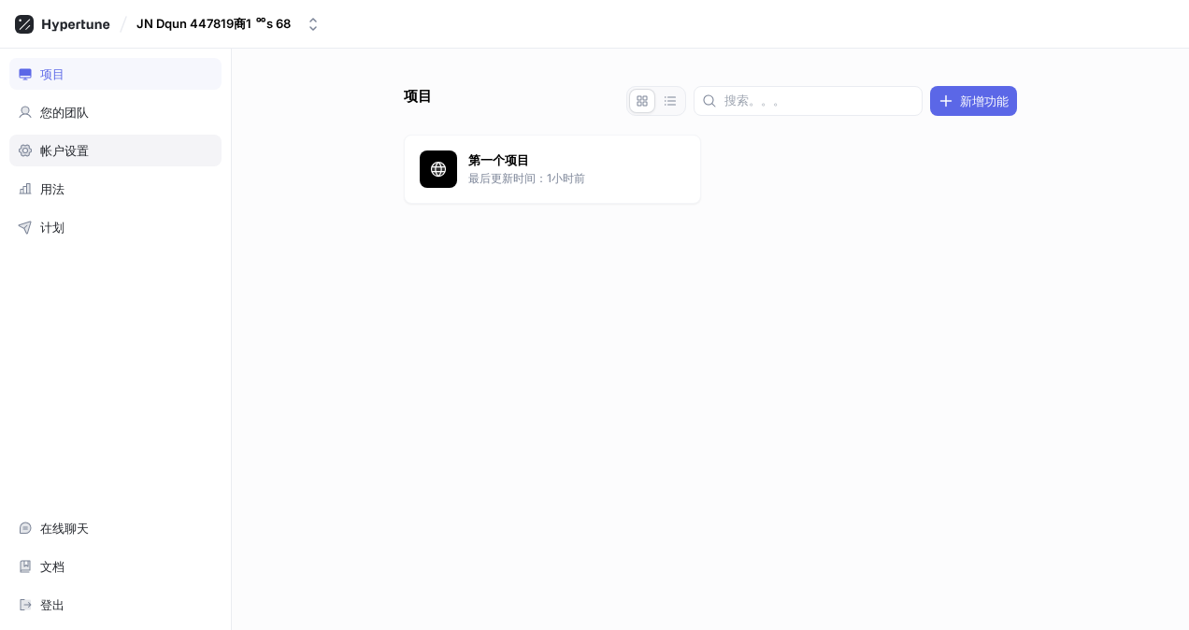
click at [104, 163] on div "帐户设置" at bounding box center [115, 151] width 212 height 32
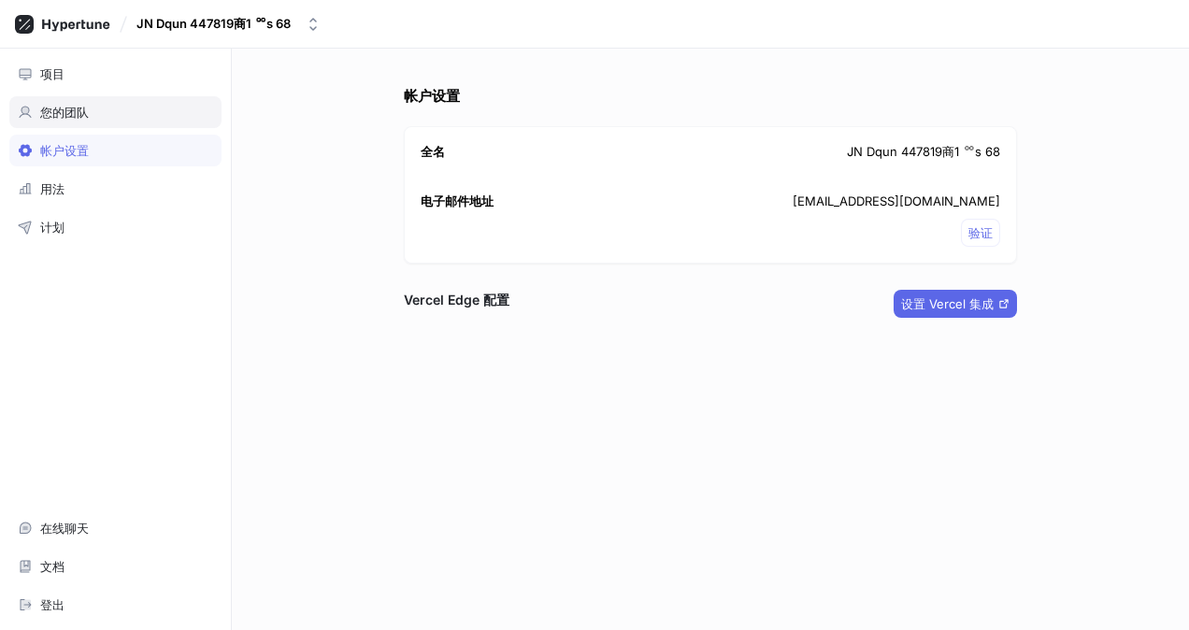
click at [97, 112] on div "您的团队" at bounding box center [115, 112] width 195 height 15
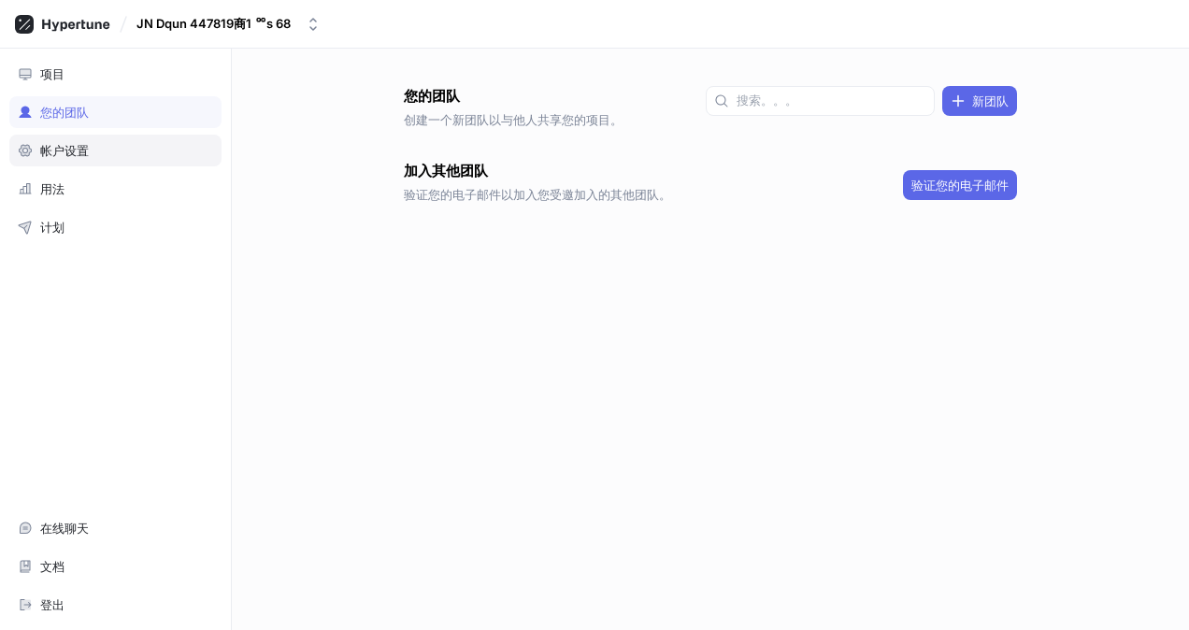
click at [67, 151] on div "帐户设置" at bounding box center [64, 150] width 49 height 15
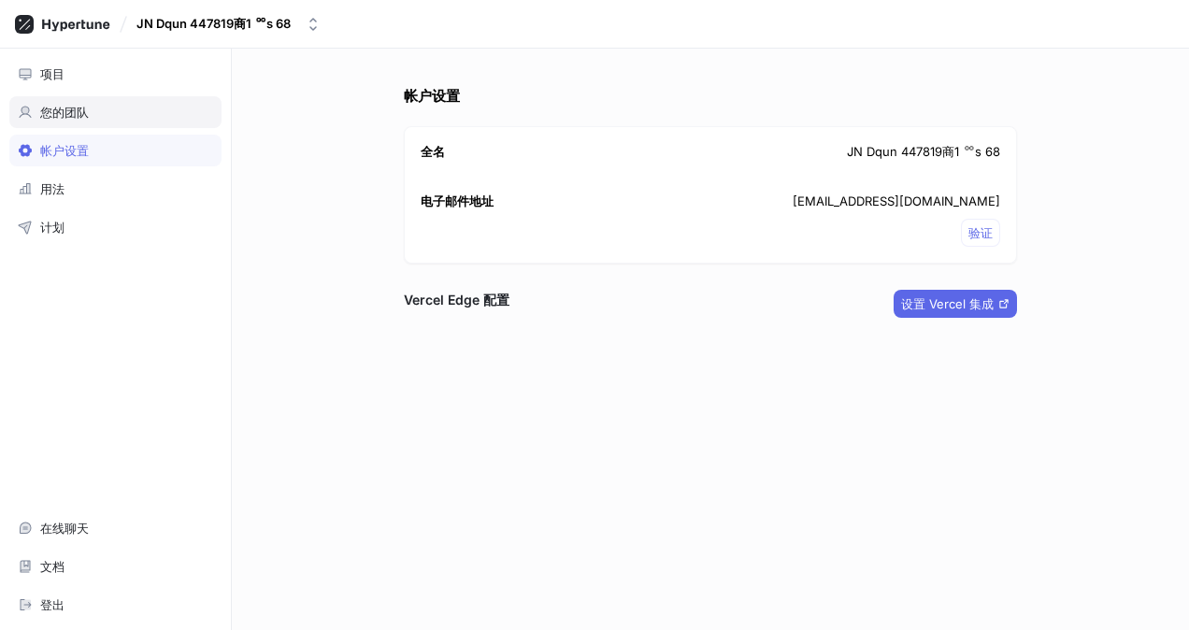
click at [105, 109] on div "您的团队" at bounding box center [115, 112] width 195 height 15
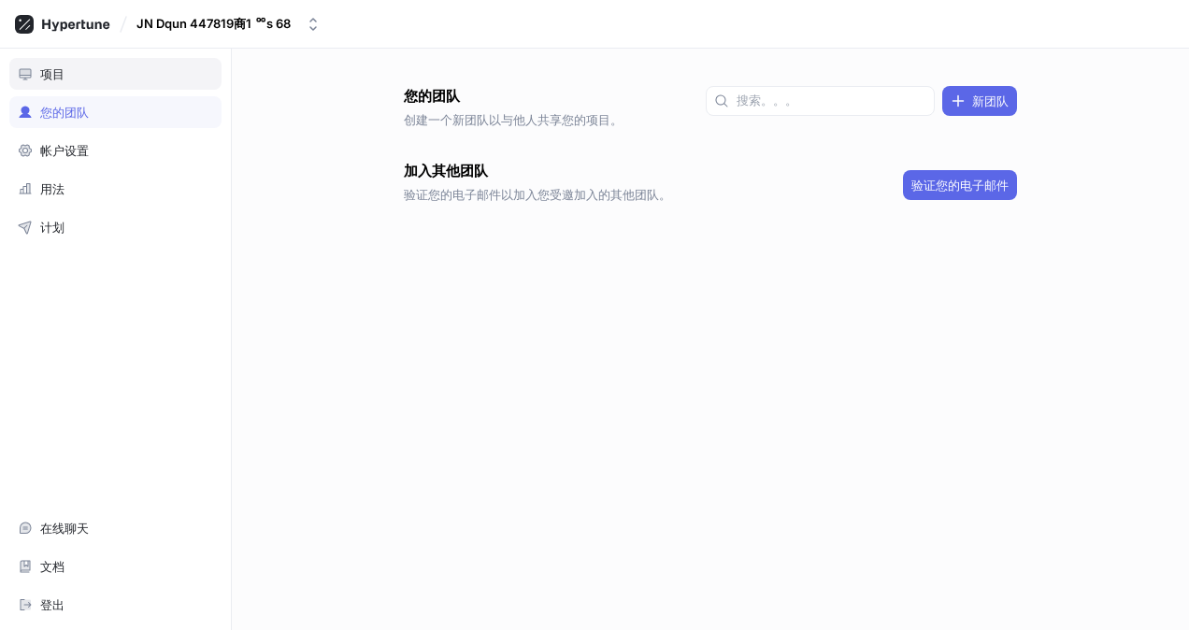
click at [101, 77] on div "项目" at bounding box center [115, 73] width 195 height 15
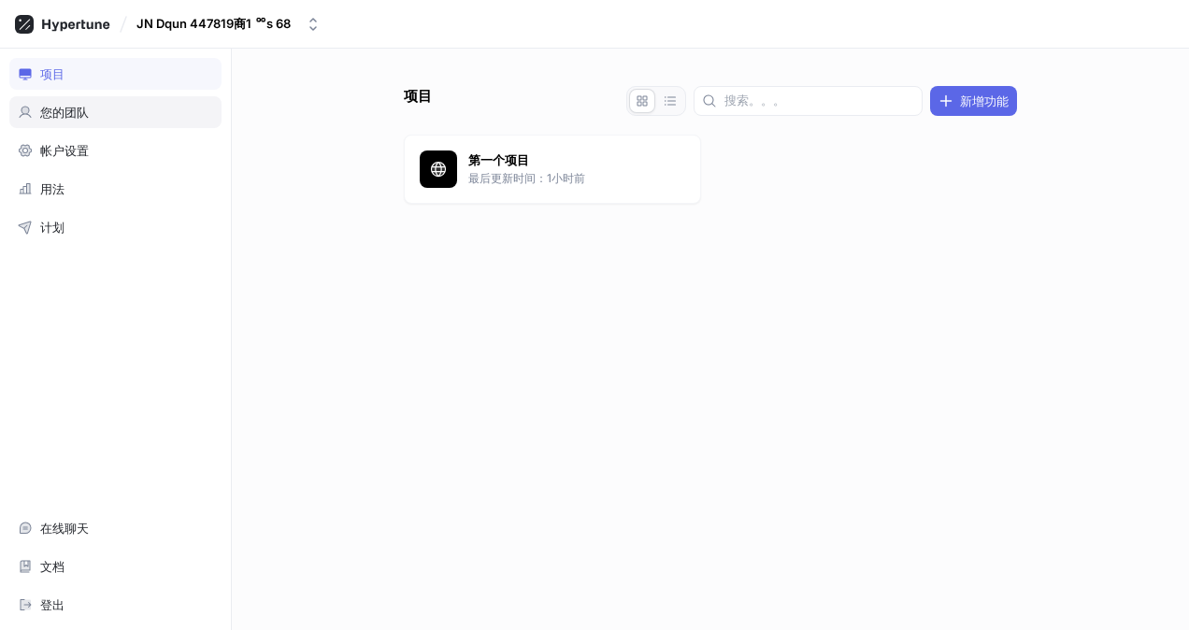
click at [103, 120] on div "您的团队" at bounding box center [115, 112] width 212 height 32
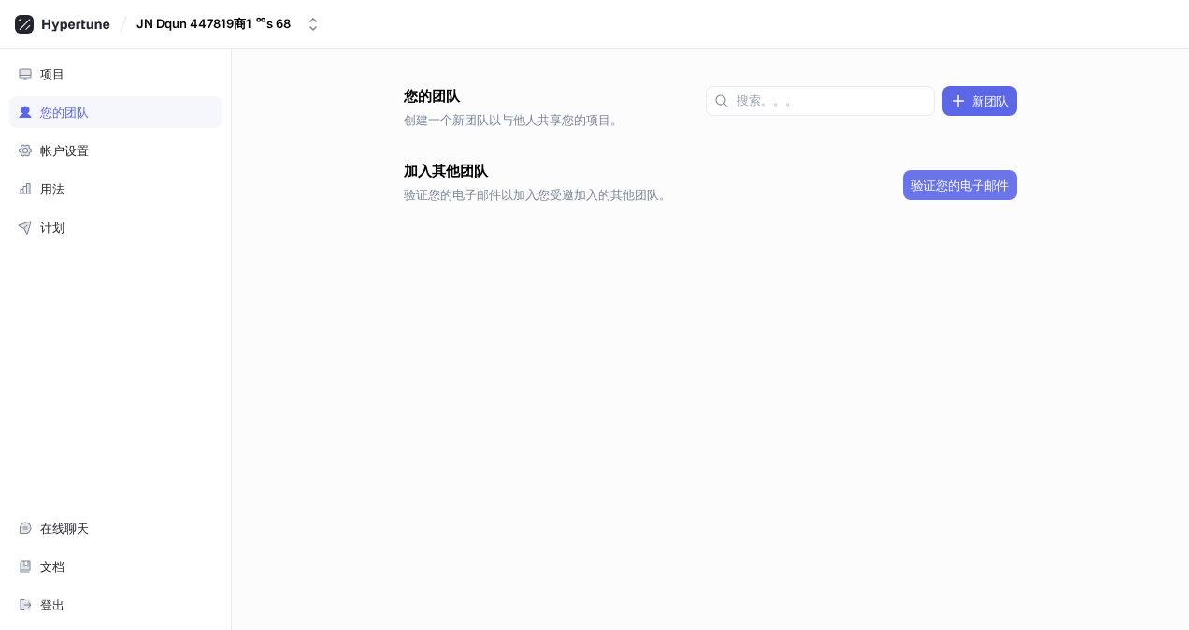
click at [942, 188] on span "验证您的电子邮件" at bounding box center [959, 184] width 97 height 11
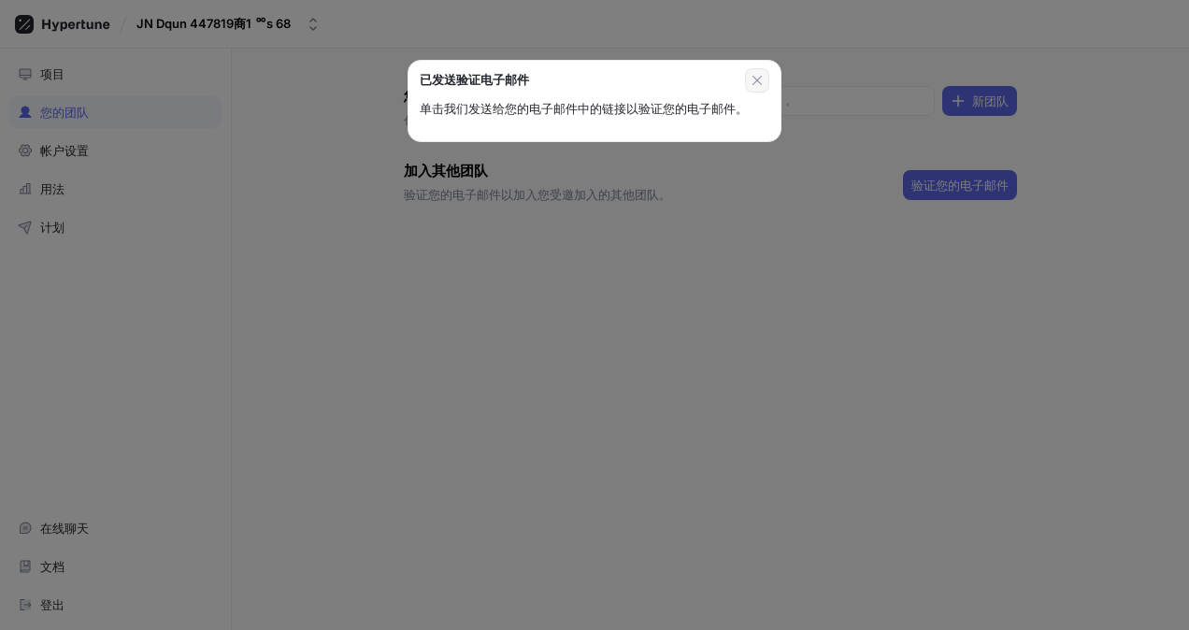
click at [754, 77] on icon "button" at bounding box center [756, 80] width 9 height 9
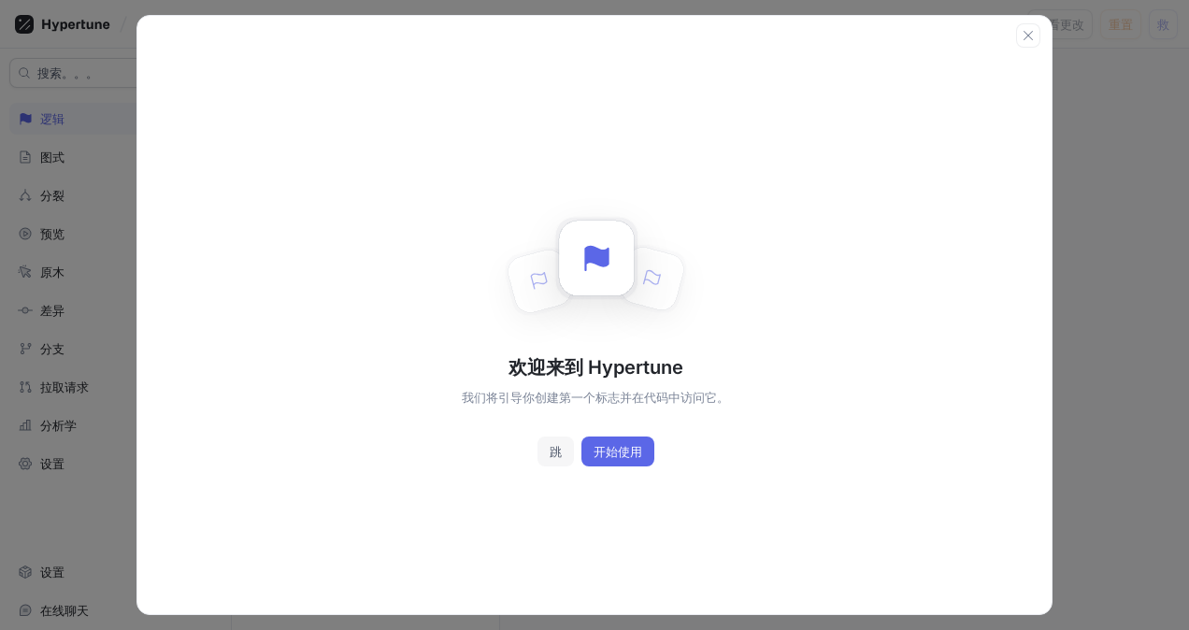
click at [556, 451] on span "跳" at bounding box center [556, 451] width 12 height 11
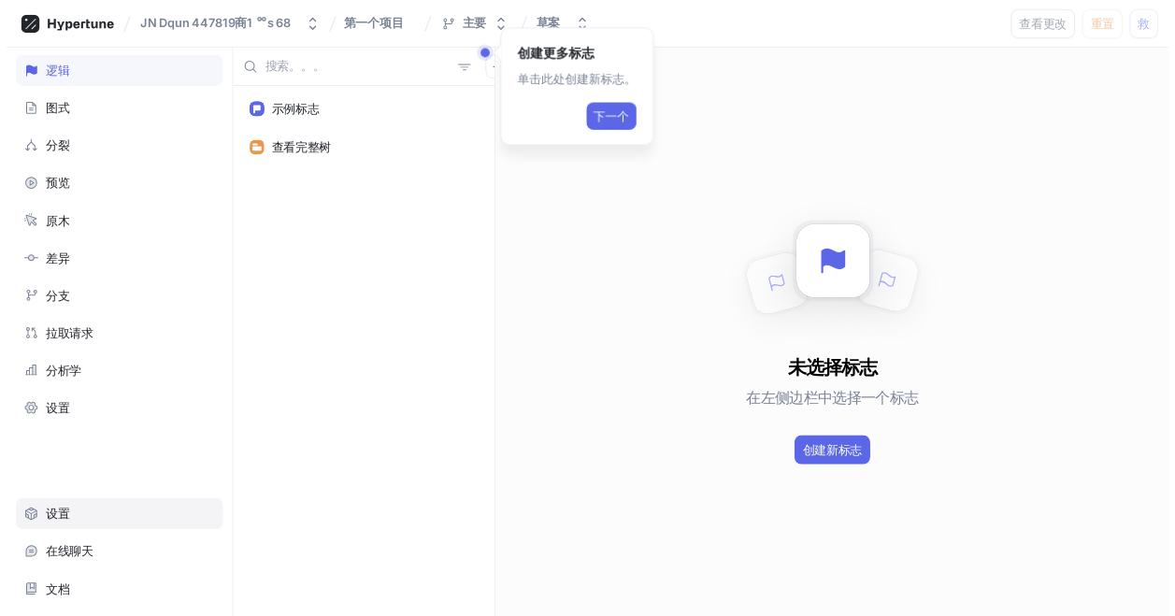
scroll to position [73, 0]
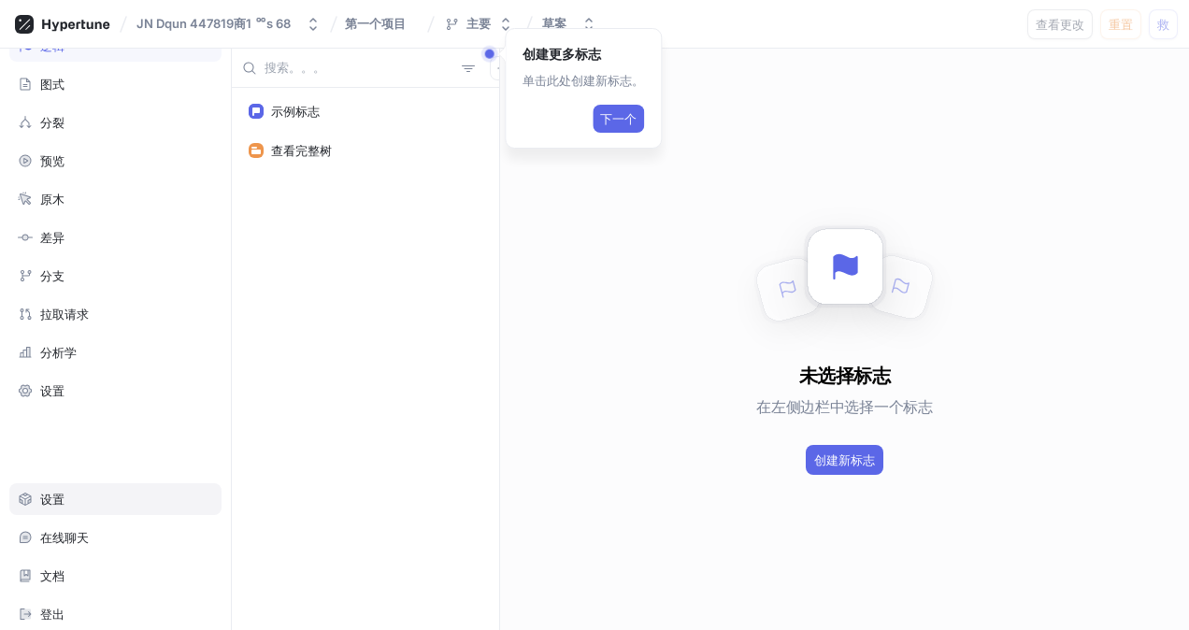
click at [99, 501] on div "设置" at bounding box center [115, 499] width 212 height 32
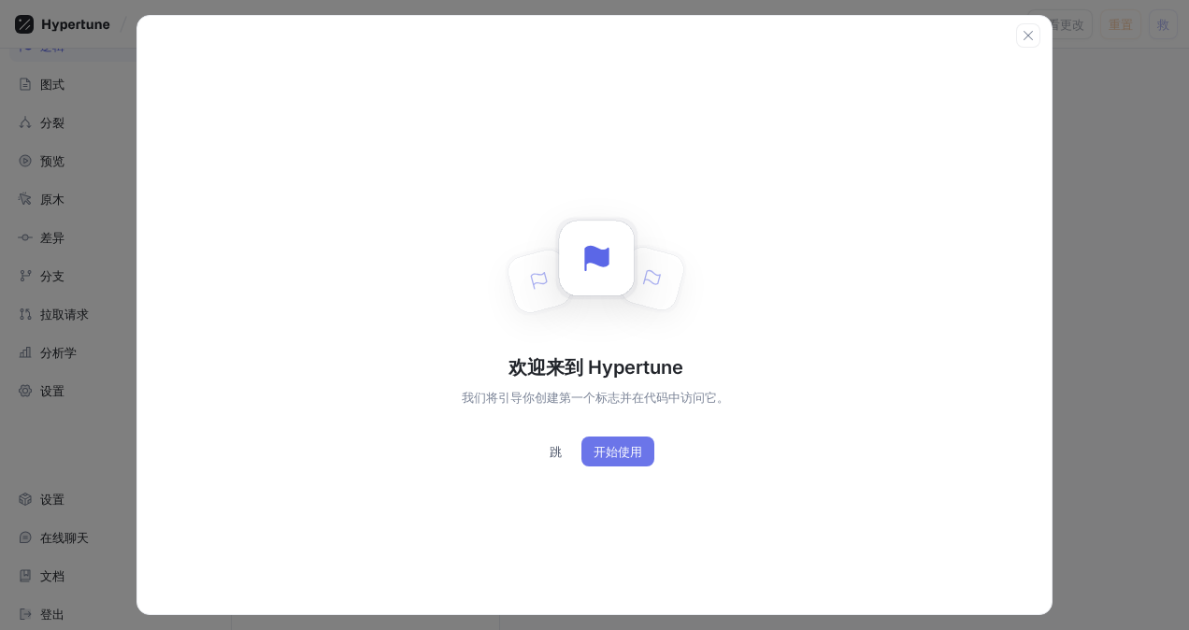
click at [621, 447] on span "开始使用" at bounding box center [618, 451] width 49 height 11
type textarea "x"
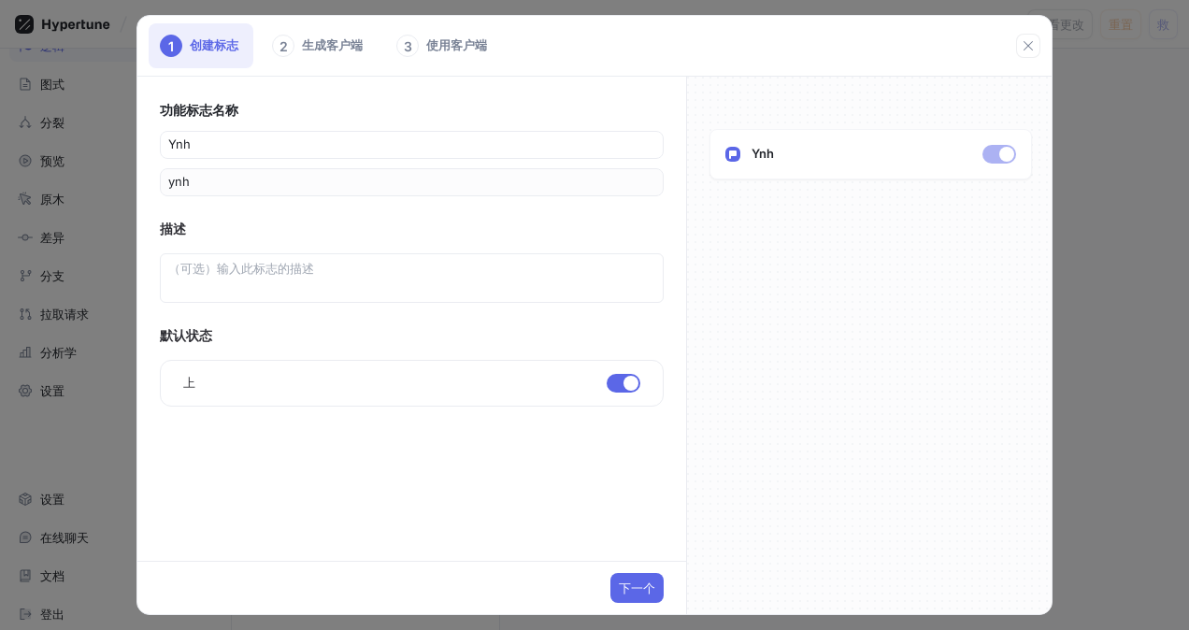
type input "ynht"
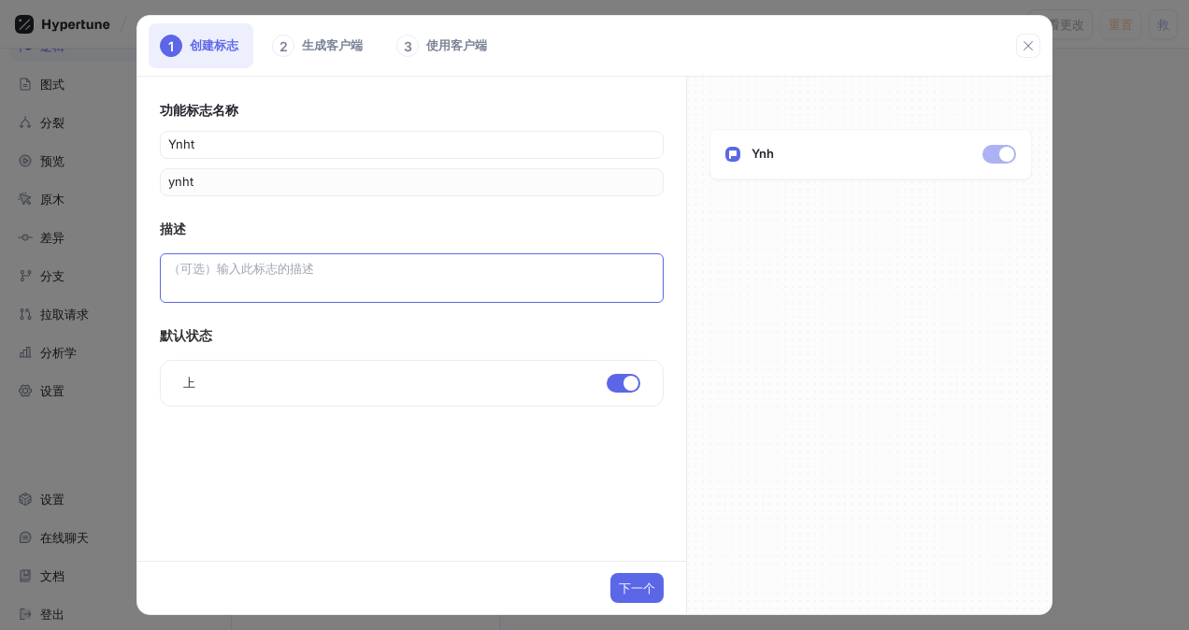
type input "ynhtg"
type input "ynhtgr"
type input "ynhtgrf"
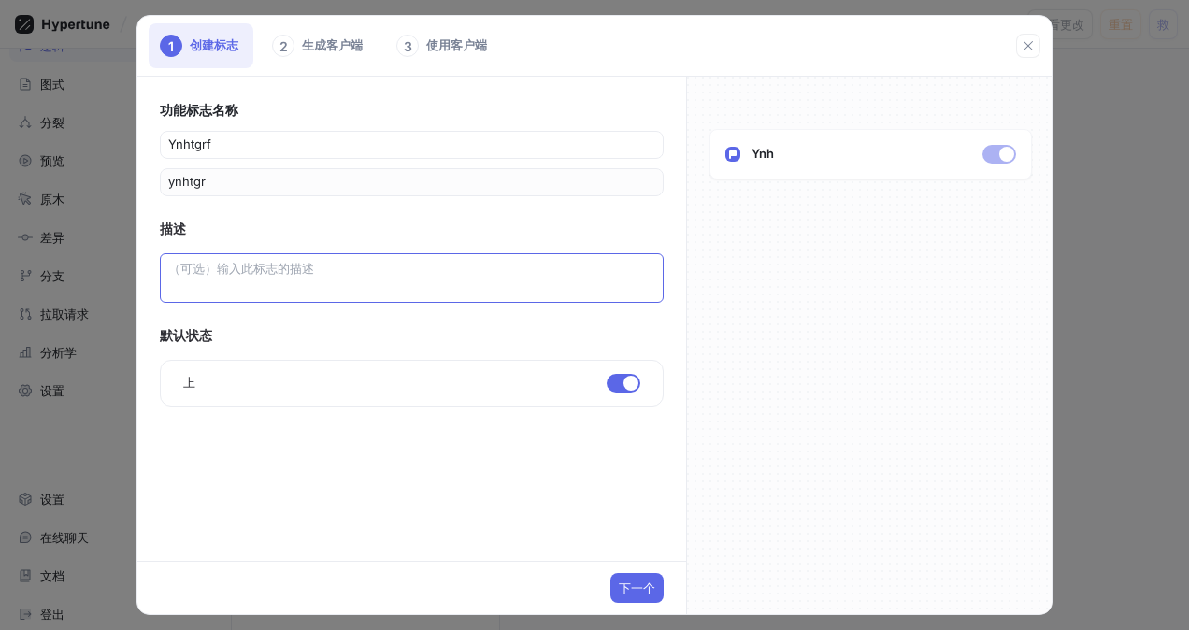
type input "ynhtgrf"
type input "ynhtgrfe"
type input "ynhtgrfed"
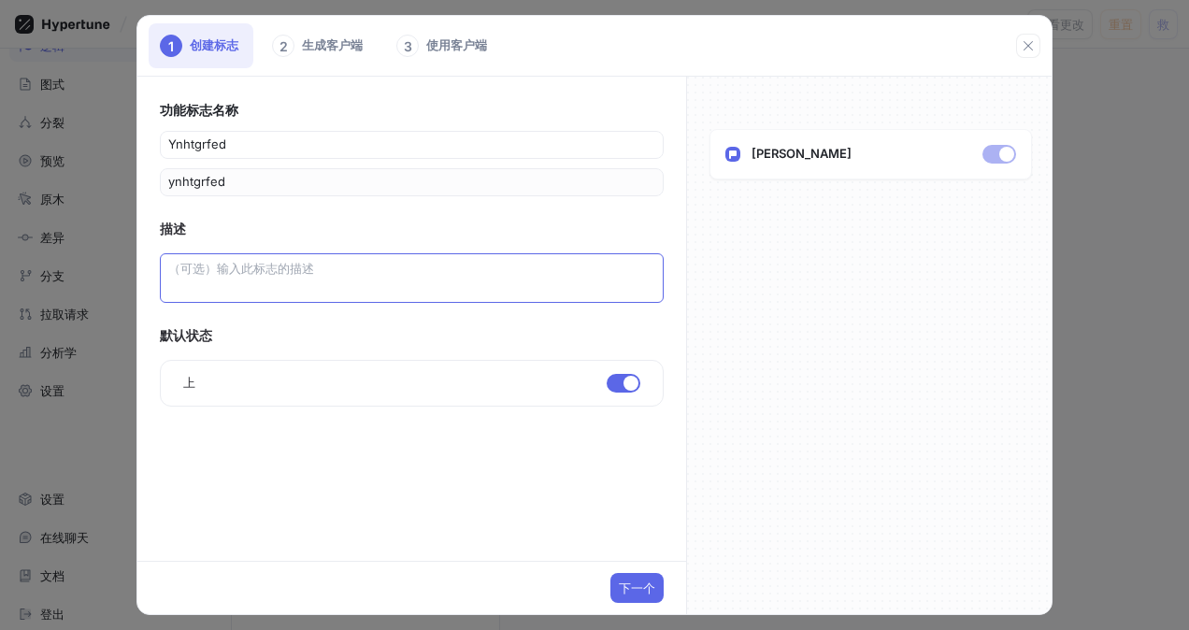
type input "ynhtgrfed"
click at [380, 282] on textarea at bounding box center [412, 278] width 504 height 50
type textarea "x"
type textarea "t"
type textarea "x"
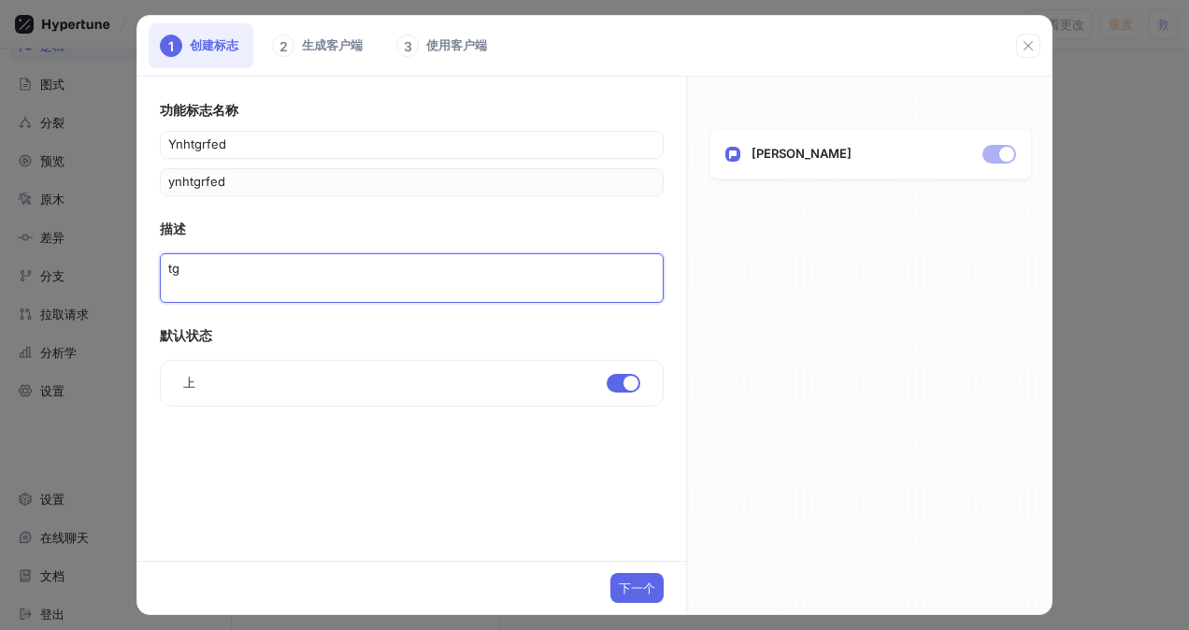
type textarea "tgr"
type textarea "x"
type textarea "tgrf"
type textarea "x"
type textarea "tgrfed"
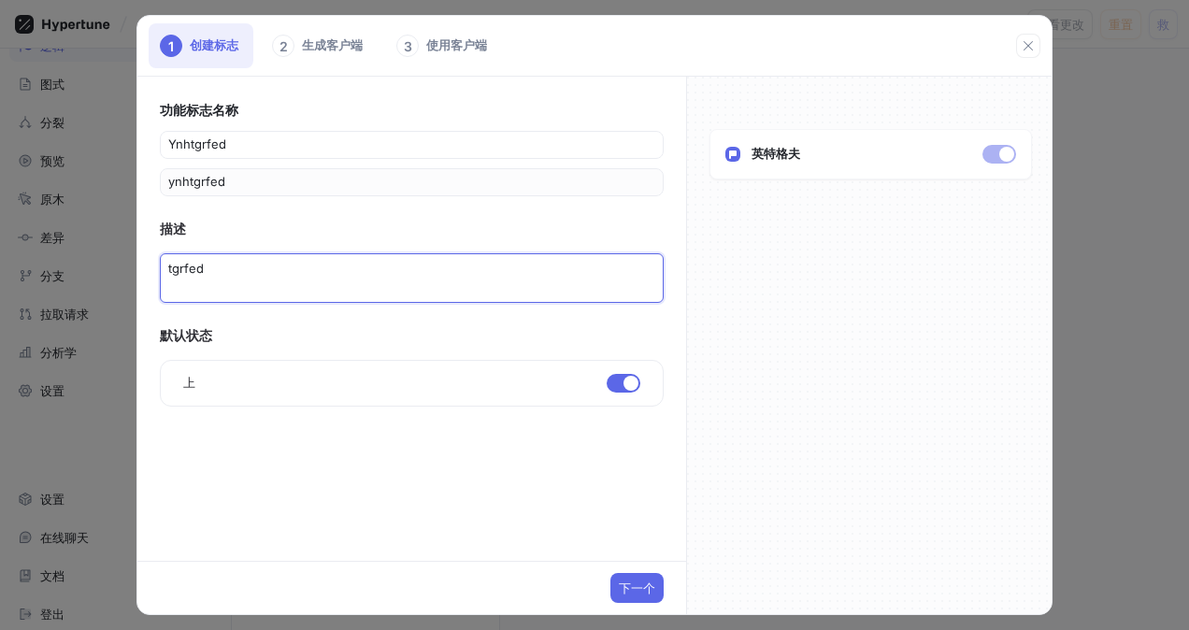
type textarea "x"
type textarea "tgrfedw"
type textarea "x"
type textarea "tgrfedws"
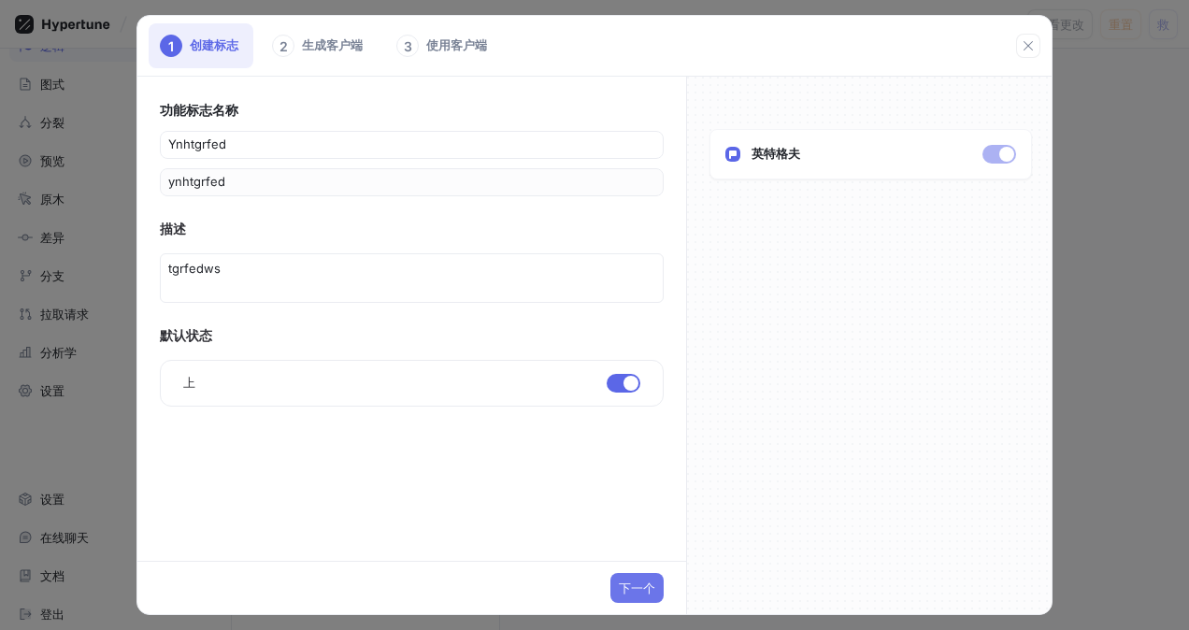
click at [639, 587] on span "下一个" at bounding box center [637, 587] width 36 height 11
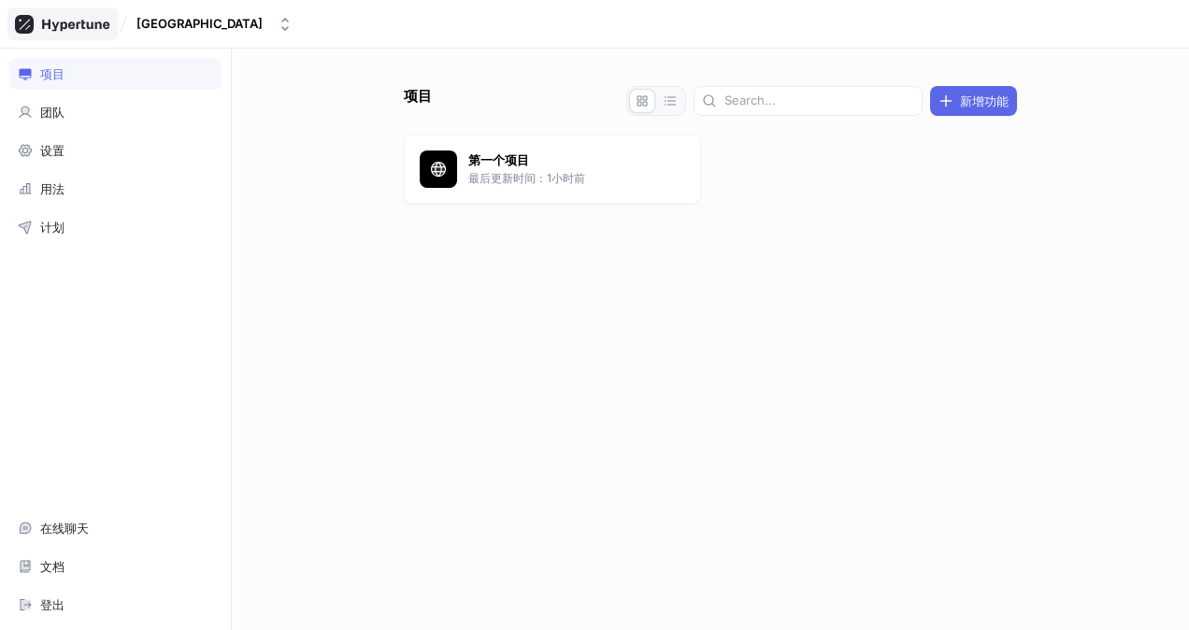
click at [101, 12] on div at bounding box center [62, 23] width 110 height 33
click at [125, 163] on div "设置" at bounding box center [115, 151] width 212 height 32
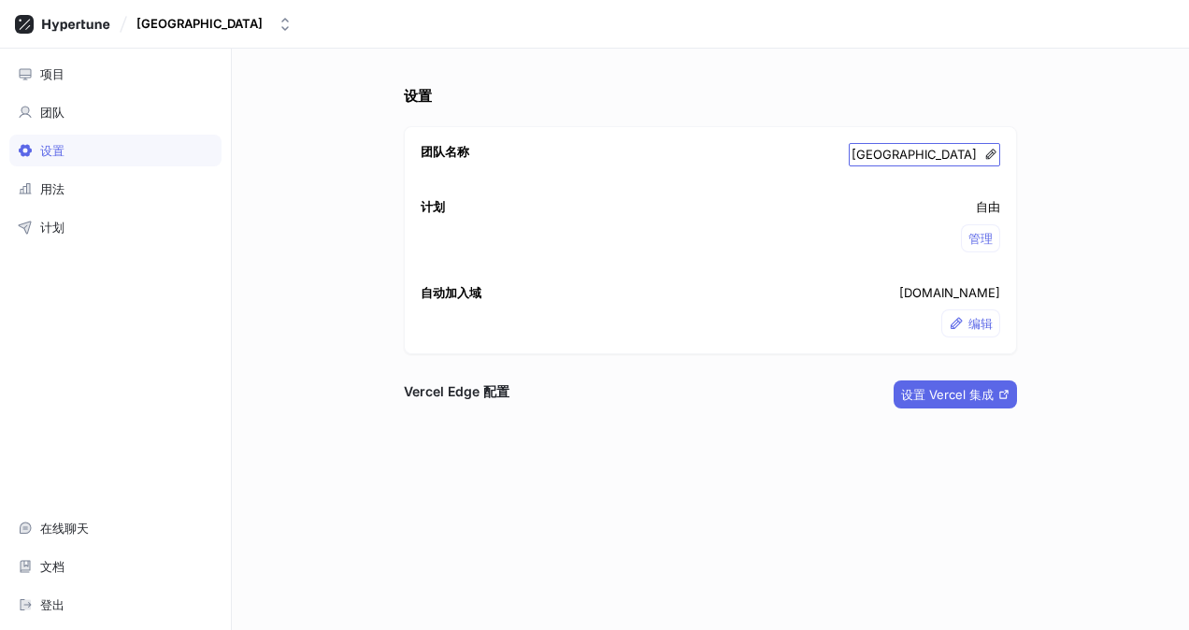
click at [984, 155] on icon at bounding box center [990, 154] width 13 height 13
click at [780, 232] on div "计划 自由 管理" at bounding box center [710, 225] width 611 height 86
click at [35, 191] on div "用法" at bounding box center [115, 188] width 195 height 15
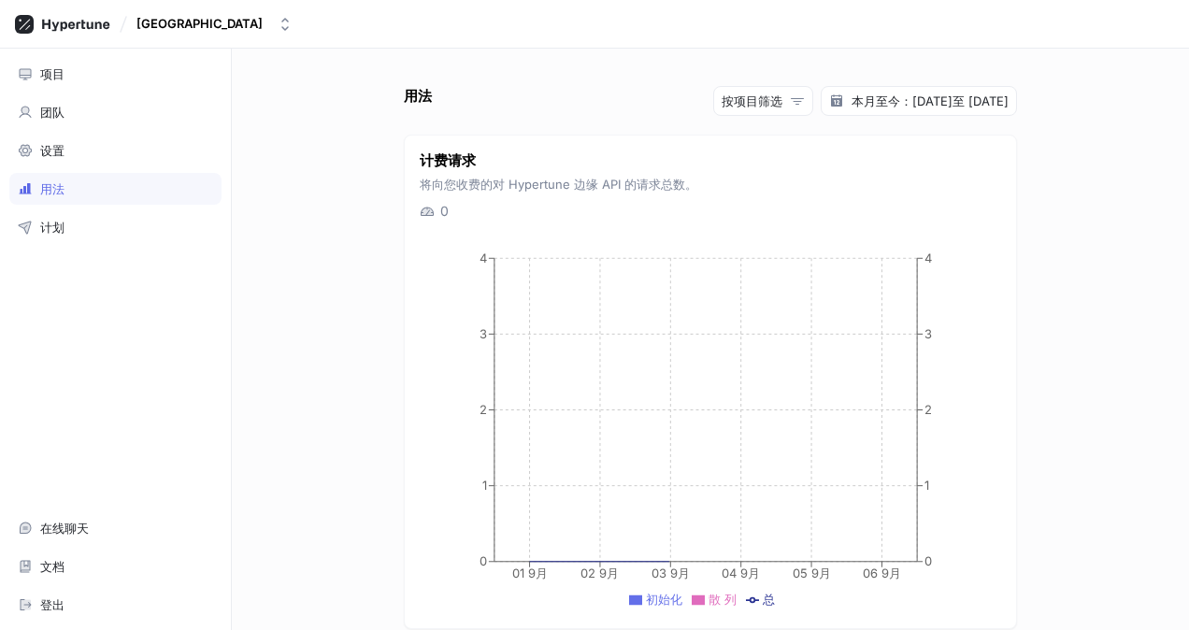
click at [75, 239] on div "项目 团队 设置 用法 计划 在线聊天 文档 登出" at bounding box center [116, 339] width 232 height 581
click at [68, 22] on icon at bounding box center [62, 24] width 95 height 19
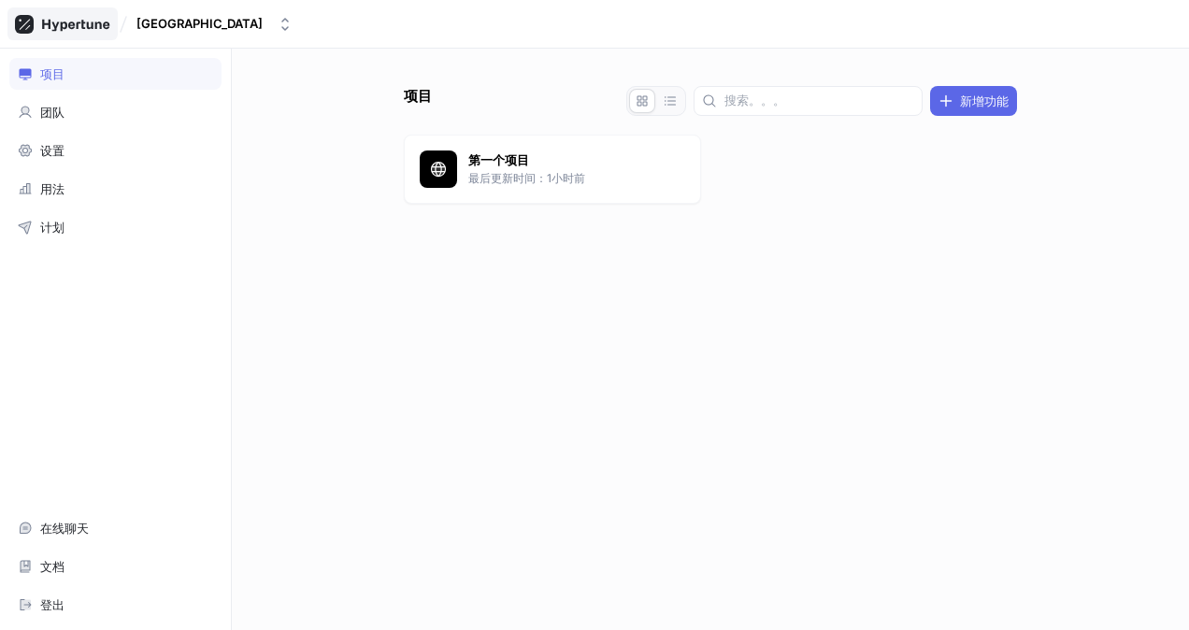
click at [55, 30] on icon at bounding box center [75, 25] width 67 height 12
click at [155, 21] on div "[GEOGRAPHIC_DATA]" at bounding box center [199, 24] width 126 height 16
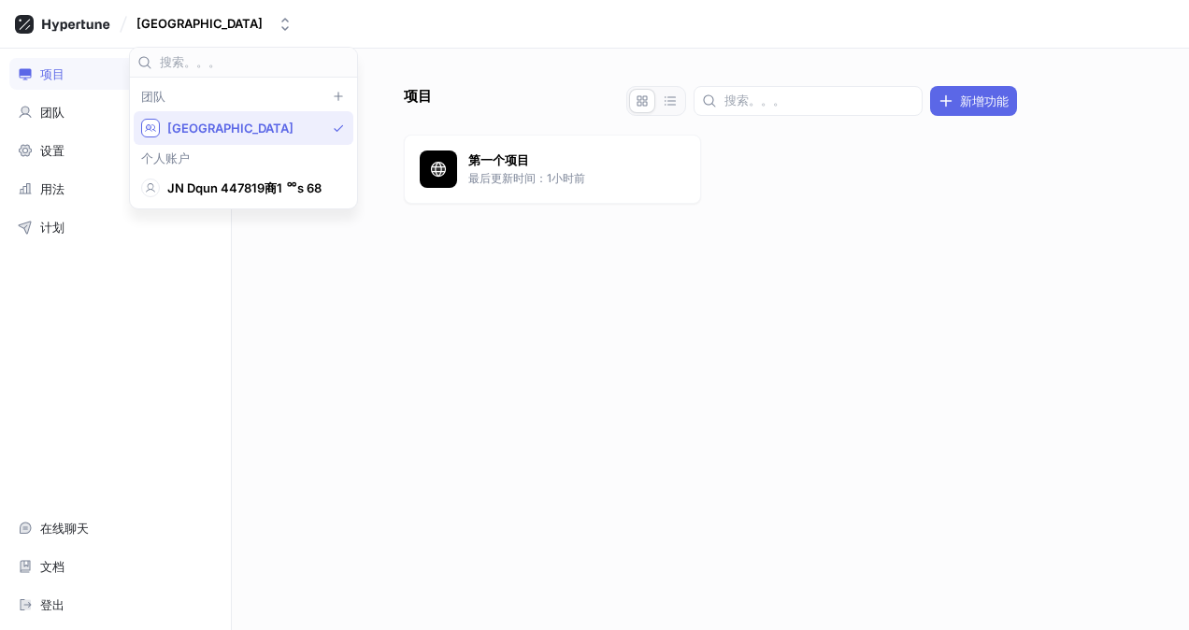
click at [179, 126] on span "[GEOGRAPHIC_DATA]" at bounding box center [246, 129] width 158 height 16
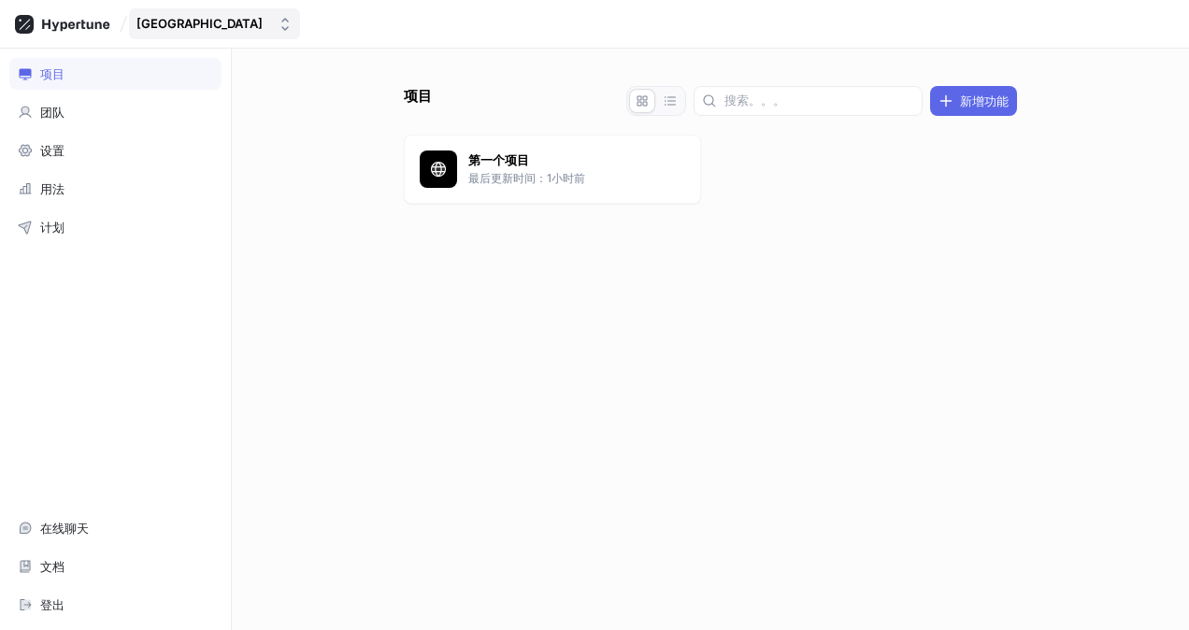
drag, startPoint x: 157, startPoint y: 15, endPoint x: 156, endPoint y: 34, distance: 18.7
click at [157, 16] on button "[GEOGRAPHIC_DATA]" at bounding box center [214, 23] width 171 height 31
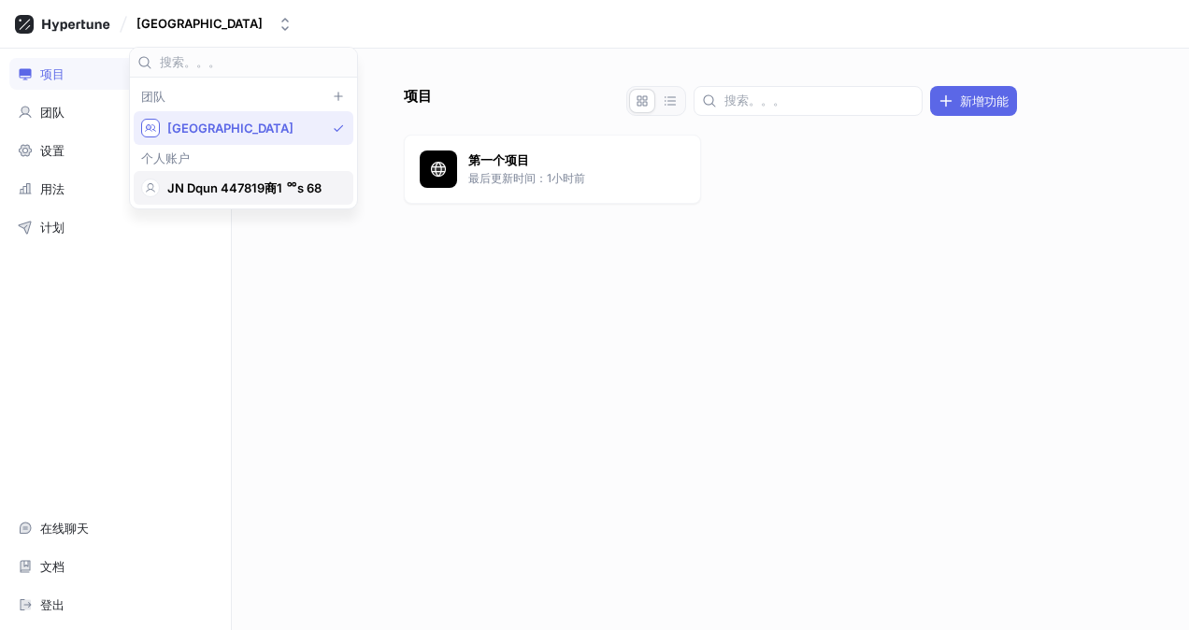
click at [216, 183] on span "JN Dqun 447819商1 ᅇs 68" at bounding box center [251, 188] width 169 height 16
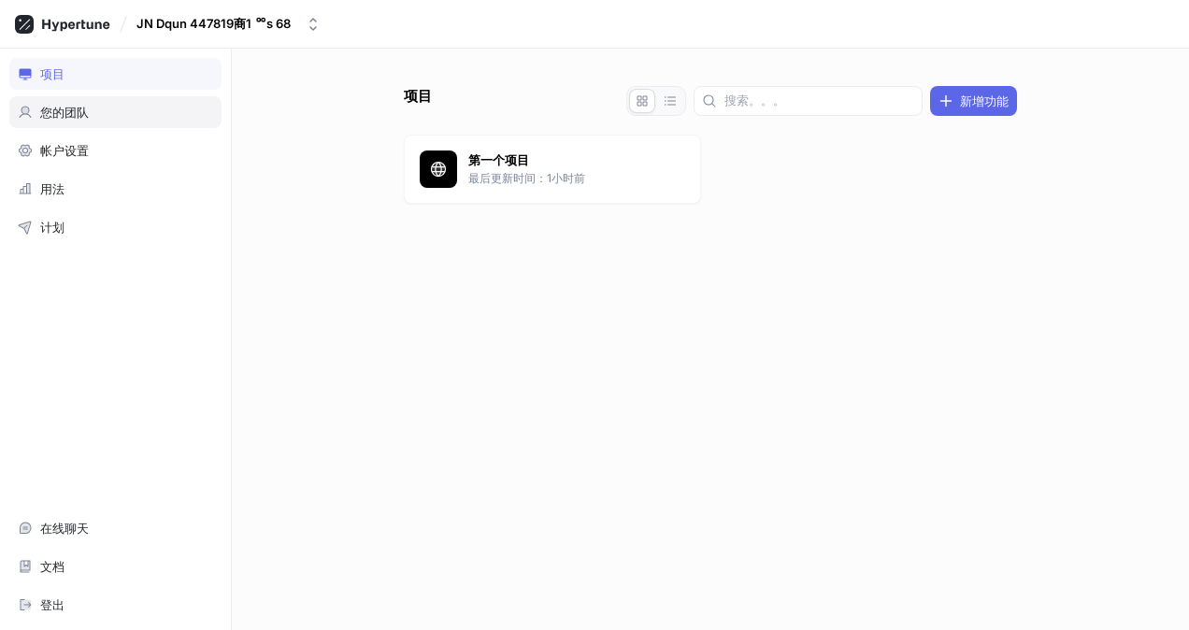
click at [123, 119] on div "您的团队" at bounding box center [115, 112] width 212 height 32
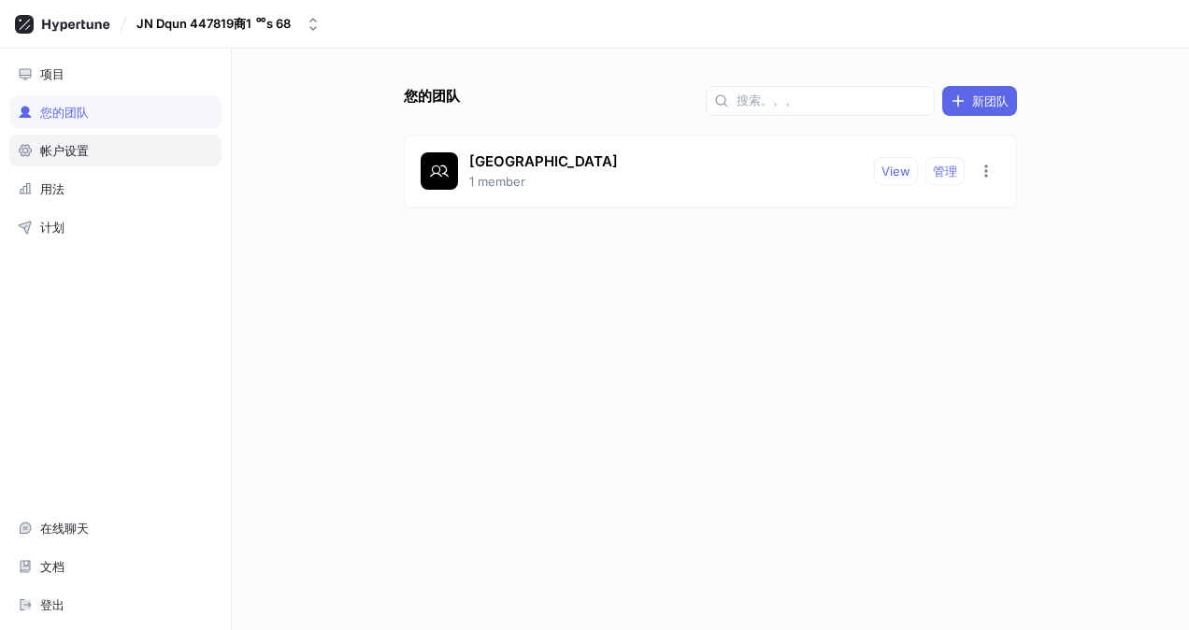
click at [104, 150] on div "帐户设置" at bounding box center [115, 150] width 195 height 15
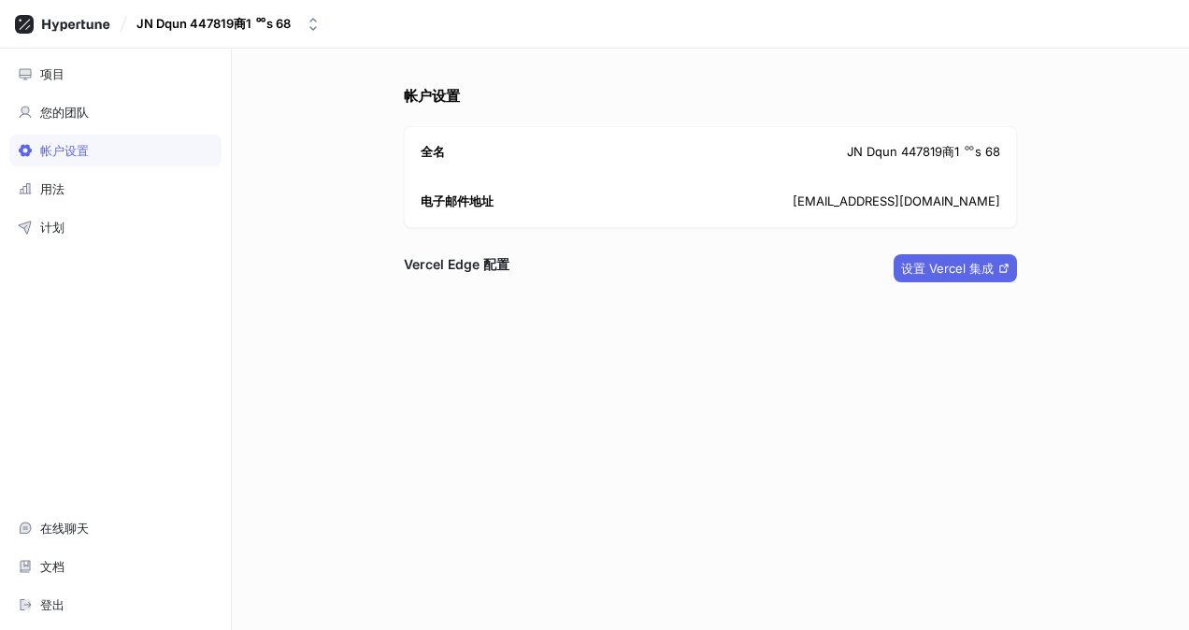
click at [901, 165] on div "全名 JN Dqun 447819商1 ᅇs 68" at bounding box center [710, 152] width 611 height 50
click at [917, 151] on font "JN Dqun 447819商1 ᅇs 68" at bounding box center [923, 152] width 153 height 19
click at [951, 256] on button "设置 Vercel 集成" at bounding box center [955, 268] width 123 height 28
drag, startPoint x: 841, startPoint y: 150, endPoint x: 1012, endPoint y: 139, distance: 171.4
click at [1012, 139] on div "全名 JN Dqun 447819商1 ᅇs 68" at bounding box center [710, 152] width 611 height 50
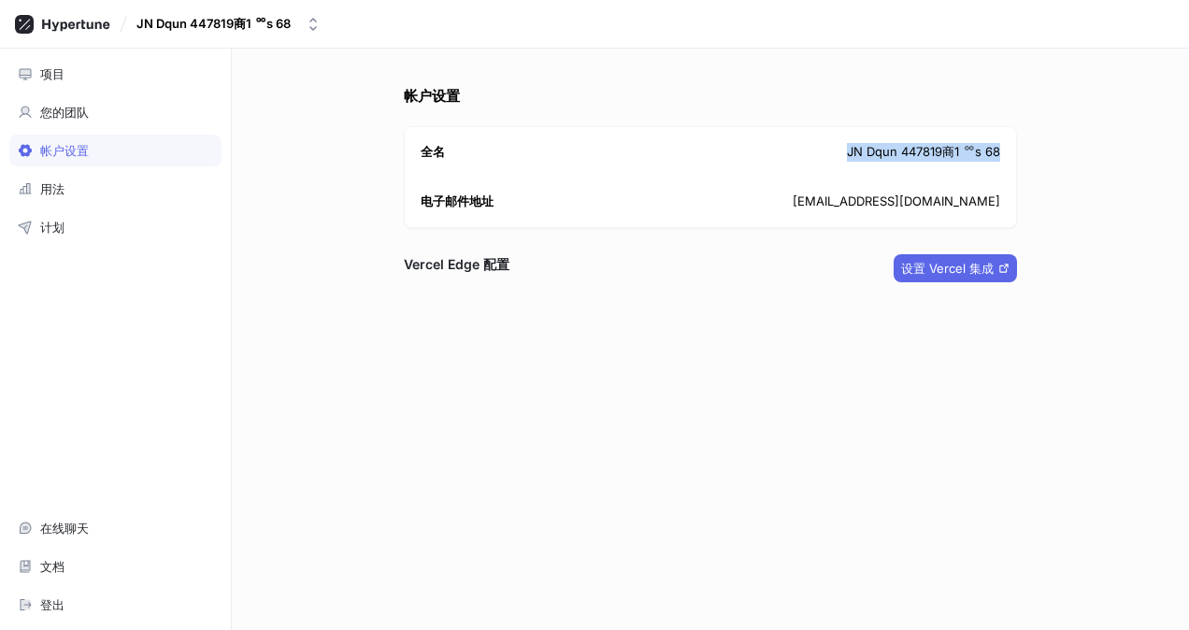
copy font "JN Dqun 447819商1 ᅇs 68"
click at [107, 595] on div "登出" at bounding box center [115, 605] width 212 height 32
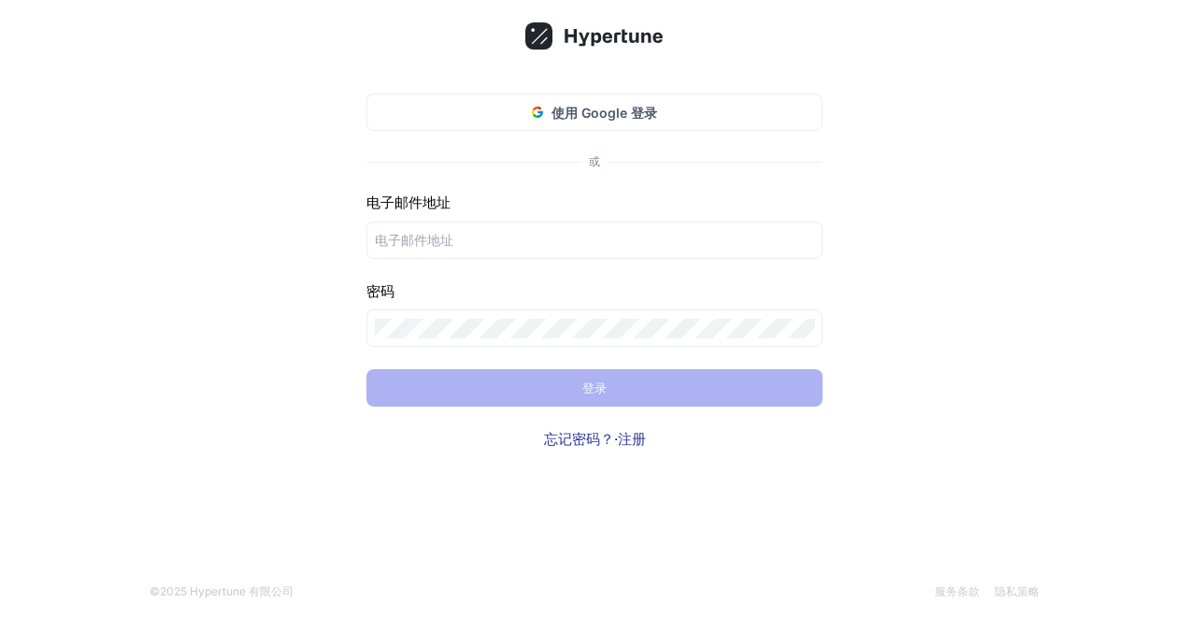
click at [635, 437] on link "注册" at bounding box center [632, 439] width 28 height 18
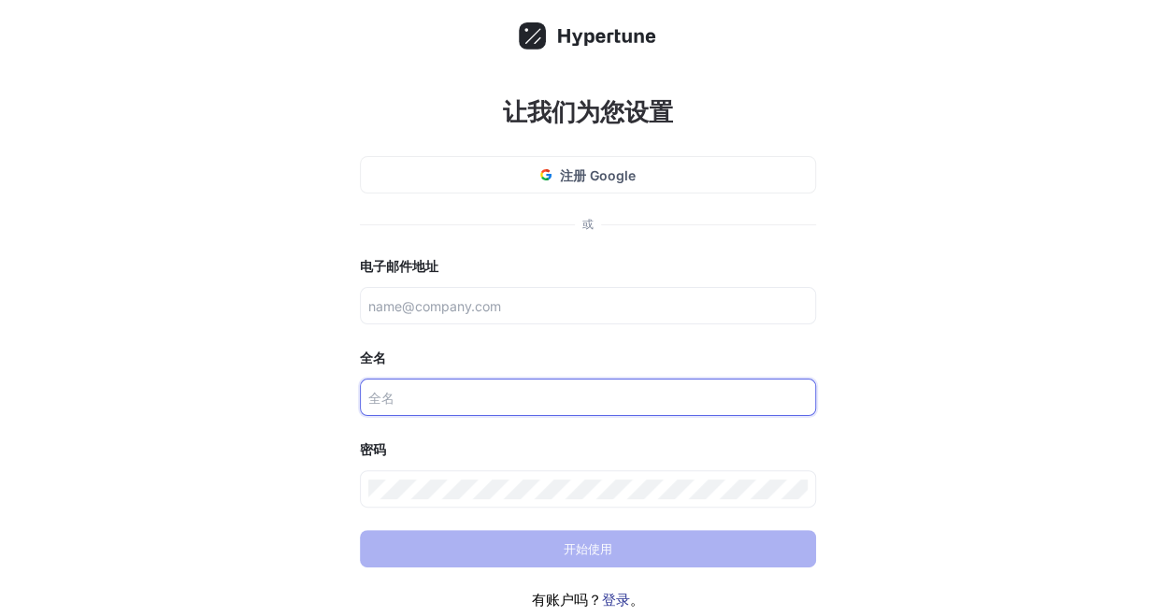
paste input "JN Dqun 447819商1 ᅇs 68"
click at [494, 398] on input "JN Dqun 447819商1 ᅇs 68" at bounding box center [587, 398] width 439 height 20
type input "JN Dqun 447819shang1 ᅇs 68"
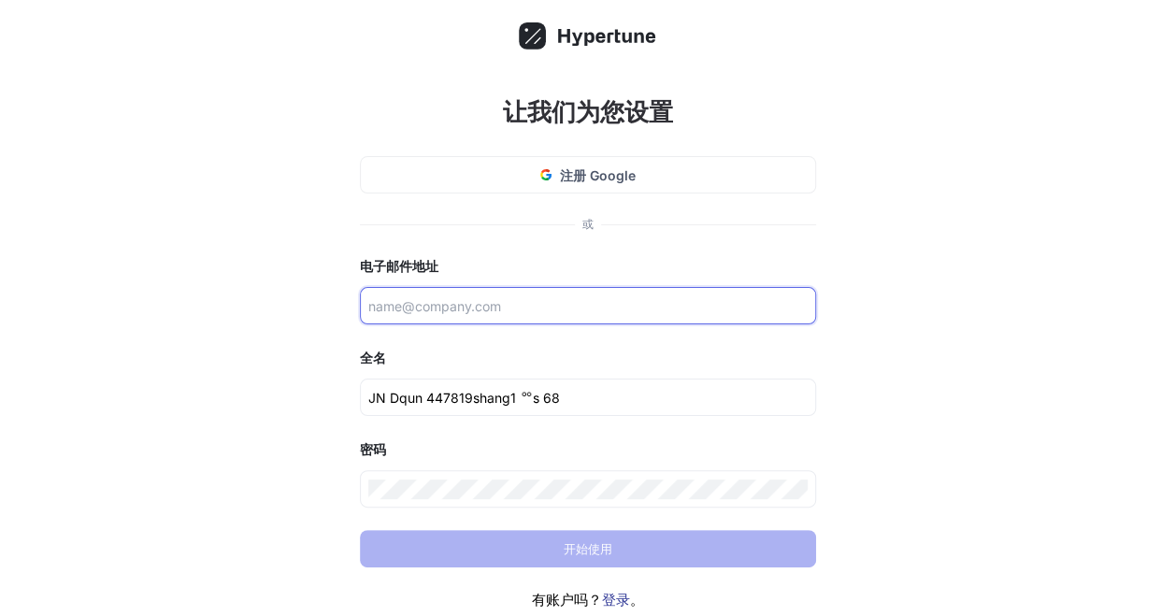
drag, startPoint x: 460, startPoint y: 289, endPoint x: 422, endPoint y: 303, distance: 40.8
paste input "nsctd651s2@zudpck.com"
type input "nsctd651s2@zudpck.com"
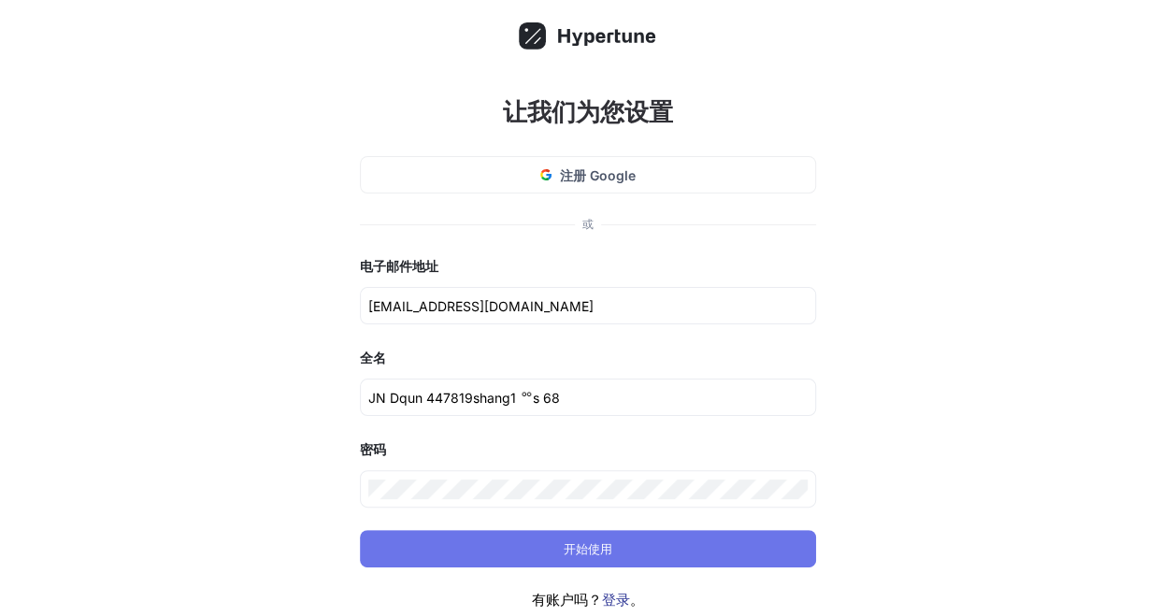
click at [621, 557] on button "开始使用" at bounding box center [588, 548] width 456 height 37
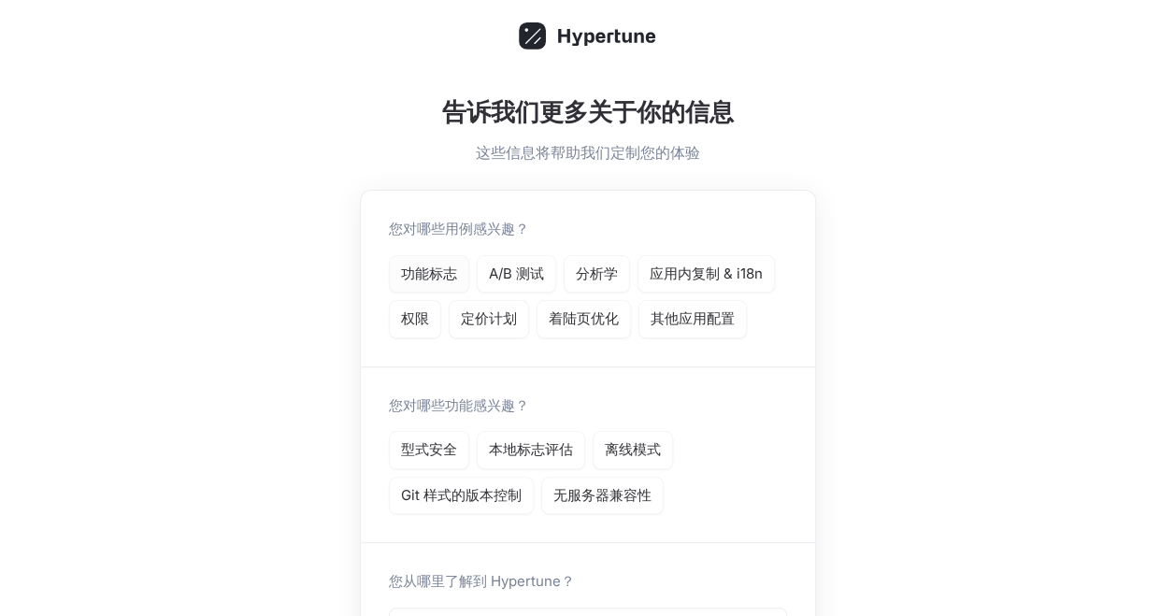
click at [444, 271] on p "功能标志" at bounding box center [429, 274] width 56 height 21
click at [525, 447] on p "本地标志评估" at bounding box center [531, 449] width 84 height 21
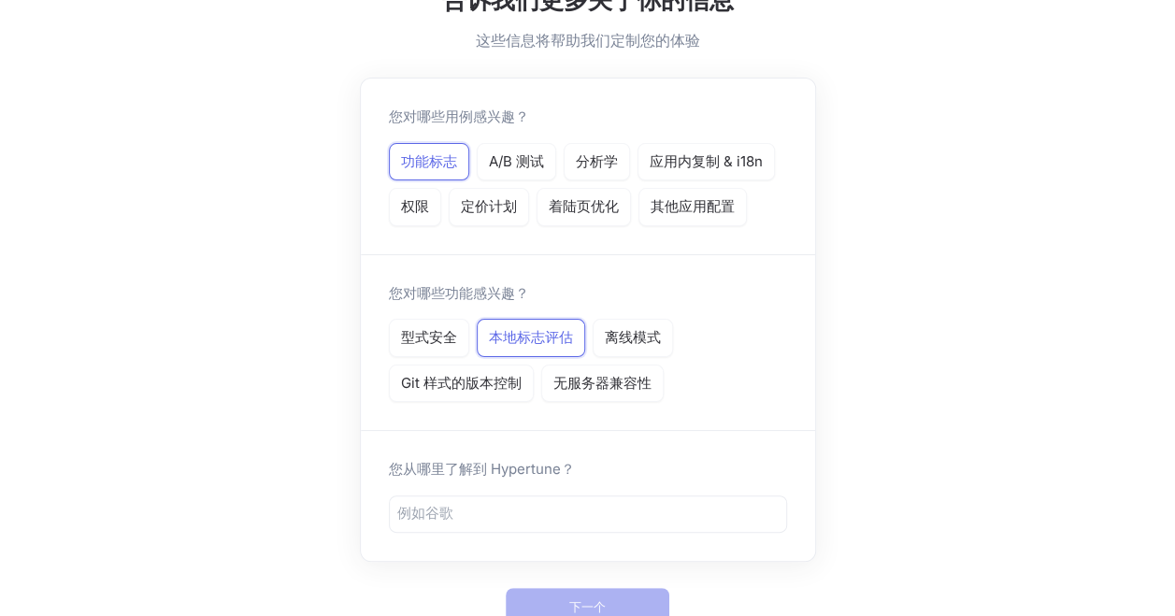
scroll to position [179, 0]
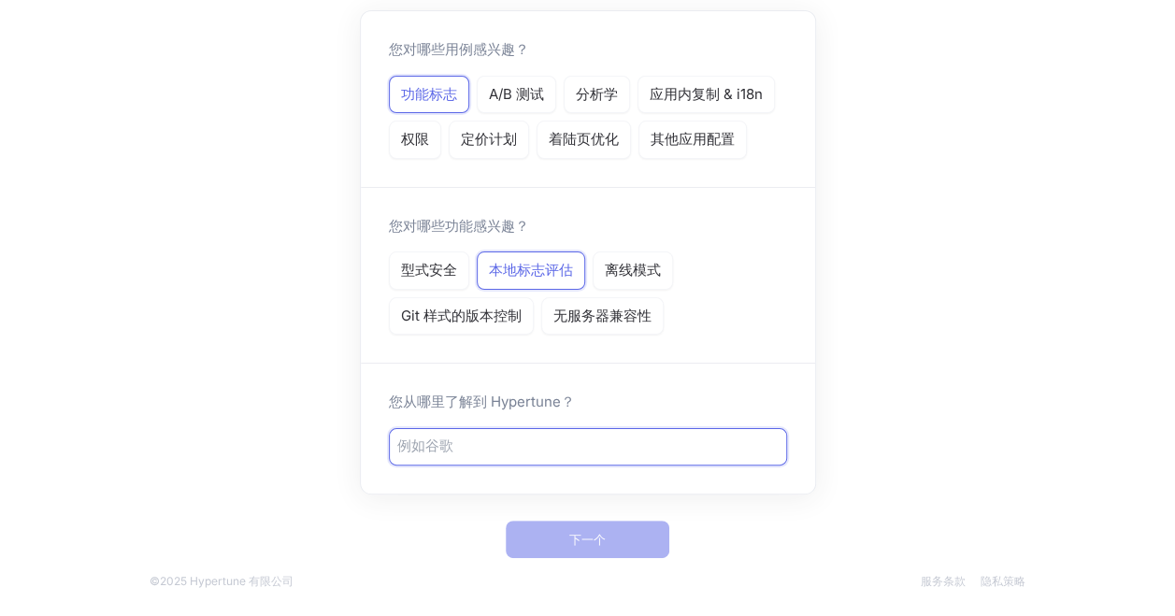
click at [549, 448] on input "text" at bounding box center [587, 446] width 381 height 21
type input "trewq"
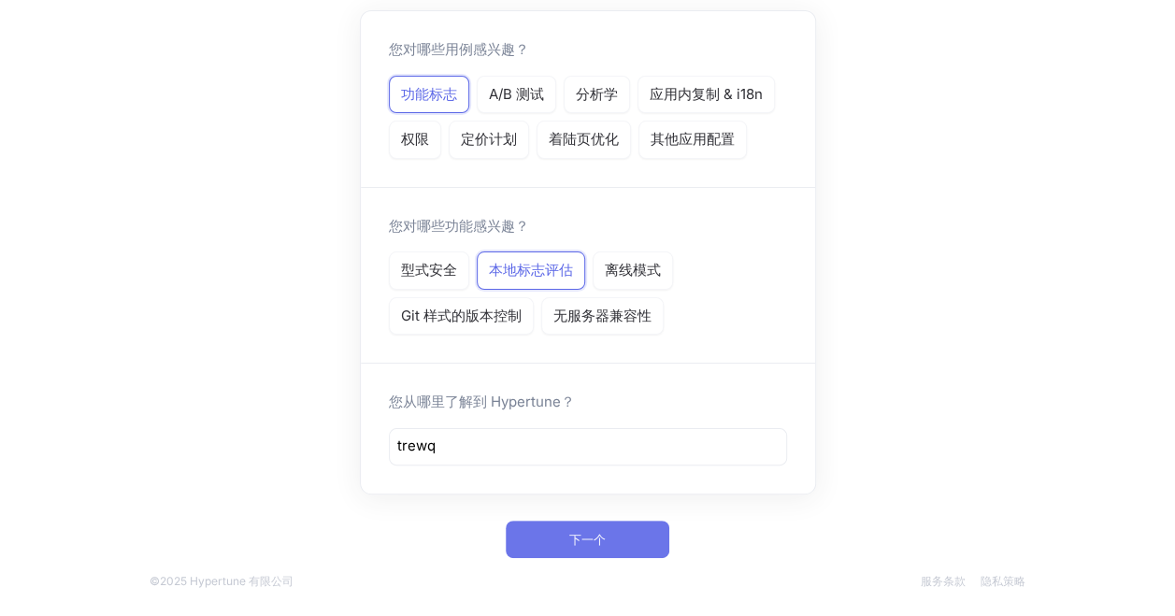
click at [606, 534] on span "下一个" at bounding box center [587, 539] width 36 height 11
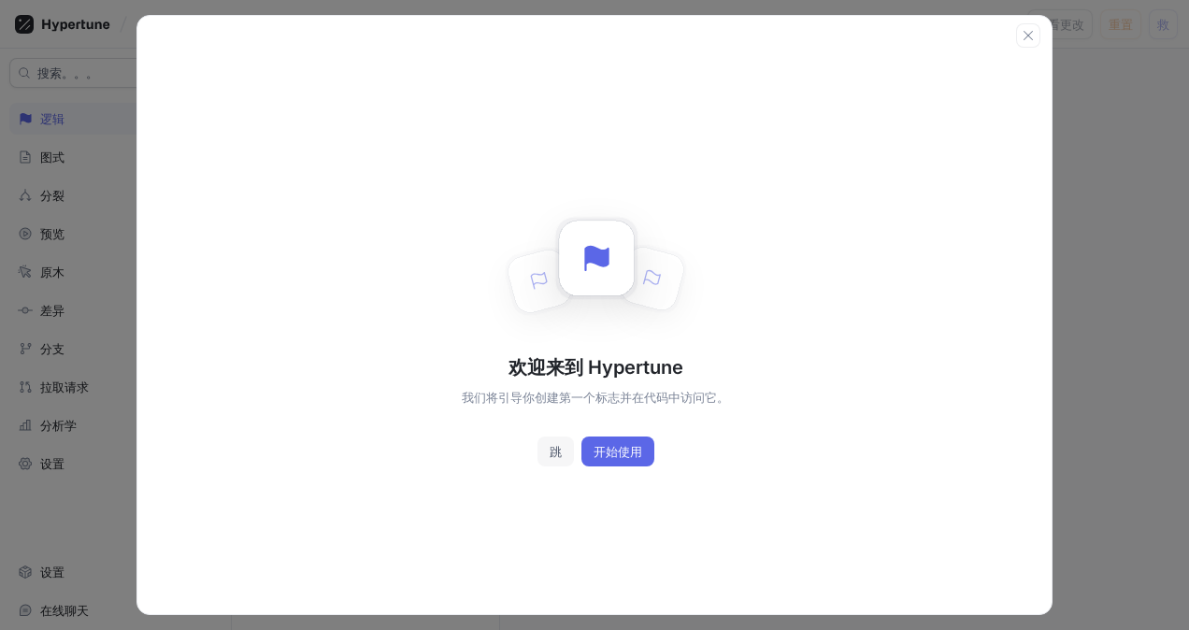
click at [562, 451] on button "跳" at bounding box center [555, 452] width 36 height 30
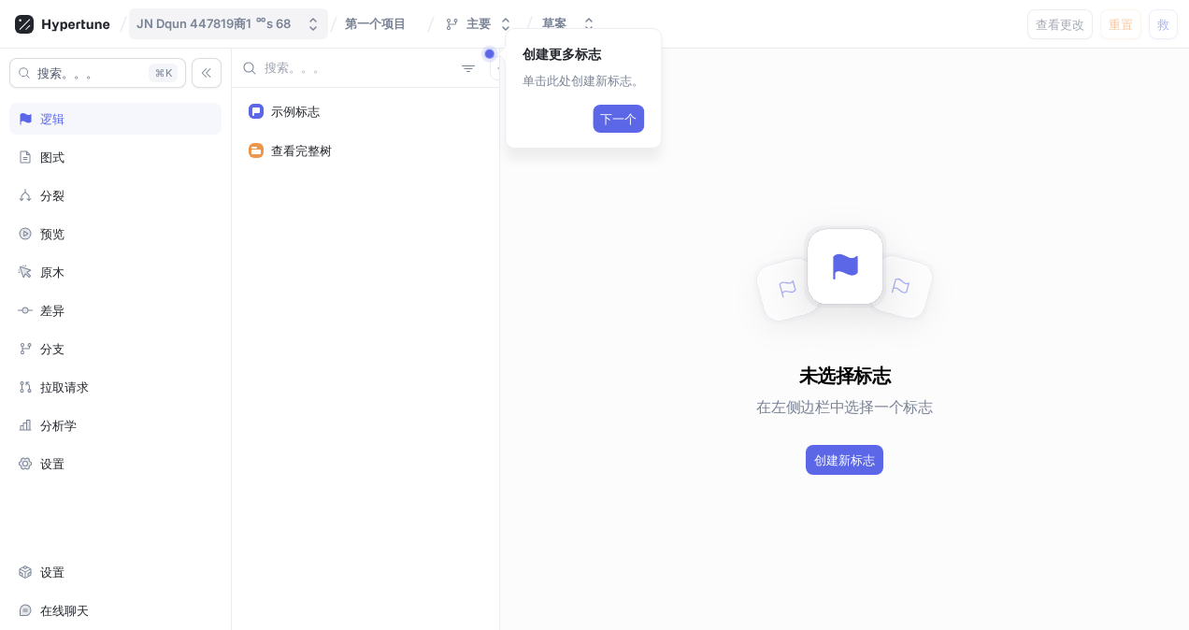
click at [189, 17] on div "JN Dqun 447819商1 ᅇs 68" at bounding box center [213, 24] width 154 height 16
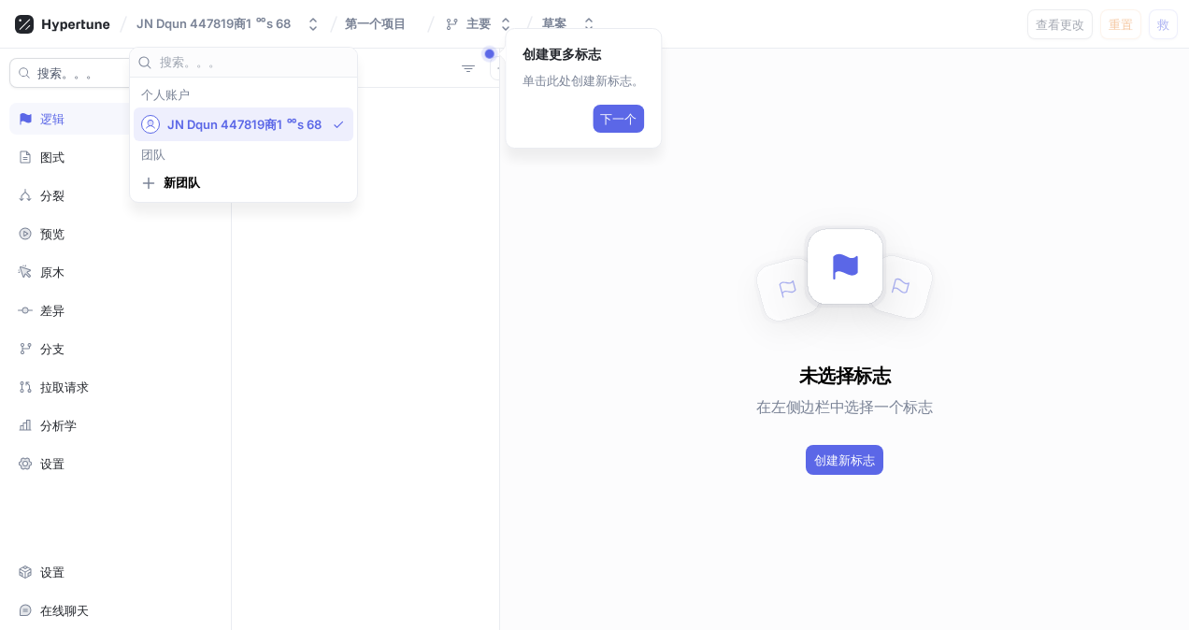
click at [204, 123] on span "JN Dqun 447819商1 ᅇs 68" at bounding box center [246, 125] width 158 height 16
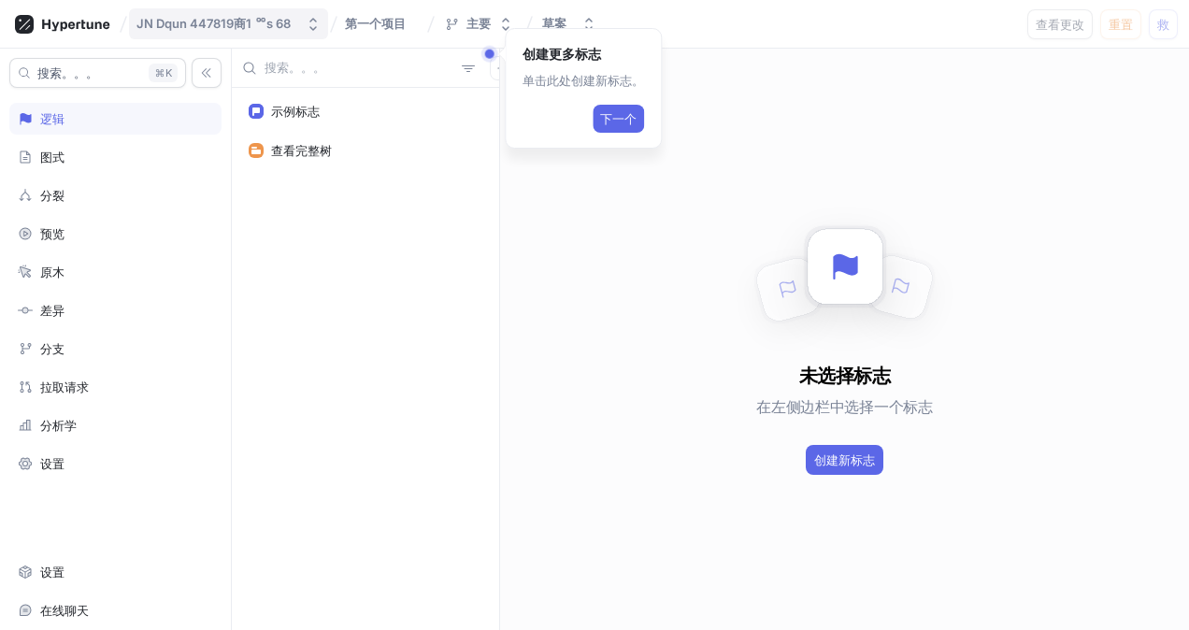
click at [224, 17] on div "JN Dqun 447819商1 ᅇs 68" at bounding box center [213, 24] width 154 height 16
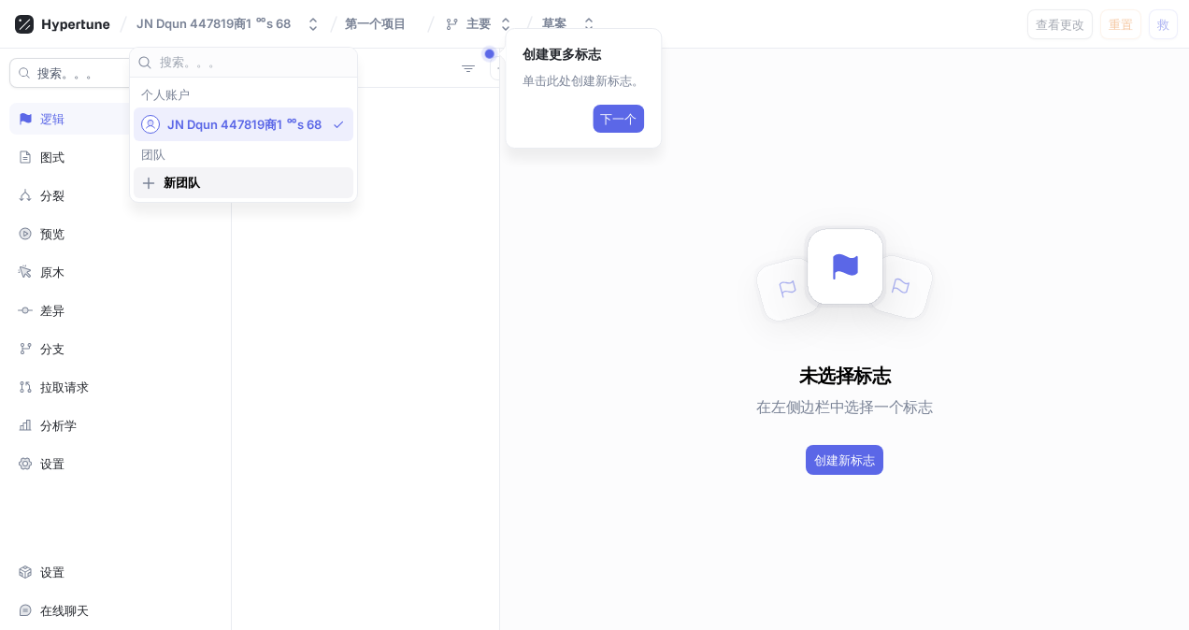
click at [185, 179] on span "新团队" at bounding box center [250, 183] width 173 height 16
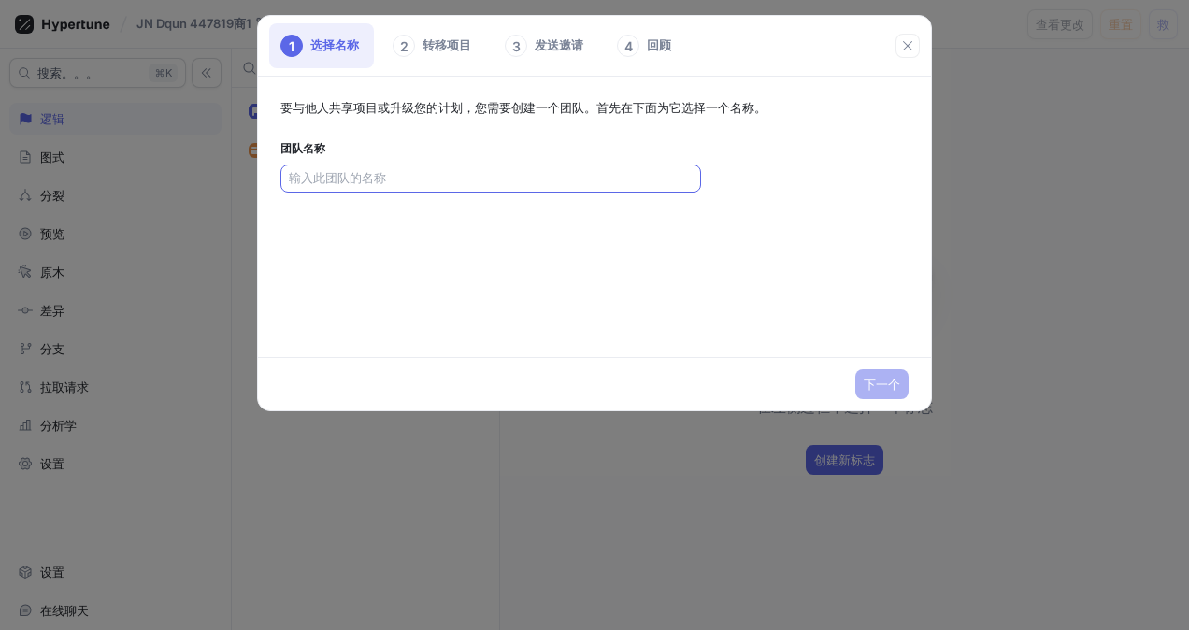
click at [406, 177] on input "text" at bounding box center [491, 178] width 404 height 19
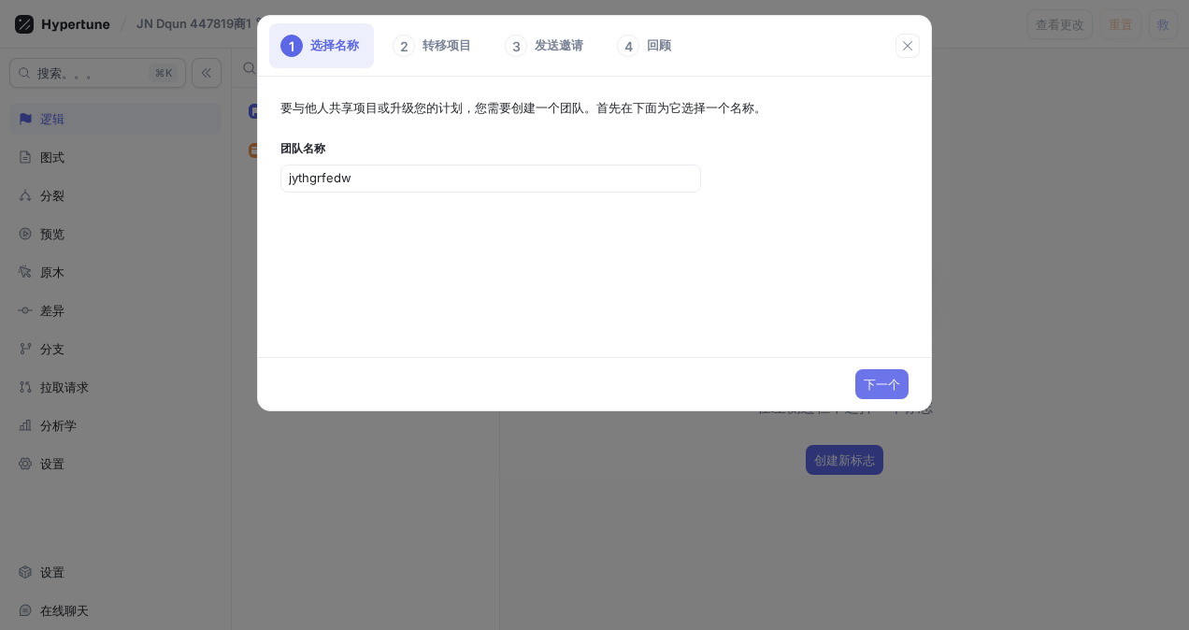
type input "jythgrfedw"
click at [900, 381] on button "下一个" at bounding box center [881, 384] width 53 height 30
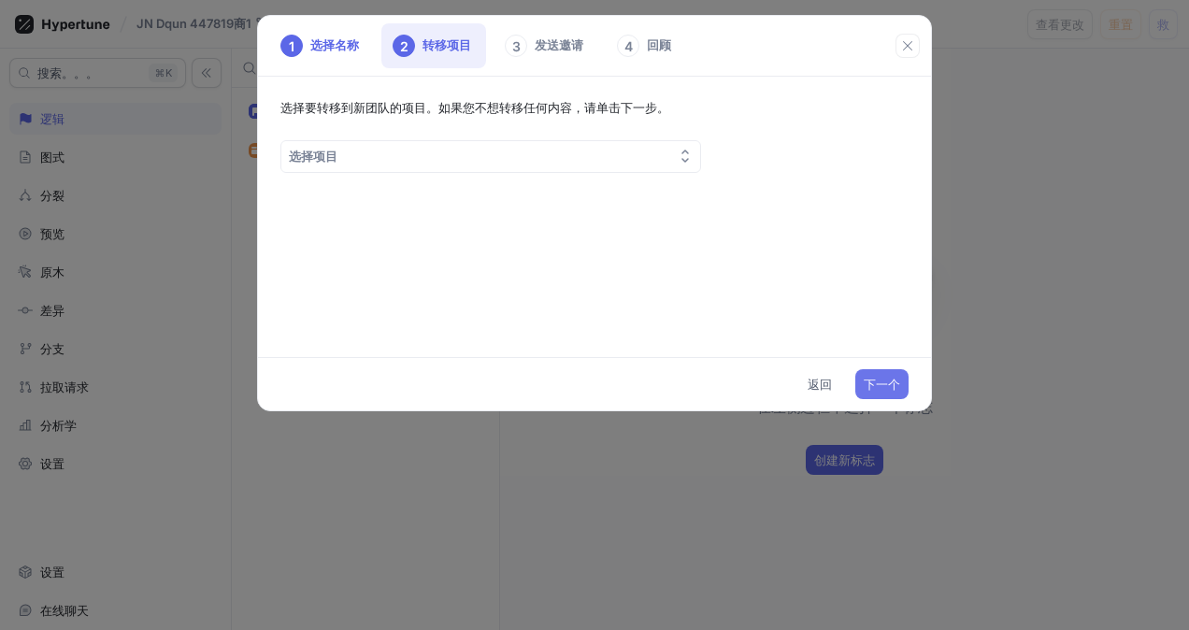
click at [885, 388] on span "下一个" at bounding box center [882, 384] width 36 height 11
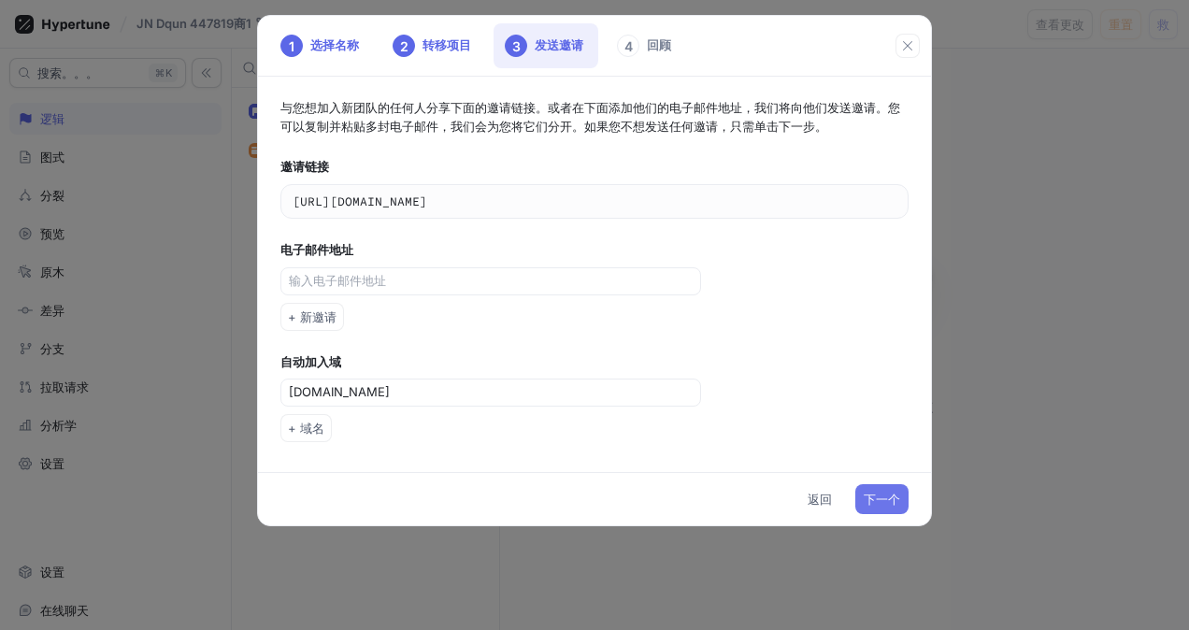
click at [893, 484] on button "下一个" at bounding box center [881, 499] width 53 height 30
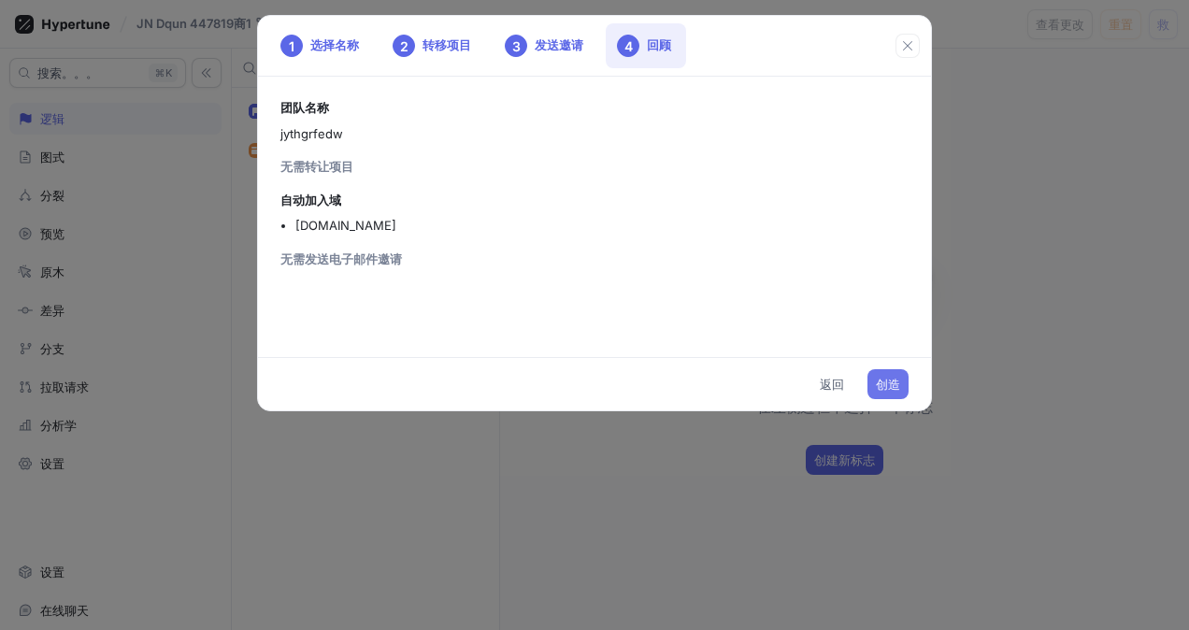
click at [895, 379] on span "创造" at bounding box center [888, 384] width 24 height 11
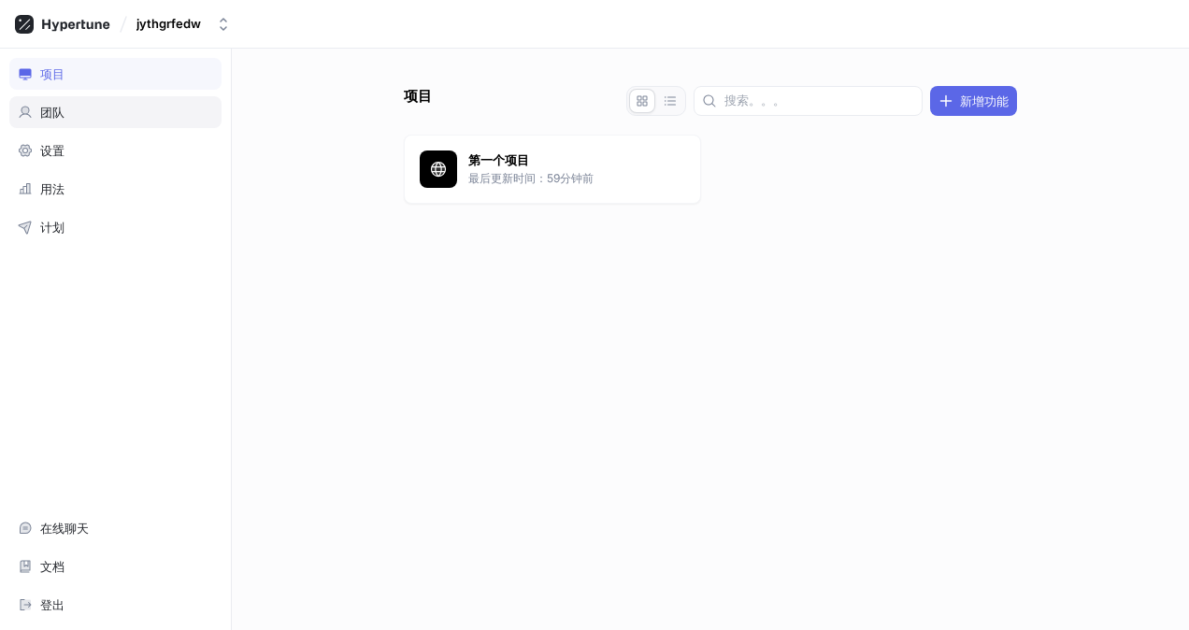
click at [117, 125] on div "团队" at bounding box center [115, 112] width 212 height 32
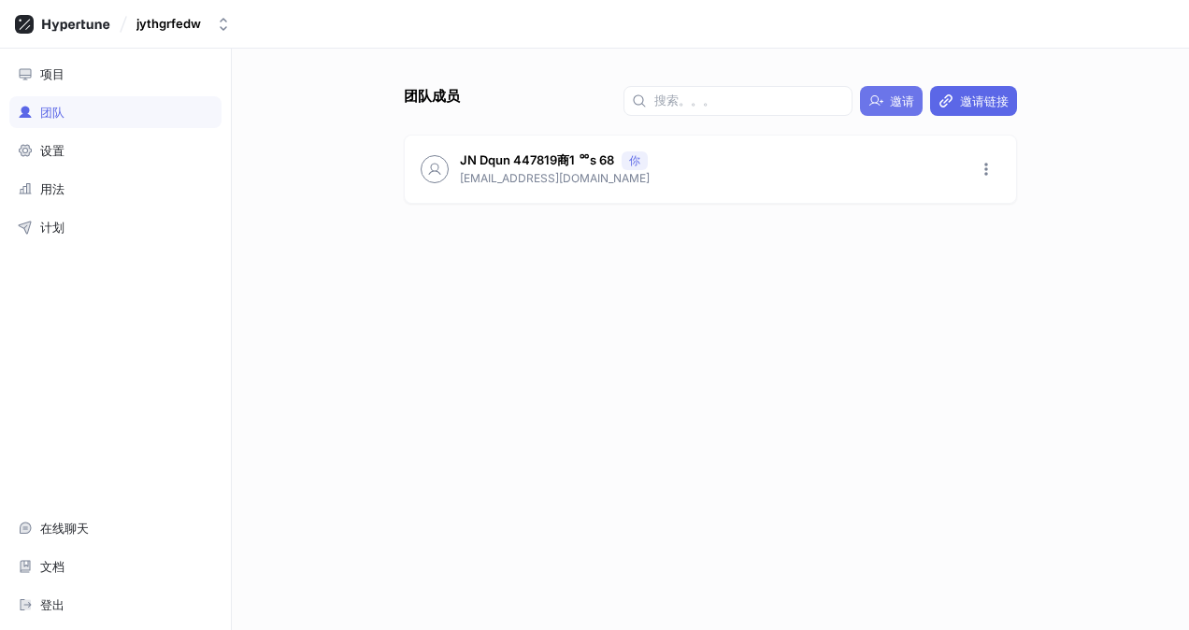
click at [890, 100] on span "邀请" at bounding box center [902, 100] width 24 height 11
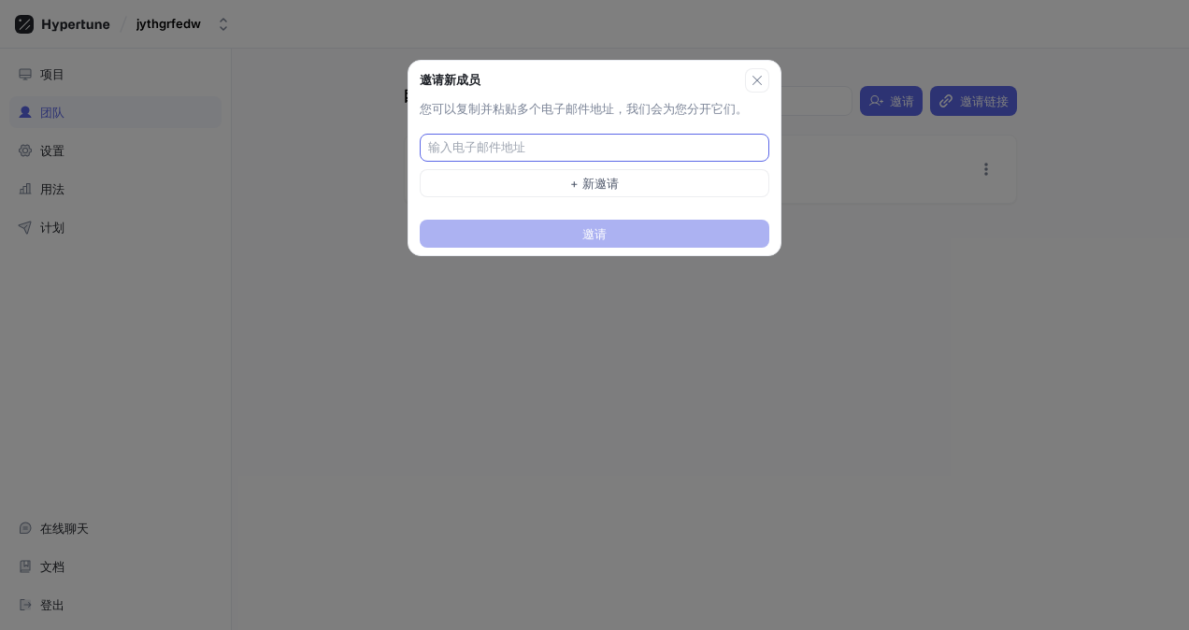
click at [575, 146] on input "text" at bounding box center [596, 147] width 337 height 19
type input "[EMAIL_ADDRESS][DOMAIN_NAME]"
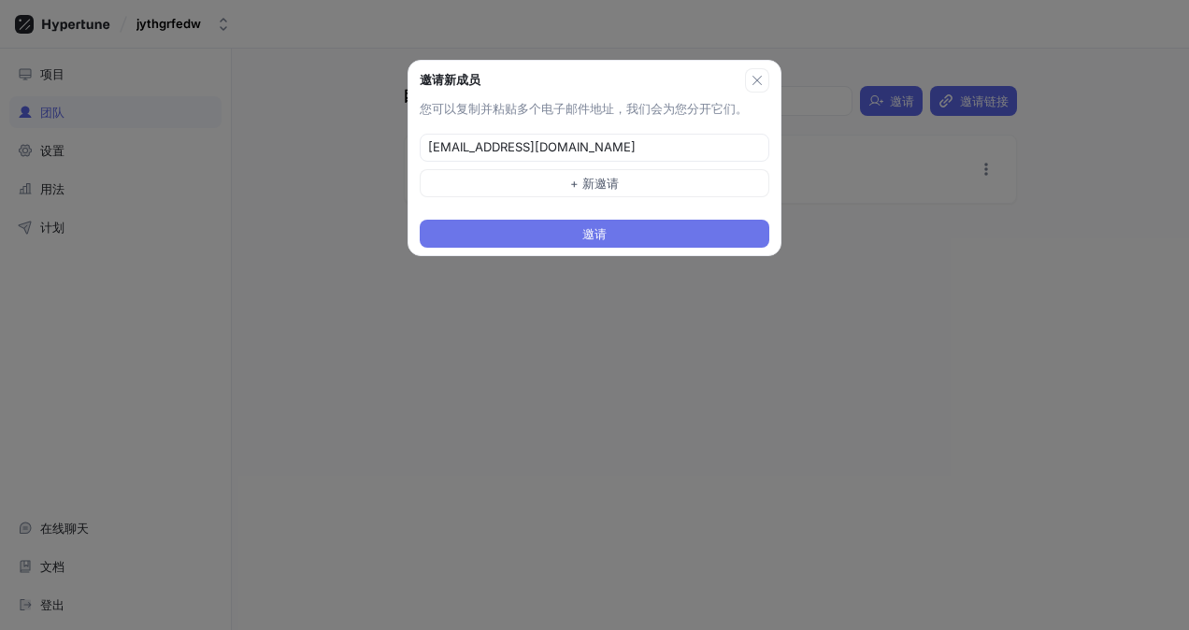
click at [602, 228] on span "邀请" at bounding box center [594, 233] width 24 height 11
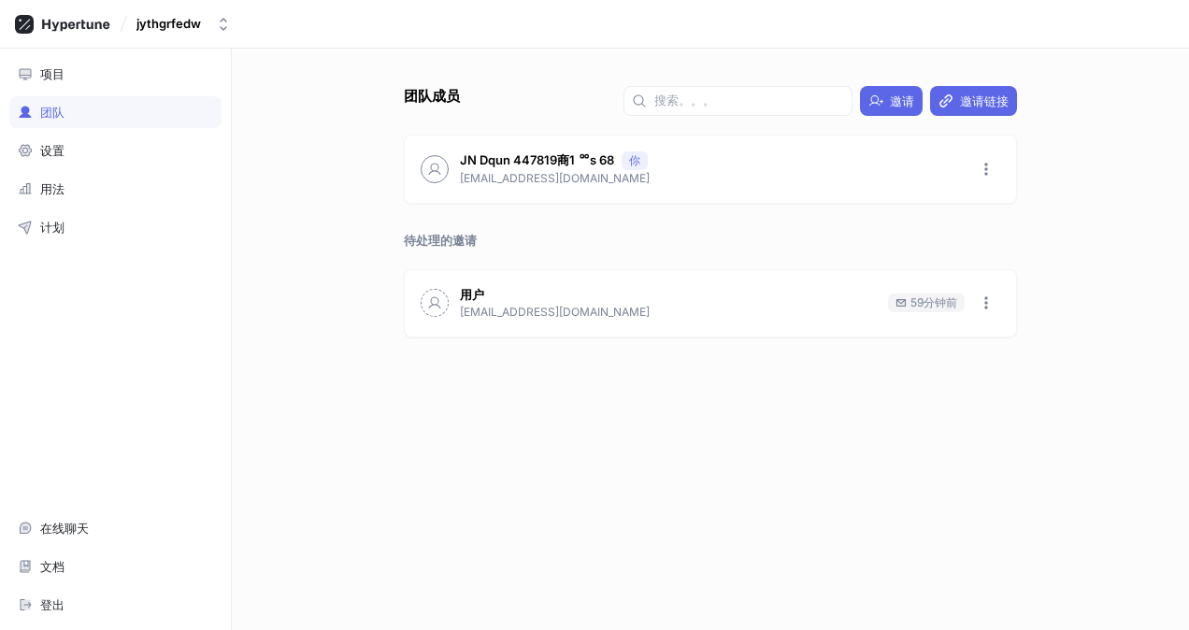
click at [356, 598] on div "团队成员 邀请 邀请链接 JN Dqun 447819商1 ᅇs 68 你 nsctd651s2@zudpck.com 待处理的邀请 用户 383808208…" at bounding box center [710, 339] width 957 height 581
click at [985, 301] on icon "button" at bounding box center [986, 303] width 4 height 13
click at [1006, 345] on p "复制电子邮件" at bounding box center [1041, 339] width 73 height 19
click at [557, 586] on div "团队成员 邀请 邀请链接 JN Dqun 447819商1 ᅇs 68 你 nsctd651s2@zudpck.com 待处理的邀请 用户 383808208…" at bounding box center [710, 358] width 628 height 544
click at [989, 304] on icon "button" at bounding box center [986, 302] width 15 height 15
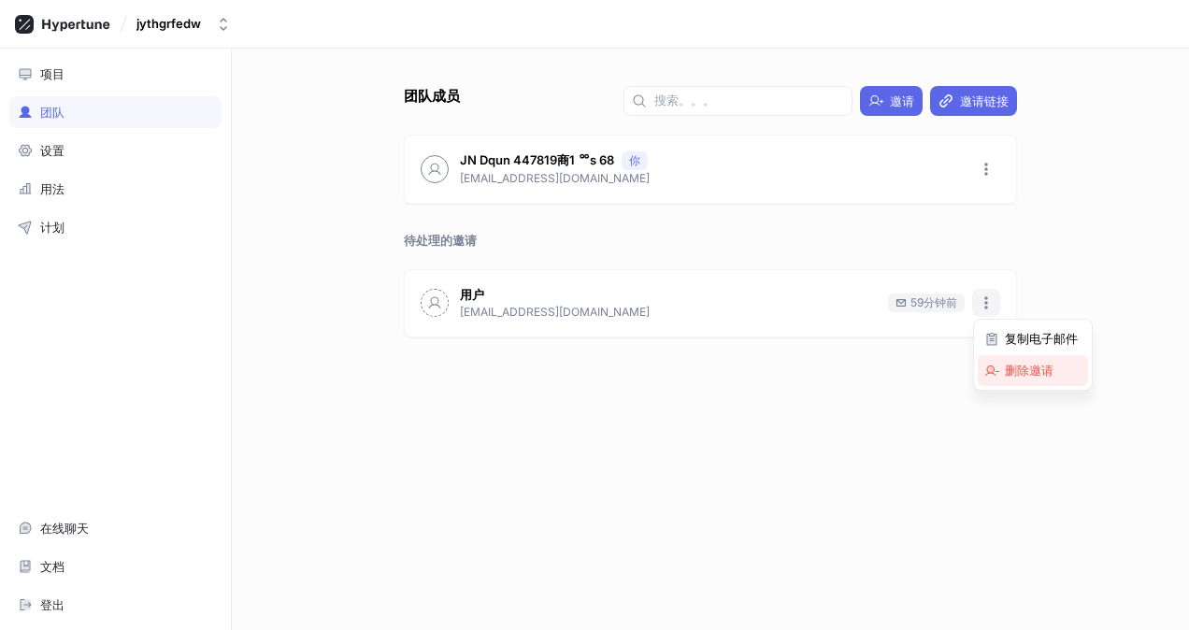
click at [994, 365] on icon at bounding box center [991, 371] width 15 height 15
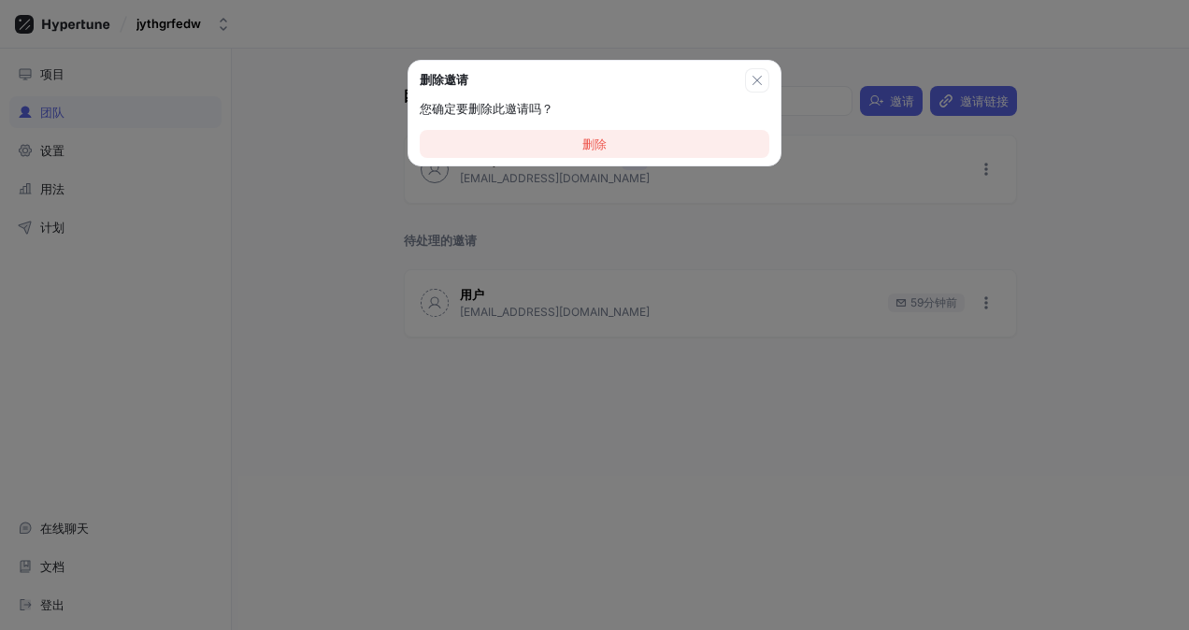
click at [655, 142] on button "删除" at bounding box center [595, 144] width 350 height 28
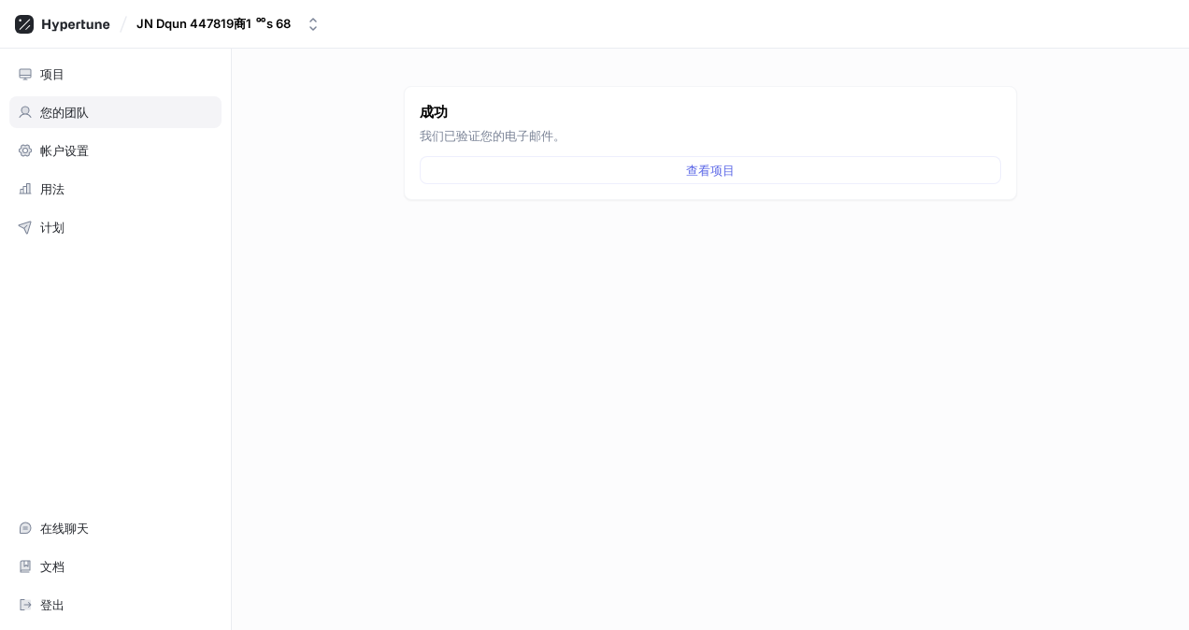
click at [93, 107] on div "您的团队" at bounding box center [115, 112] width 195 height 15
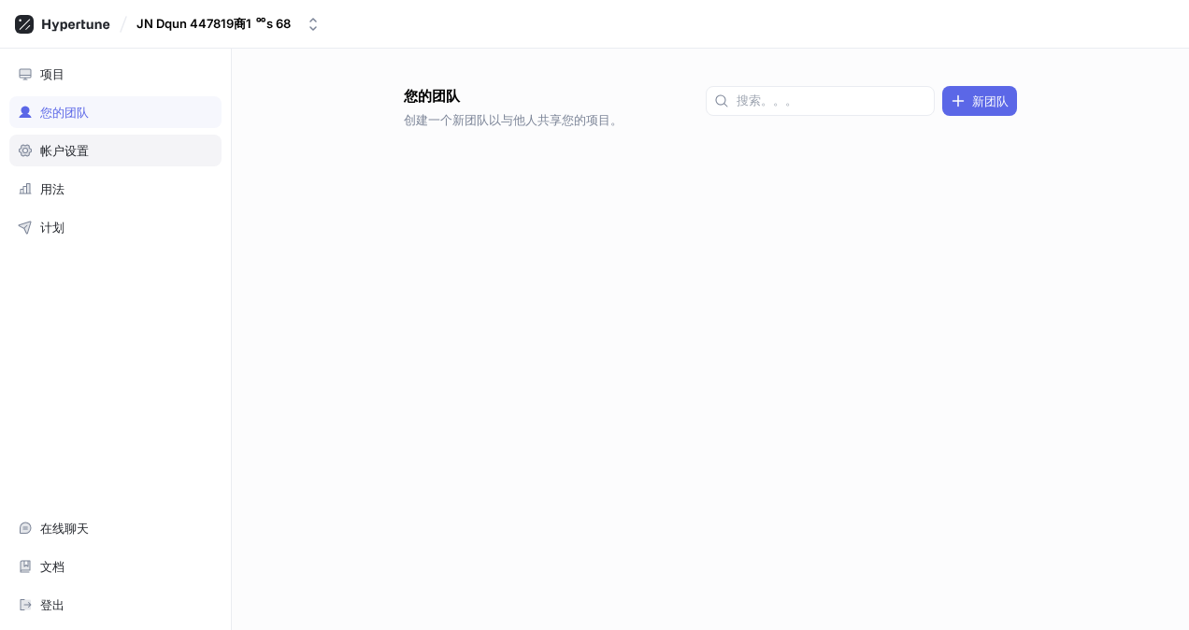
click at [100, 150] on div "帐户设置" at bounding box center [115, 150] width 195 height 15
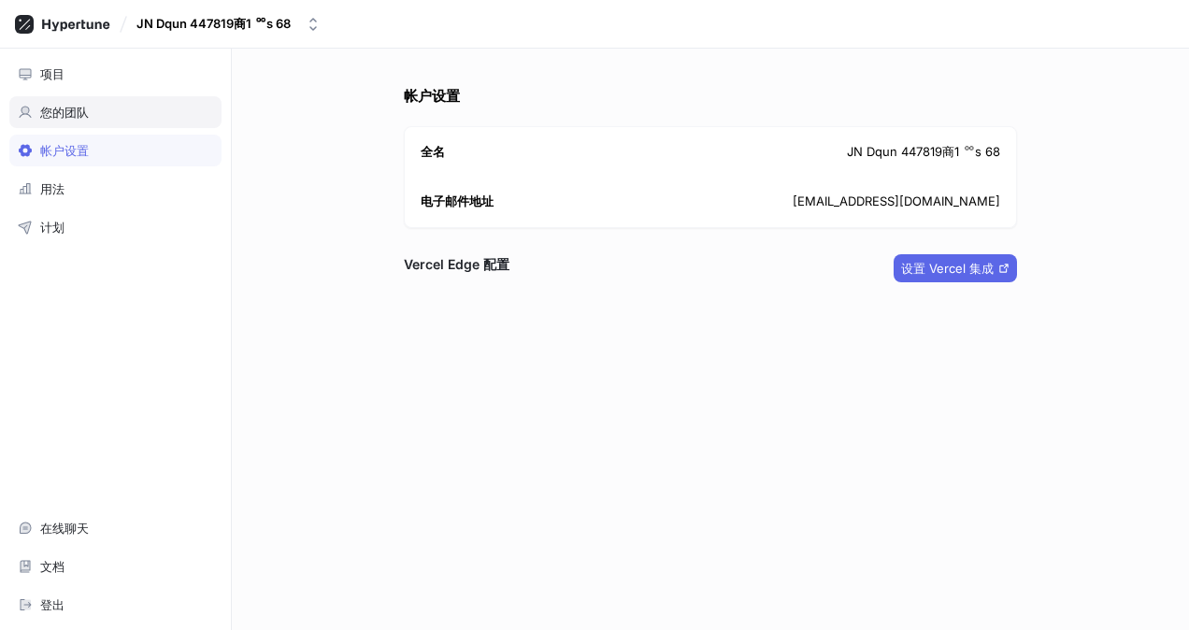
click at [105, 105] on div "您的团队" at bounding box center [115, 112] width 195 height 15
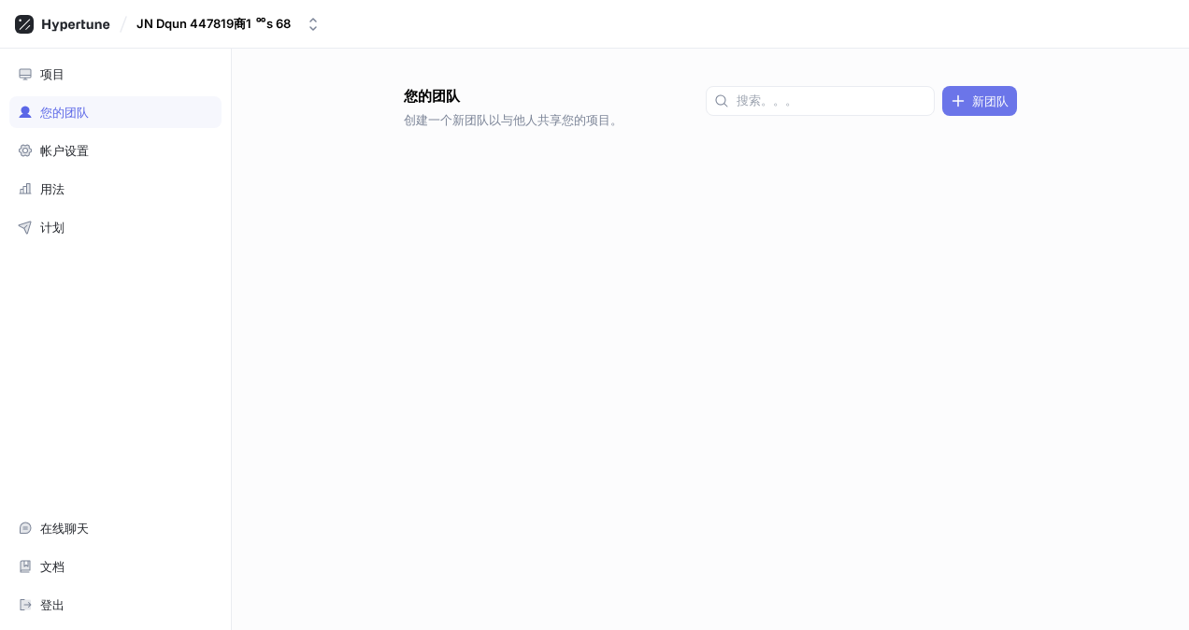
click at [977, 99] on span "新团队" at bounding box center [990, 100] width 36 height 11
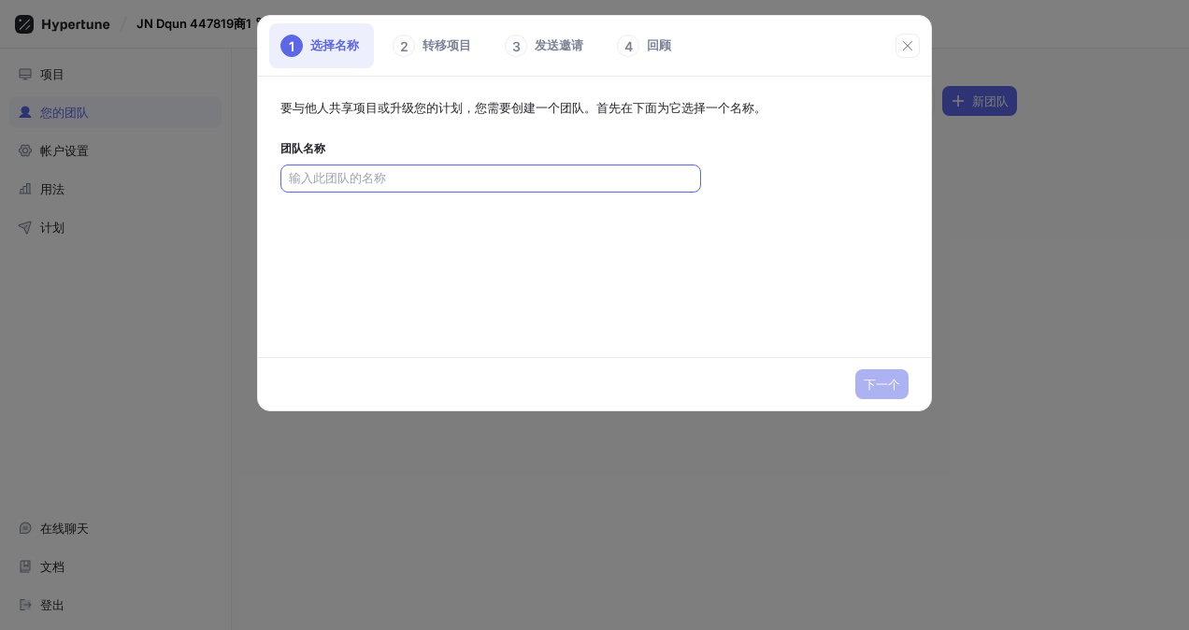
click at [468, 179] on input "text" at bounding box center [491, 178] width 404 height 19
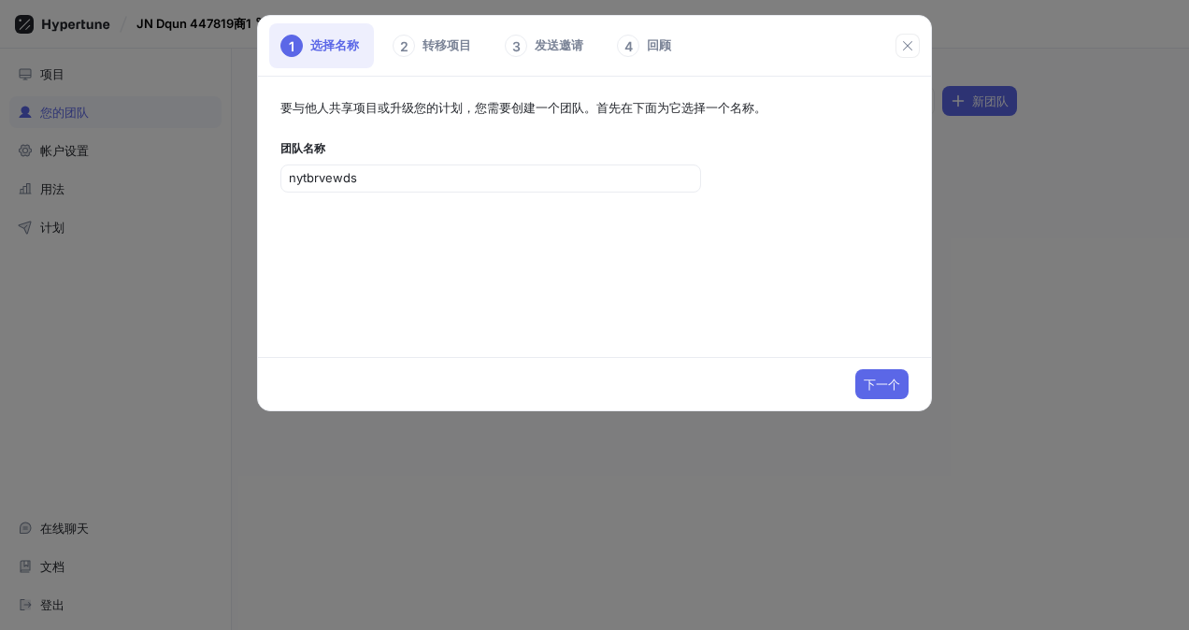
type input "nytbrvewds"
click at [910, 369] on div "下一个" at bounding box center [594, 383] width 673 height 53
click at [886, 379] on span "下一个" at bounding box center [882, 384] width 36 height 11
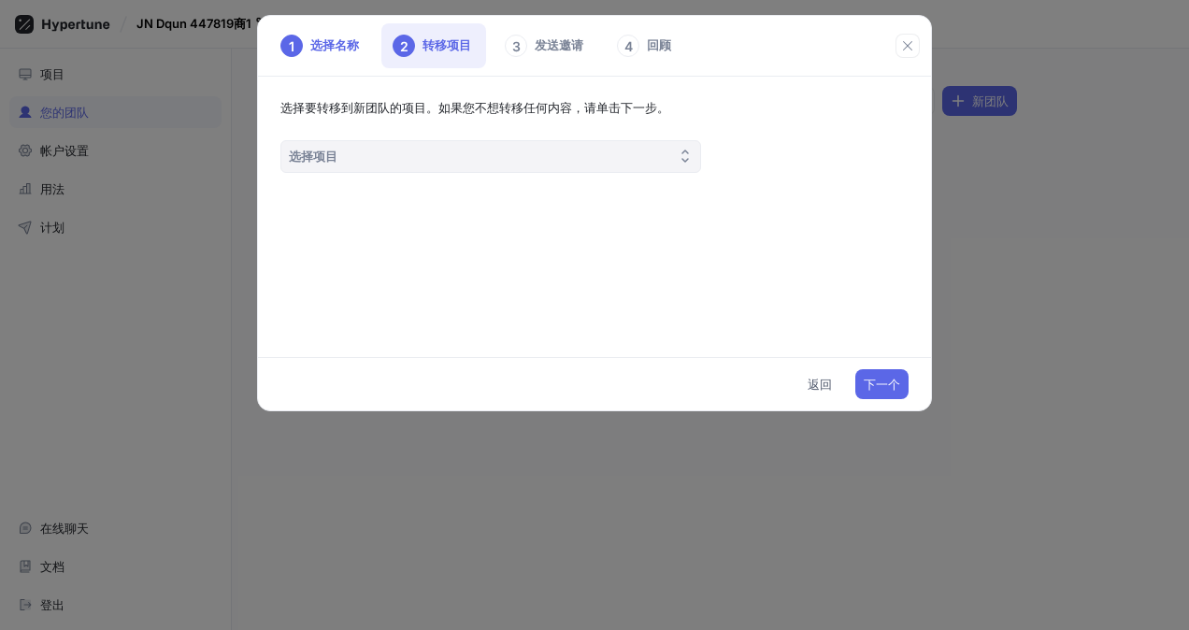
click at [571, 160] on button "选择项目" at bounding box center [490, 156] width 421 height 33
type input "d3ew"
click at [465, 148] on button "选择项目" at bounding box center [490, 156] width 421 height 33
drag, startPoint x: 454, startPoint y: 157, endPoint x: 445, endPoint y: 147, distance: 13.9
click at [454, 155] on button "选择项目" at bounding box center [490, 156] width 421 height 33
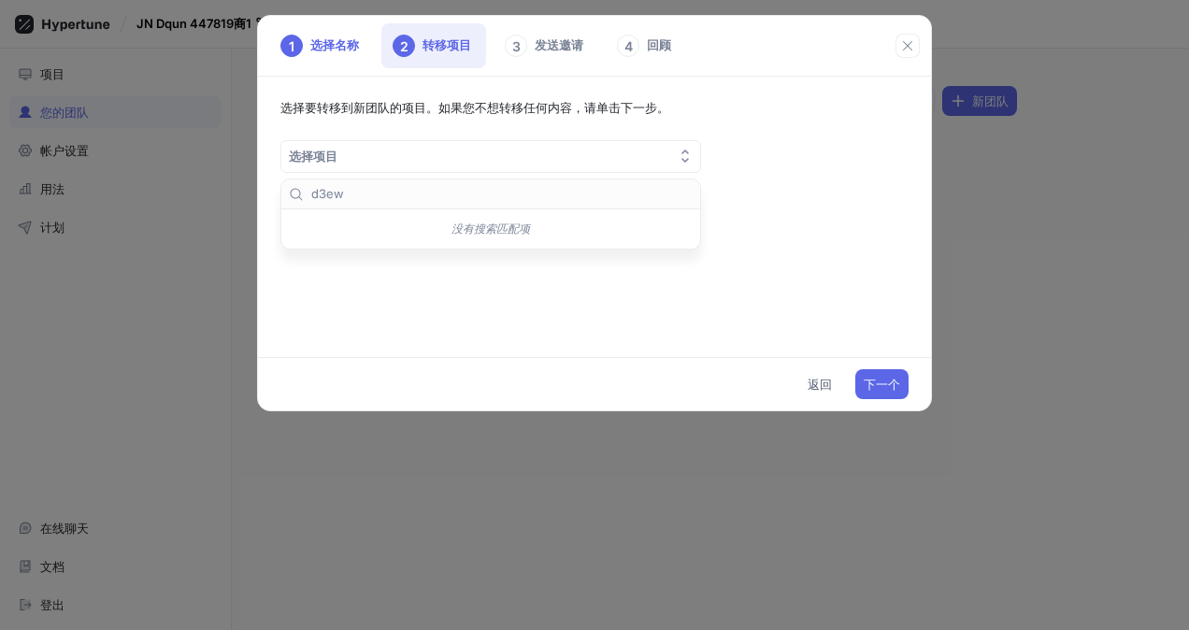
drag, startPoint x: 536, startPoint y: 155, endPoint x: 834, endPoint y: 274, distance: 320.9
click at [537, 155] on button "选择项目" at bounding box center [490, 156] width 421 height 33
click at [885, 399] on div "下一个 返回" at bounding box center [594, 383] width 673 height 53
click at [896, 379] on span "下一个" at bounding box center [882, 384] width 36 height 11
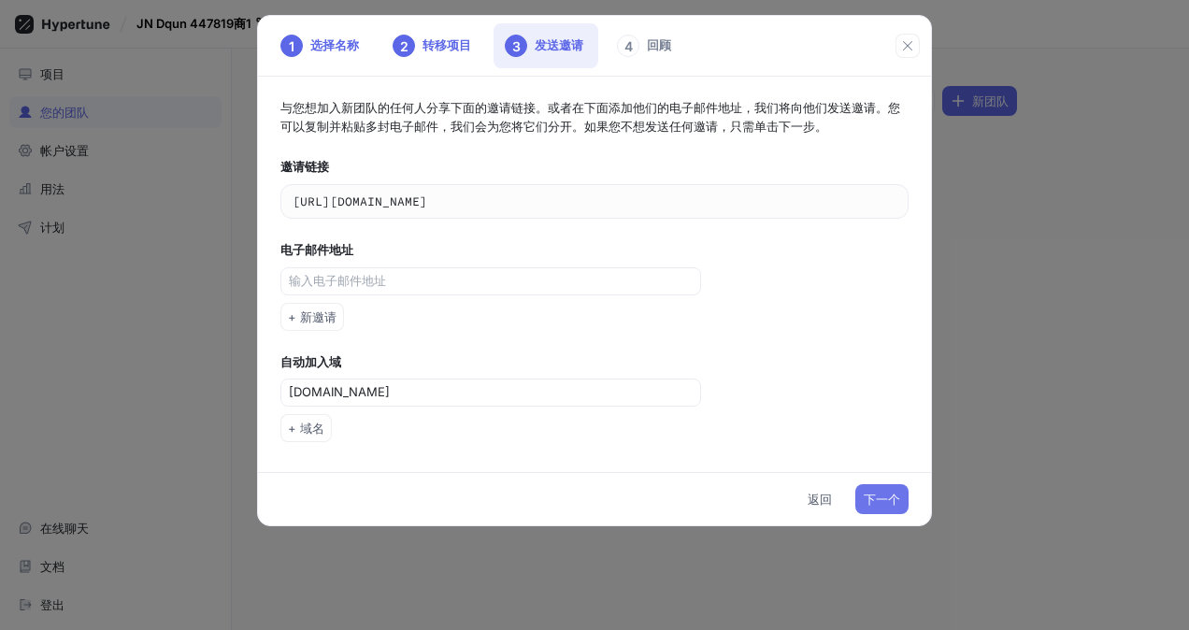
click at [881, 486] on button "下一个" at bounding box center [881, 499] width 53 height 30
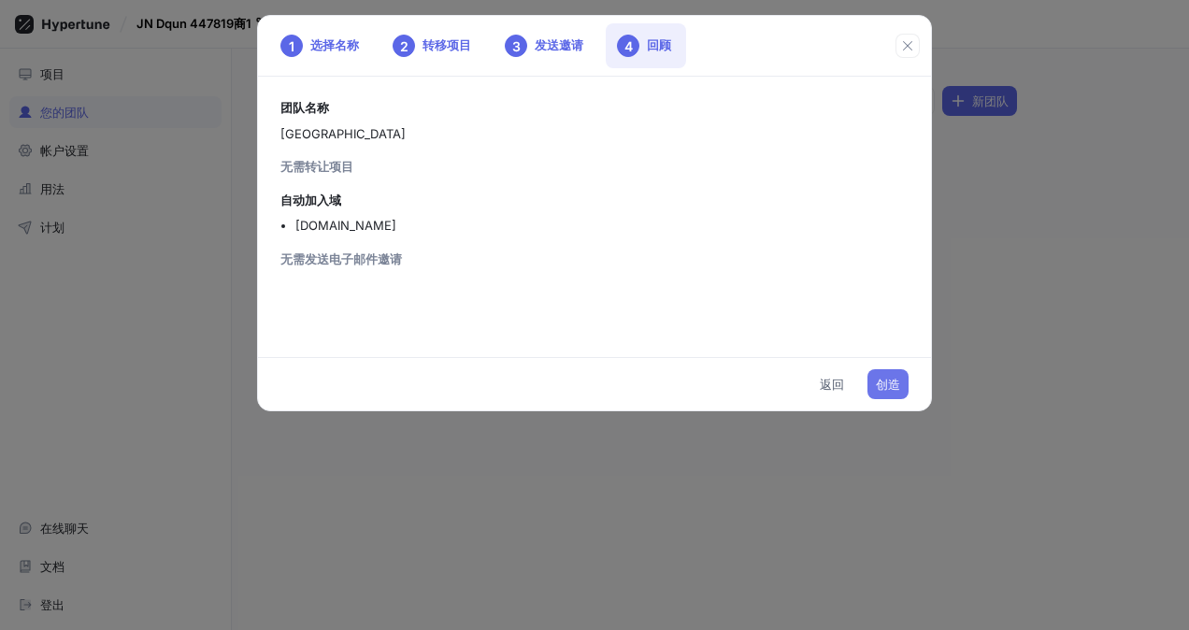
click at [905, 385] on button "创造" at bounding box center [887, 384] width 41 height 30
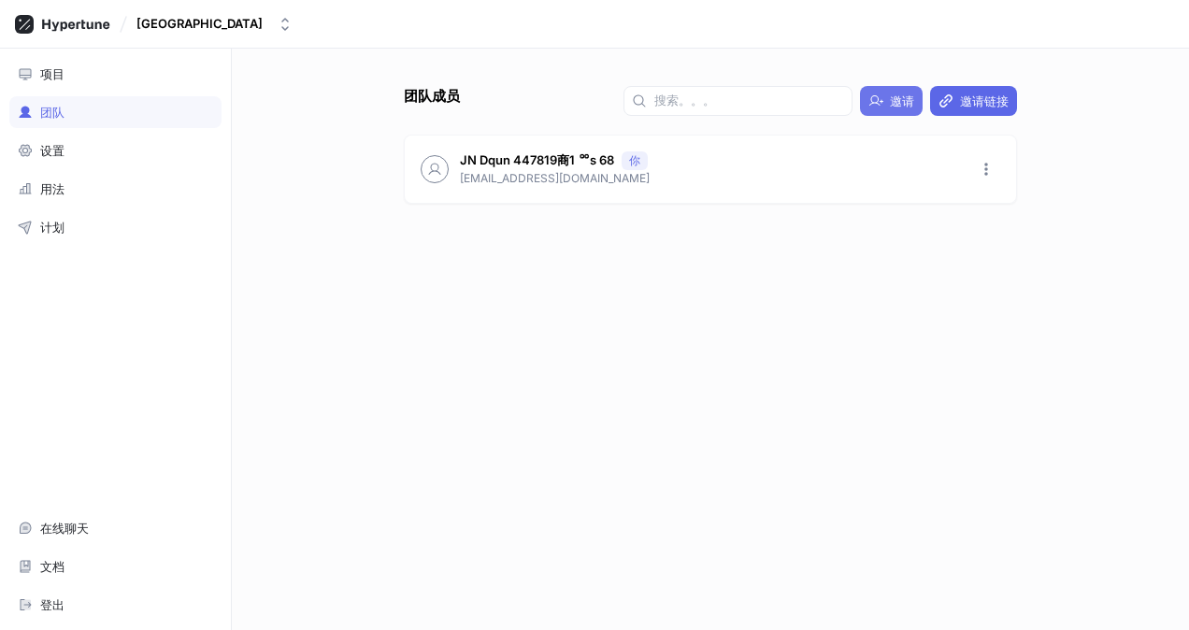
click at [897, 98] on span "邀请" at bounding box center [902, 100] width 24 height 11
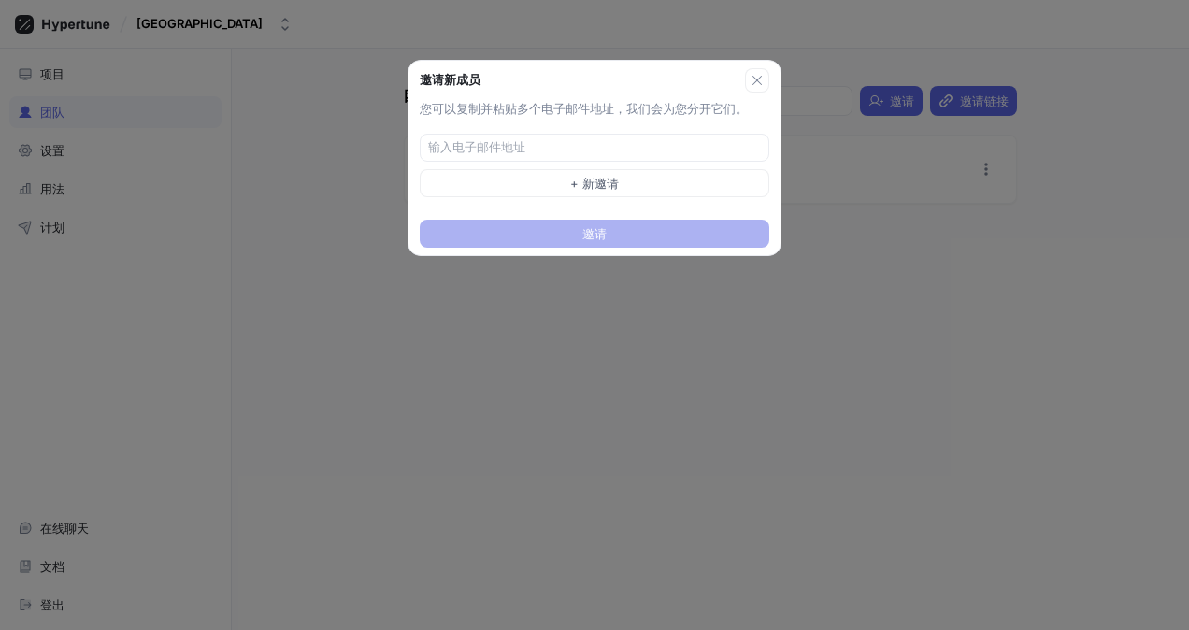
click at [971, 172] on div "邀请新成员 您可以复制并粘贴多个电子邮件地址，我们会为您分开它们。 + 新邀请 邀请" at bounding box center [594, 315] width 1189 height 630
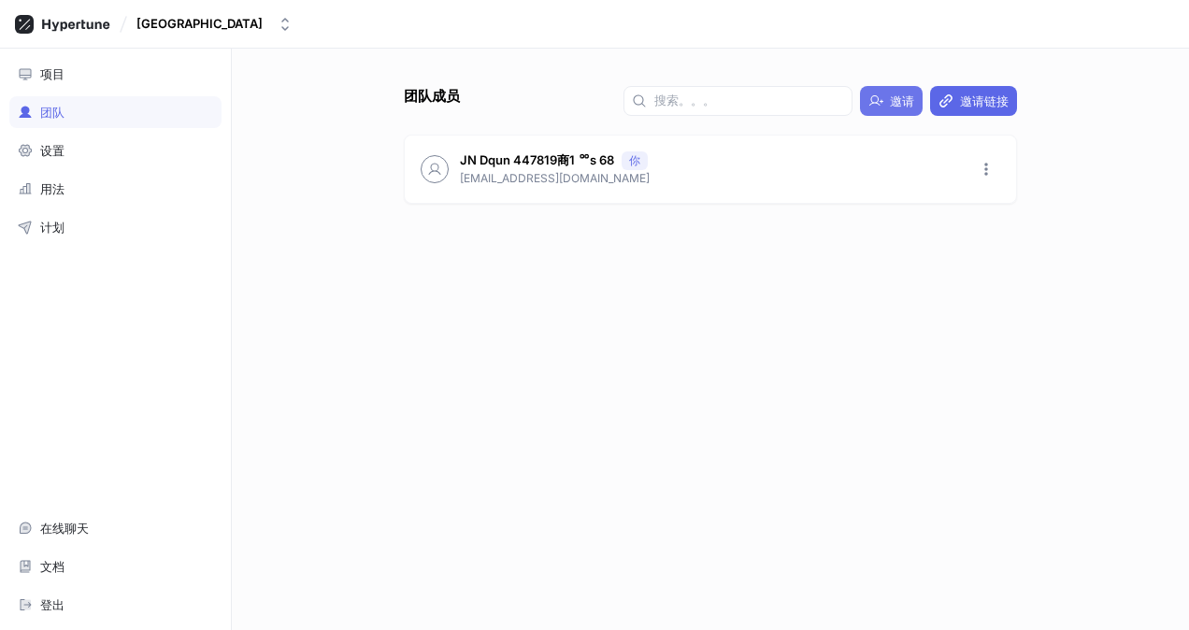
click at [910, 92] on button "邀请" at bounding box center [891, 101] width 63 height 30
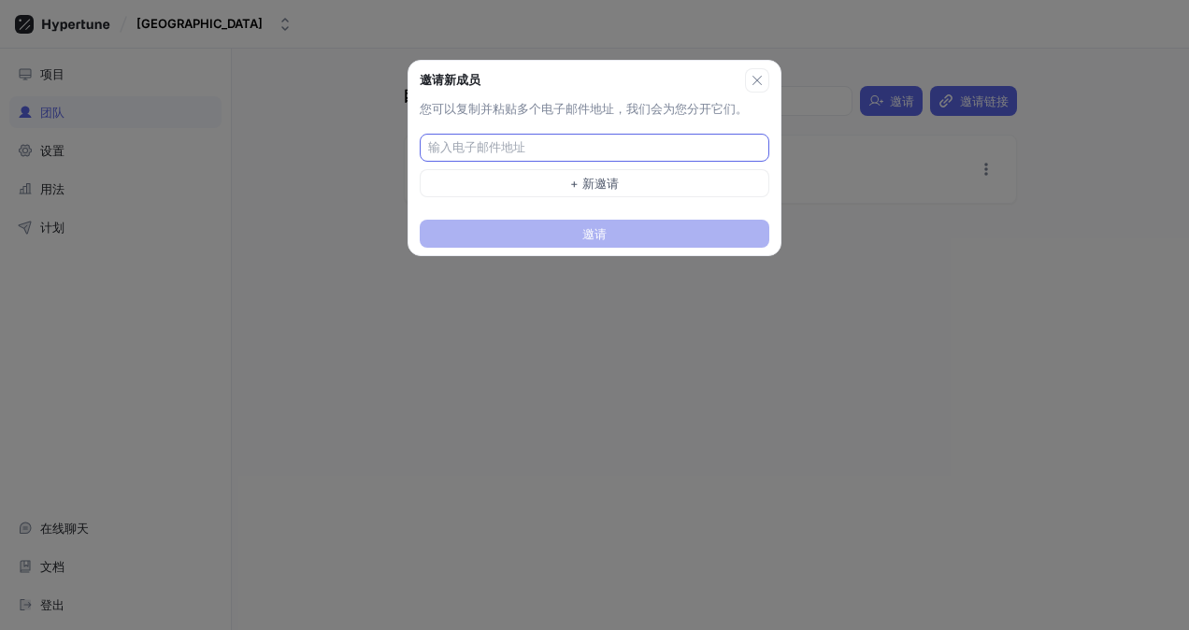
click at [671, 140] on input "text" at bounding box center [596, 147] width 337 height 19
type input "[EMAIL_ADDRESS][DOMAIN_NAME]"
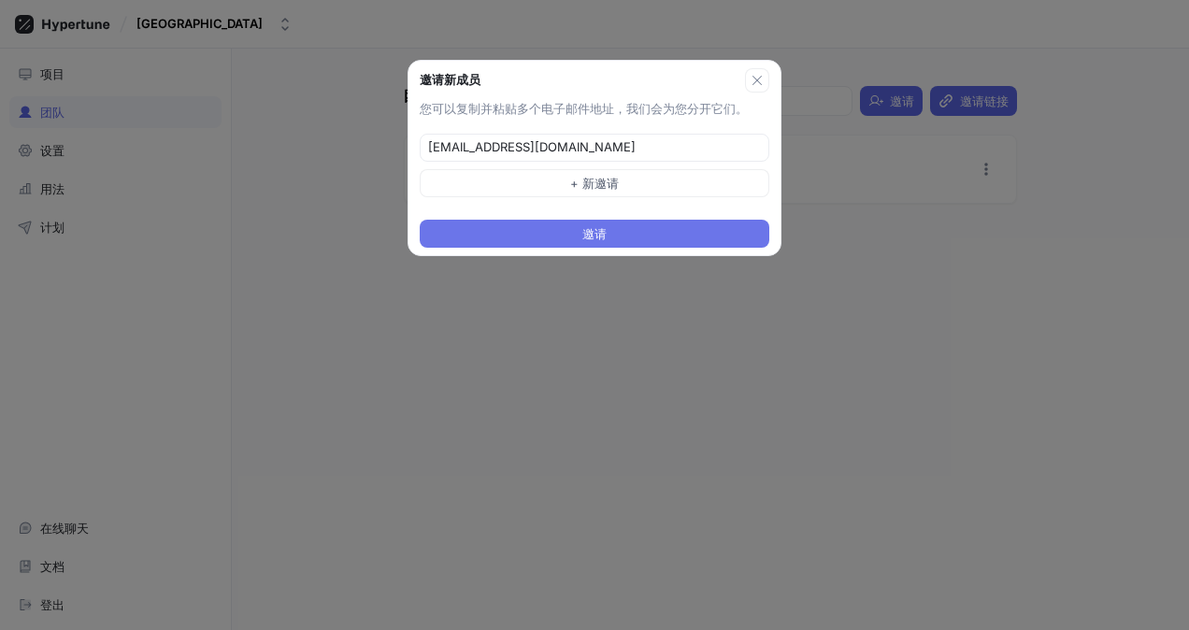
click at [623, 237] on button "邀请" at bounding box center [595, 234] width 350 height 28
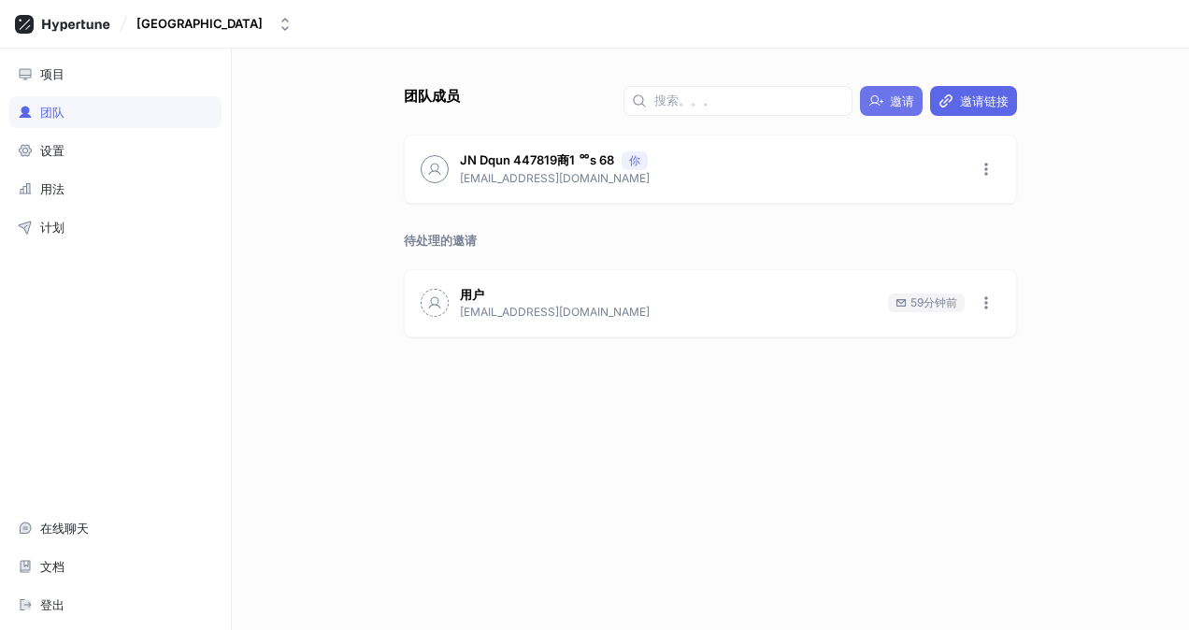
click at [899, 103] on span "邀请" at bounding box center [902, 100] width 24 height 11
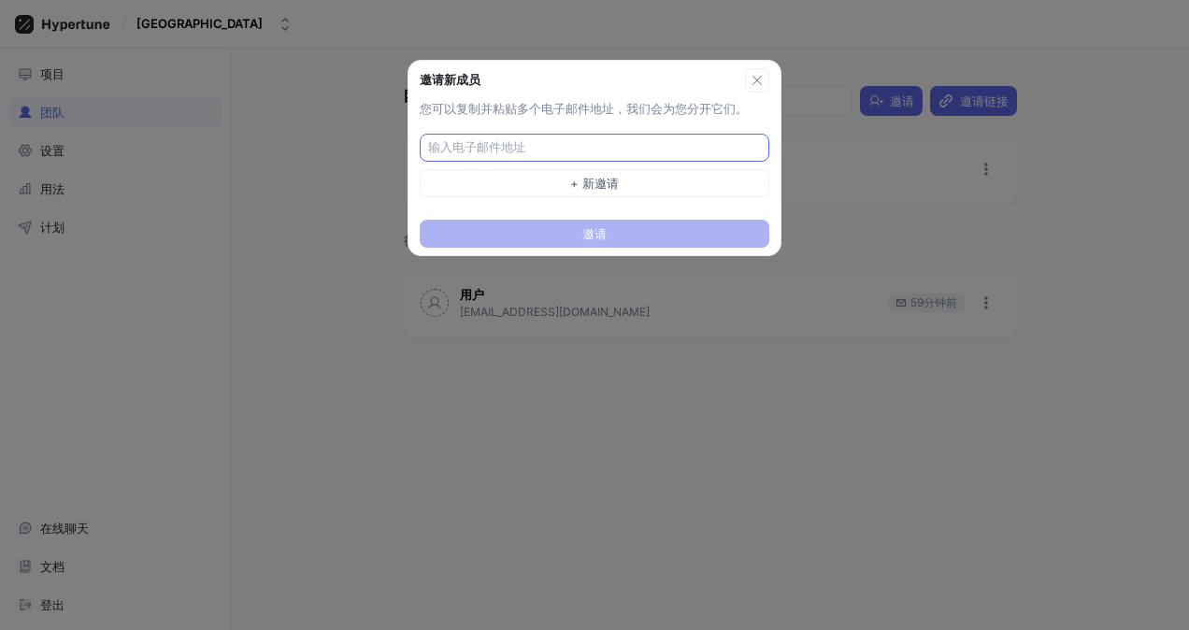
click at [606, 136] on div at bounding box center [595, 148] width 350 height 28
click at [594, 145] on input "text" at bounding box center [596, 147] width 337 height 19
type input "[EMAIL_ADDRESS][DOMAIN_NAME]"
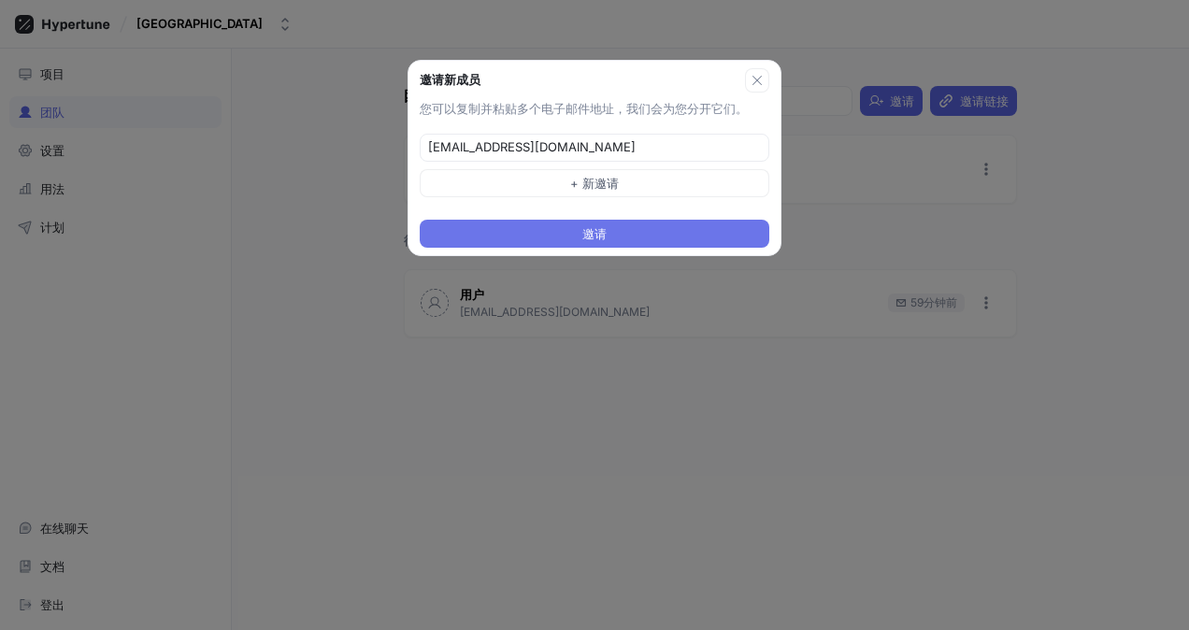
click at [623, 224] on button "邀请" at bounding box center [595, 234] width 350 height 28
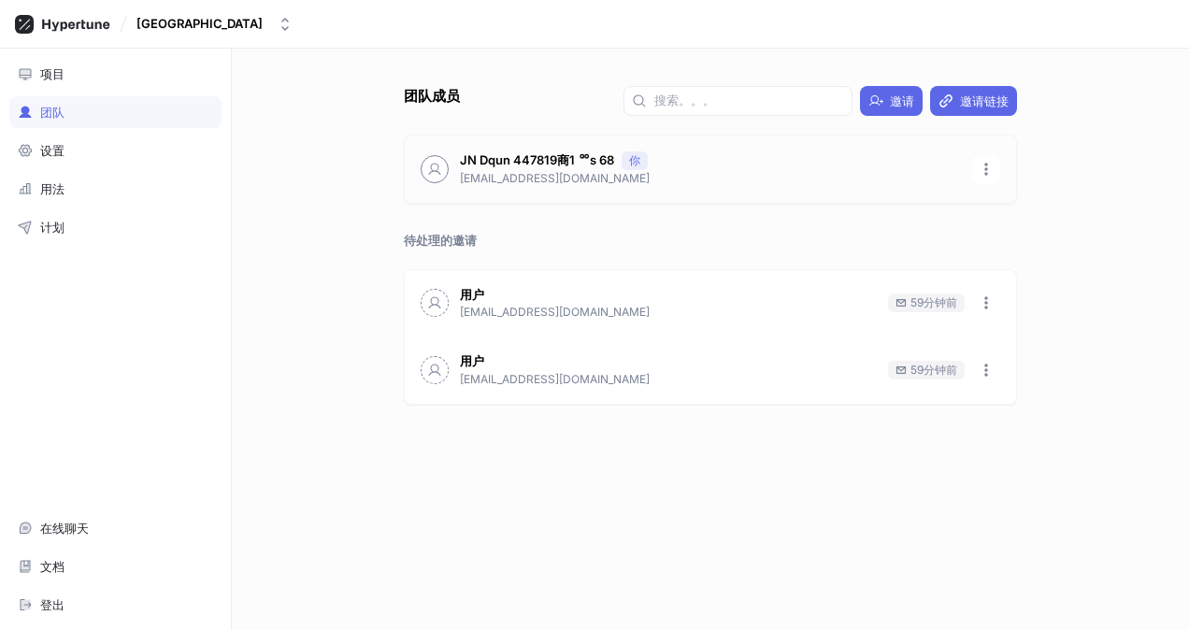
click at [561, 164] on p "JN Dqun 447819商1 ᅇs 68" at bounding box center [537, 160] width 154 height 19
click at [50, 77] on div "项目" at bounding box center [52, 73] width 24 height 15
